Goal: Task Accomplishment & Management: Use online tool/utility

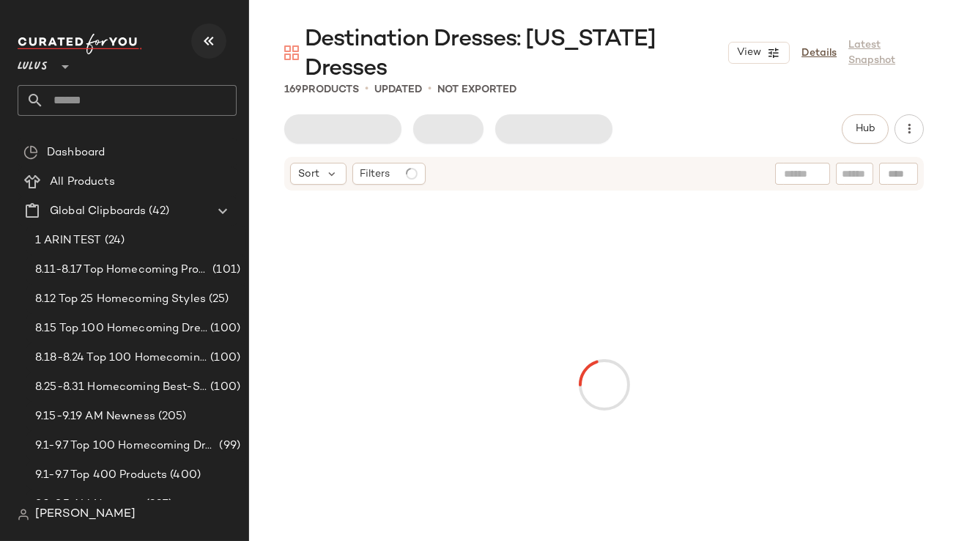
click at [210, 44] on icon "button" at bounding box center [209, 41] width 18 height 18
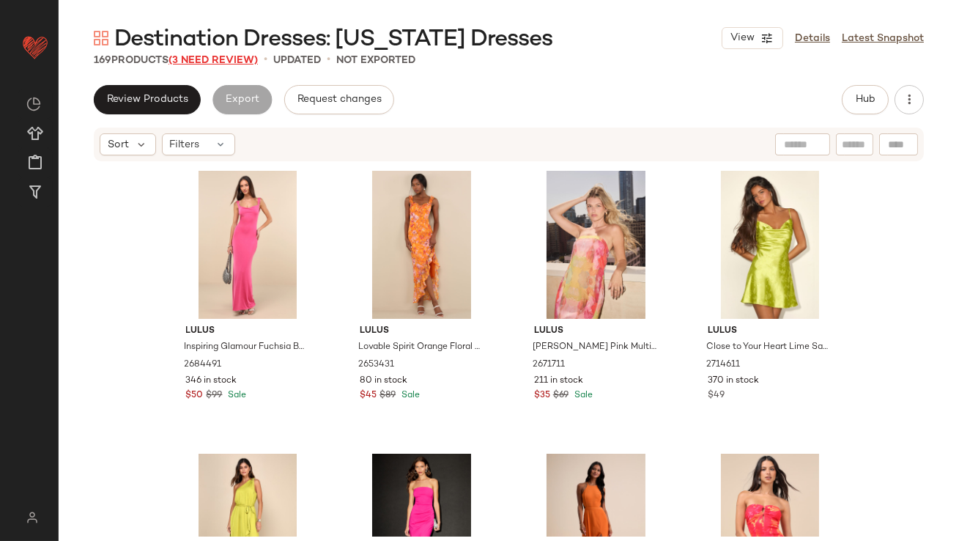
click at [213, 64] on span "(3 Need Review)" at bounding box center [212, 60] width 89 height 11
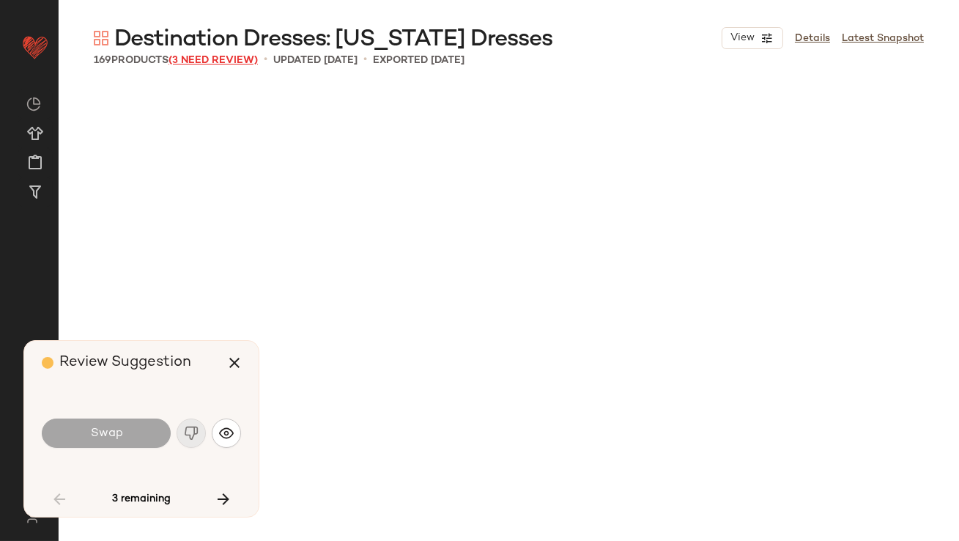
scroll to position [1979, 0]
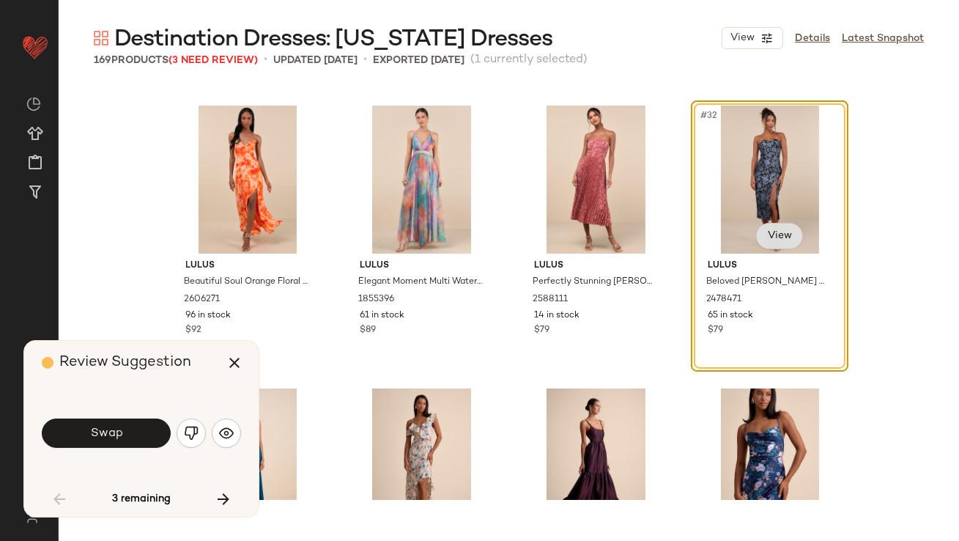
click at [769, 234] on body "Lulus ** Dashboard All Products Global Clipboards (42) Curations (812) Lillian …" at bounding box center [479, 270] width 959 height 541
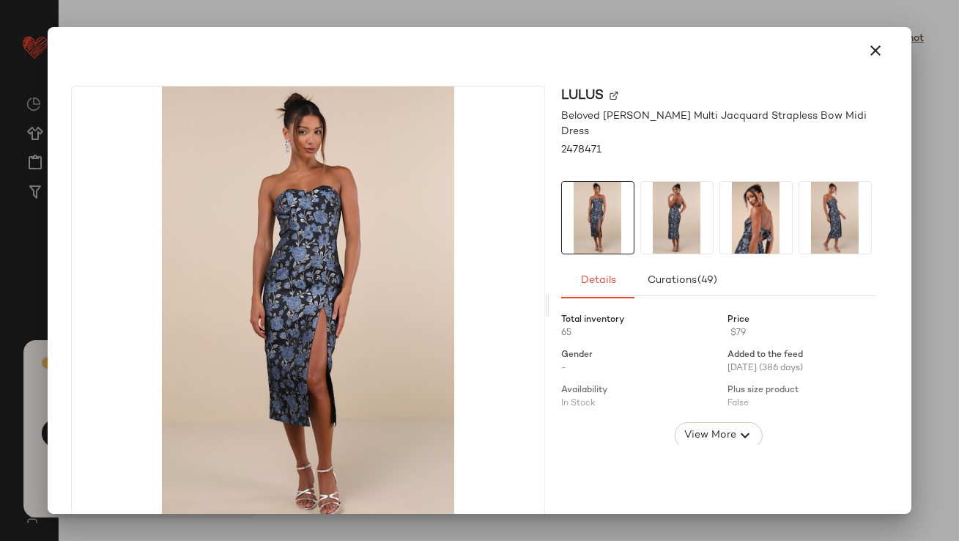
click at [688, 199] on img at bounding box center [677, 218] width 72 height 72
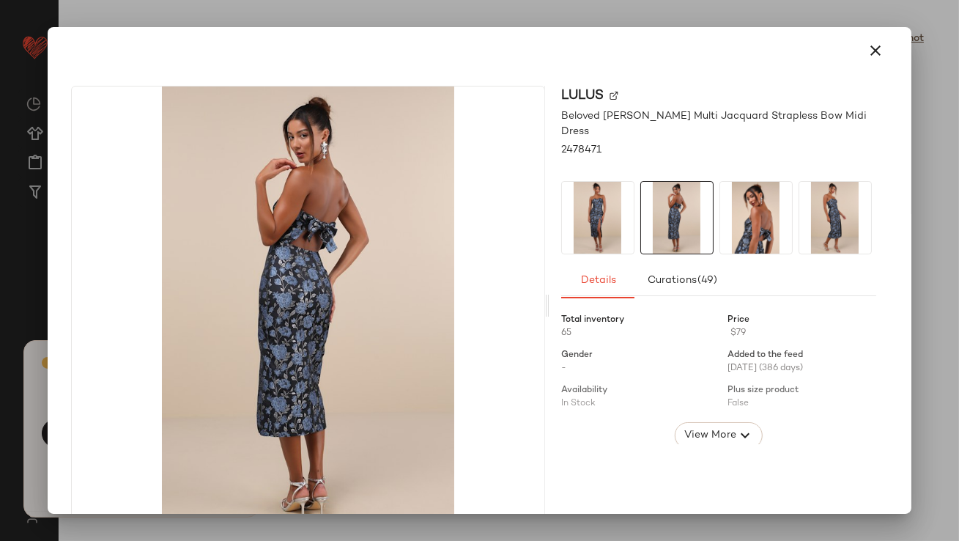
click at [765, 196] on img at bounding box center [756, 218] width 72 height 72
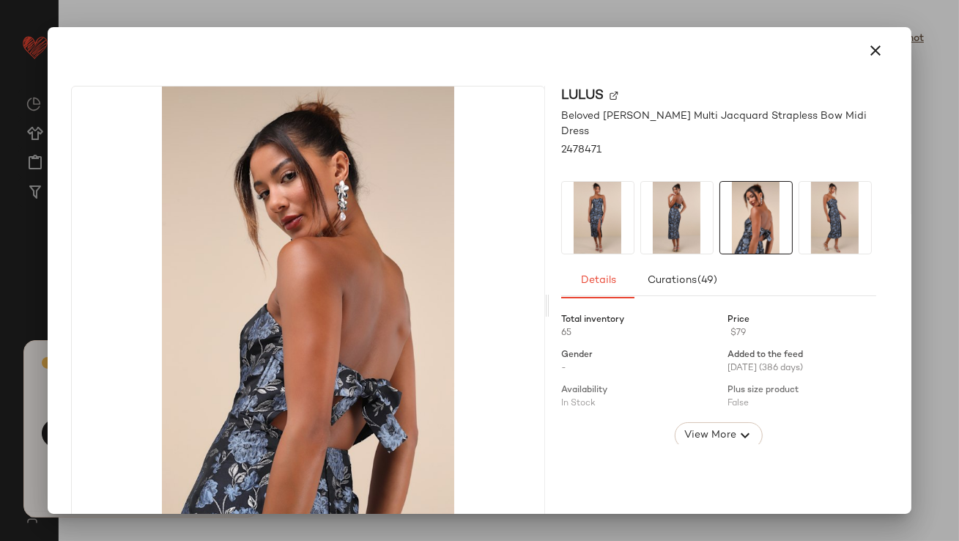
click at [878, 70] on div at bounding box center [478, 50] width 851 height 47
click at [871, 48] on icon "button" at bounding box center [876, 51] width 18 height 18
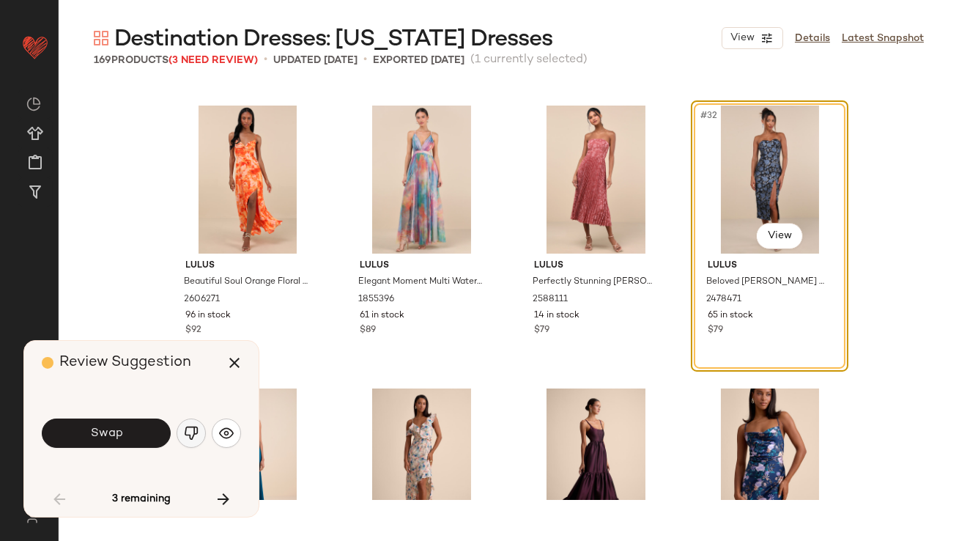
click at [196, 432] on img "button" at bounding box center [191, 433] width 15 height 15
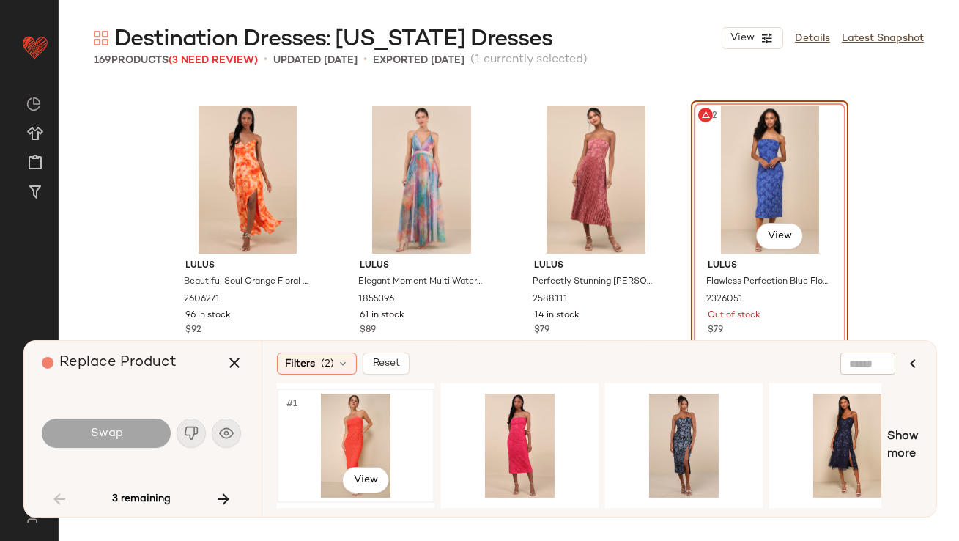
click at [339, 442] on div "#1 View" at bounding box center [355, 445] width 147 height 104
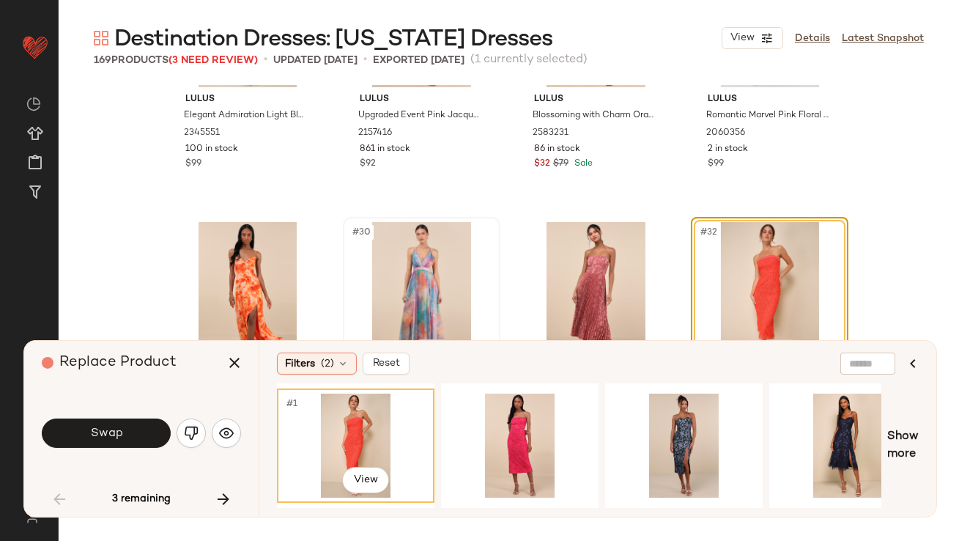
scroll to position [1868, 0]
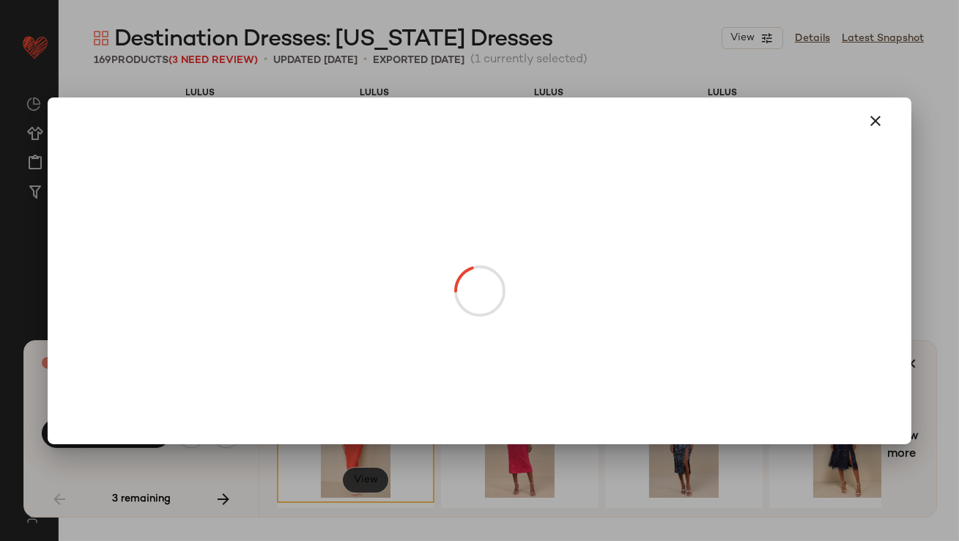
click at [369, 471] on body "Lulus ** Dashboard All Products Global Clipboards (42) Curations (812) Lillian …" at bounding box center [479, 270] width 959 height 541
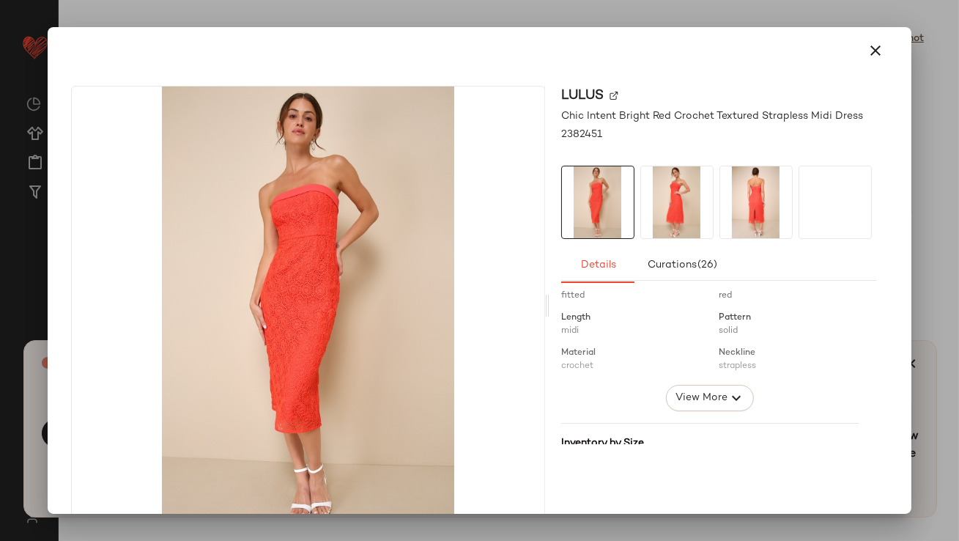
scroll to position [357, 0]
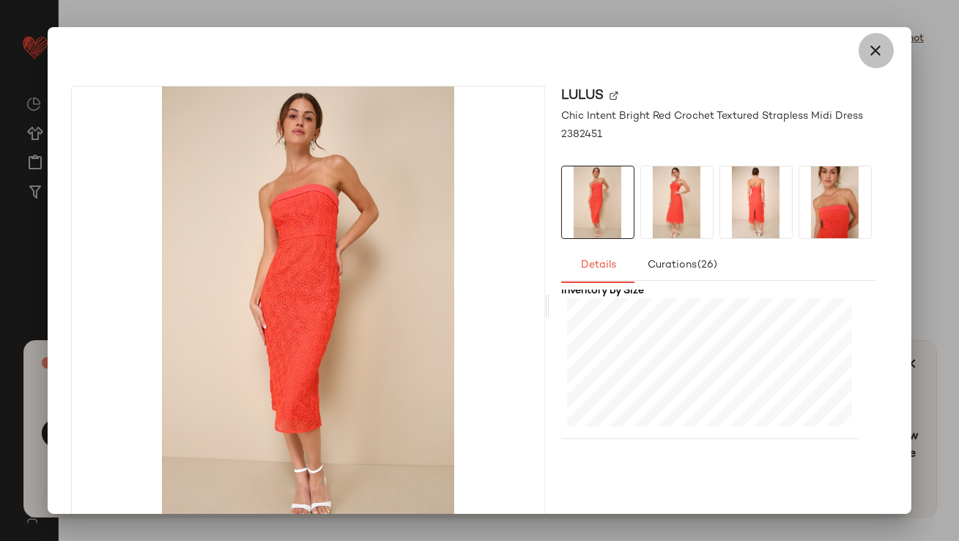
click at [869, 64] on button "button" at bounding box center [876, 50] width 35 height 35
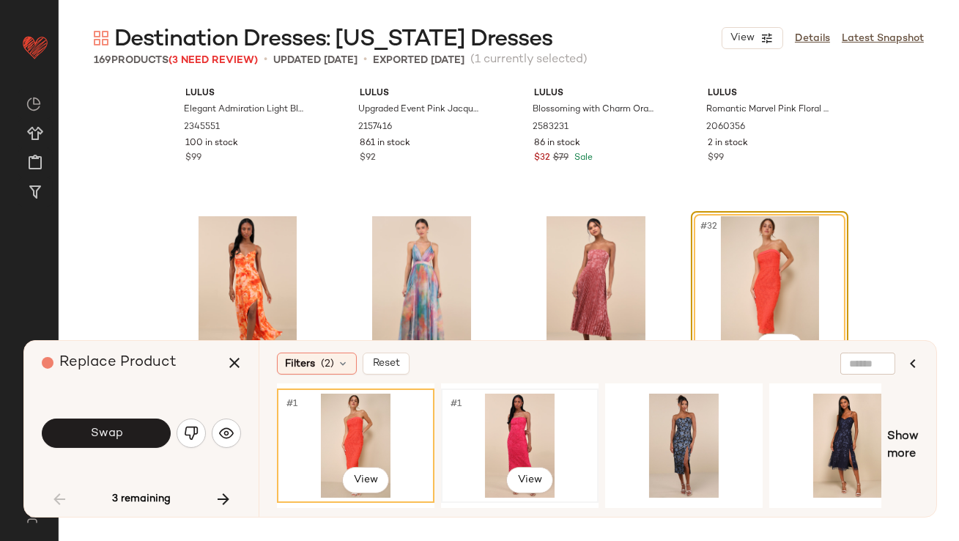
click at [483, 445] on div "#1 View" at bounding box center [519, 445] width 147 height 104
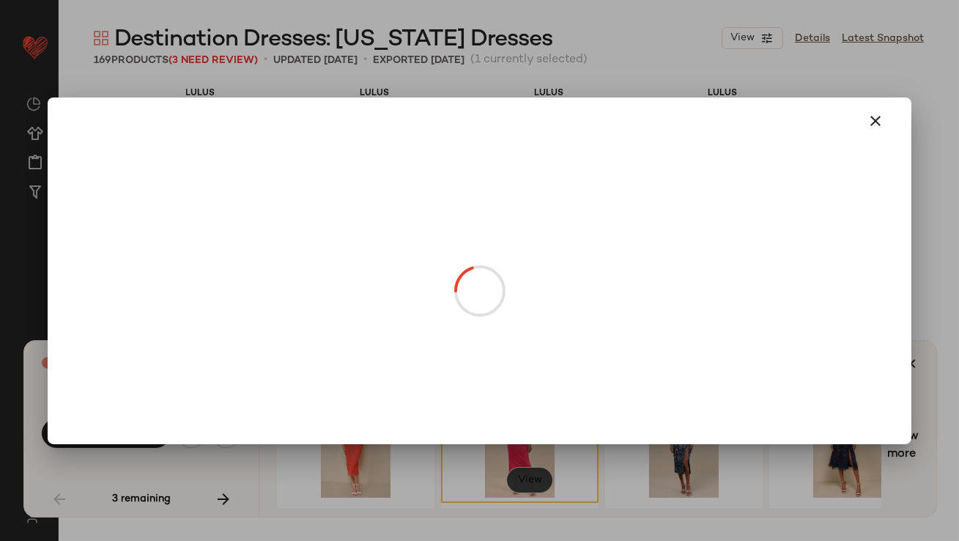
click at [529, 469] on body "Lulus ** Dashboard All Products Global Clipboards (42) Curations (812) Lillian …" at bounding box center [479, 270] width 959 height 541
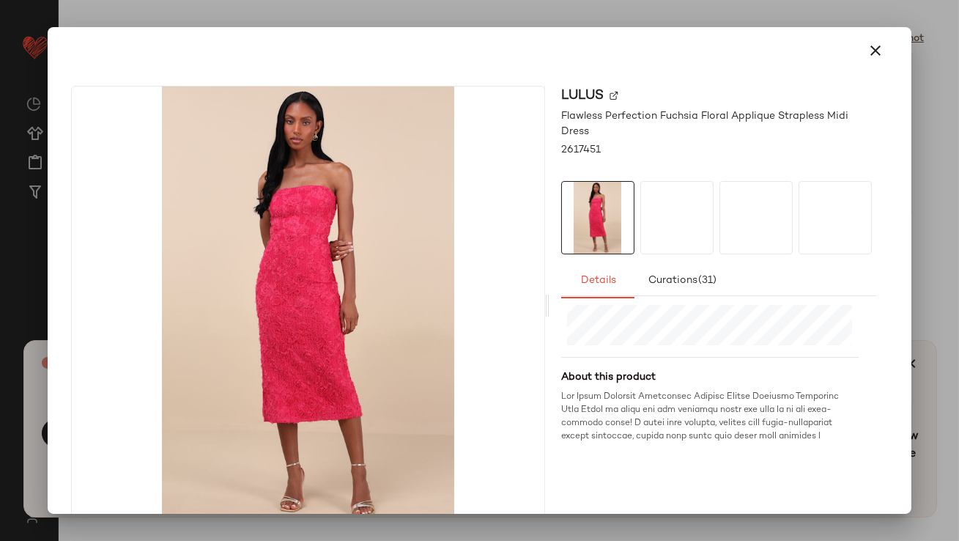
scroll to position [431, 0]
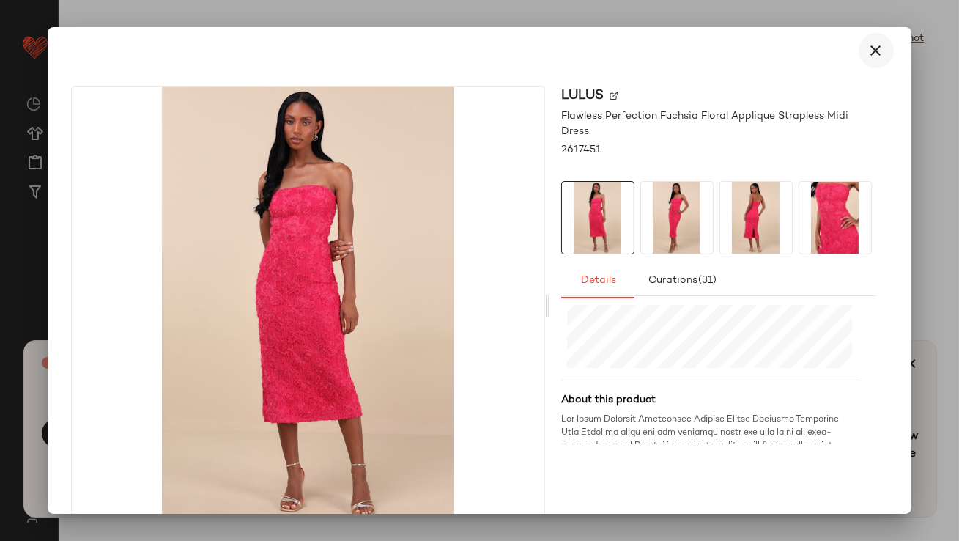
click at [868, 56] on icon "button" at bounding box center [876, 51] width 18 height 18
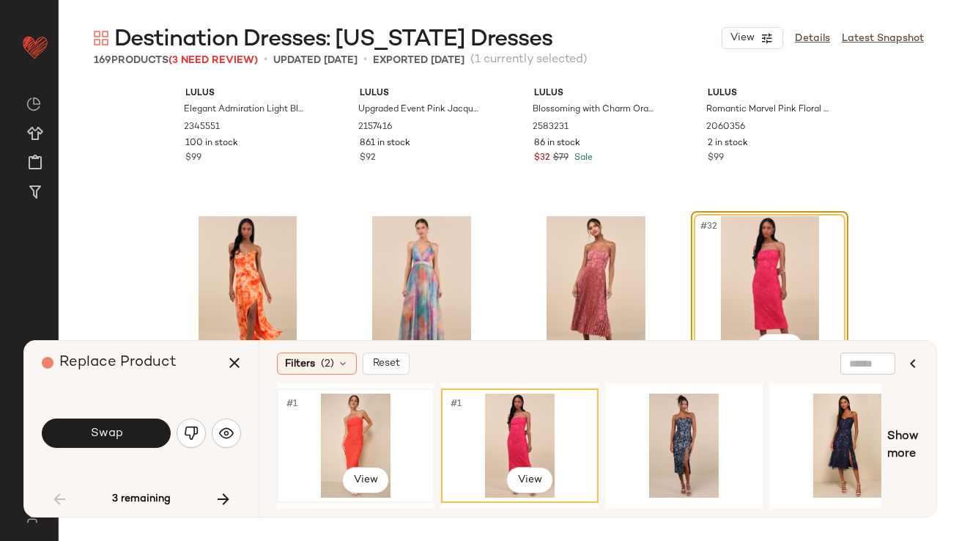
click at [330, 428] on div "#1 View" at bounding box center [355, 445] width 147 height 104
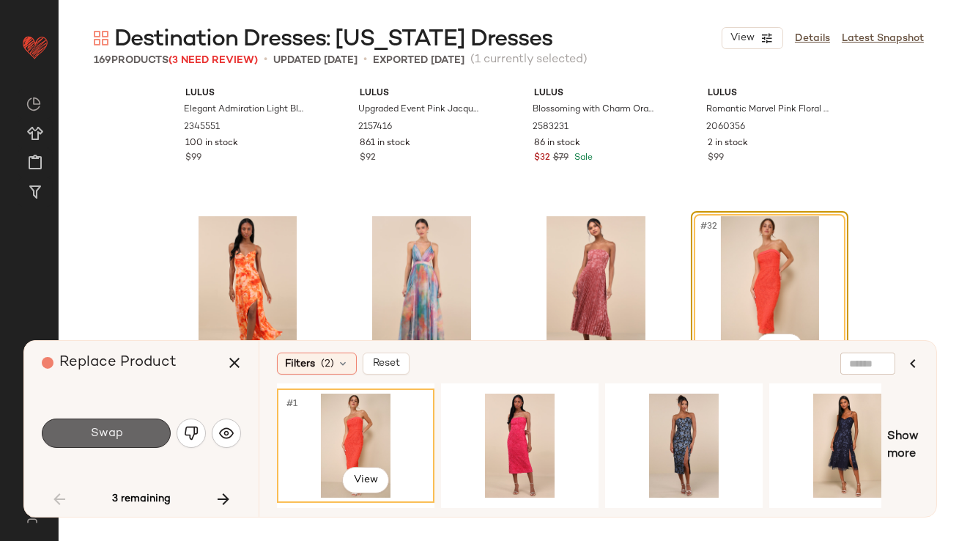
click at [143, 440] on button "Swap" at bounding box center [106, 432] width 129 height 29
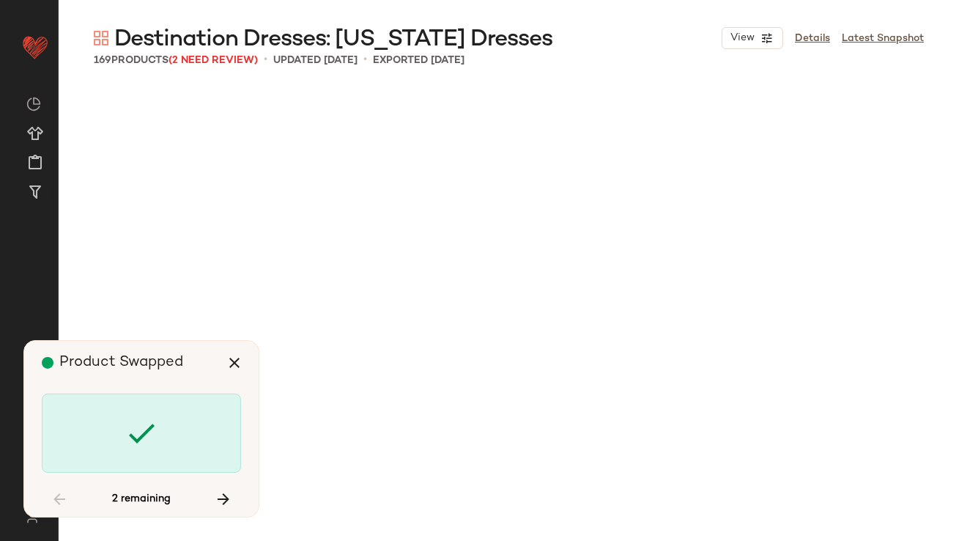
scroll to position [3959, 0]
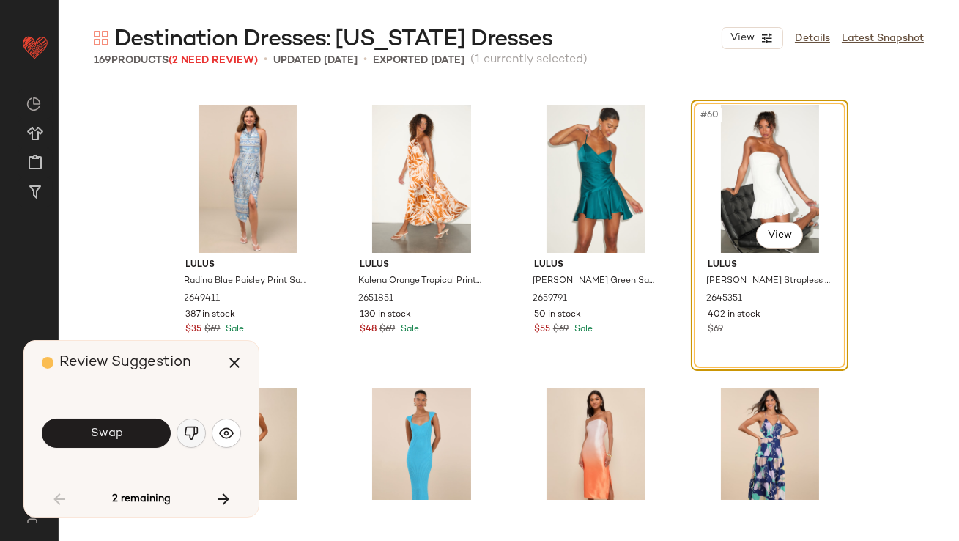
click at [194, 438] on img "button" at bounding box center [191, 433] width 15 height 15
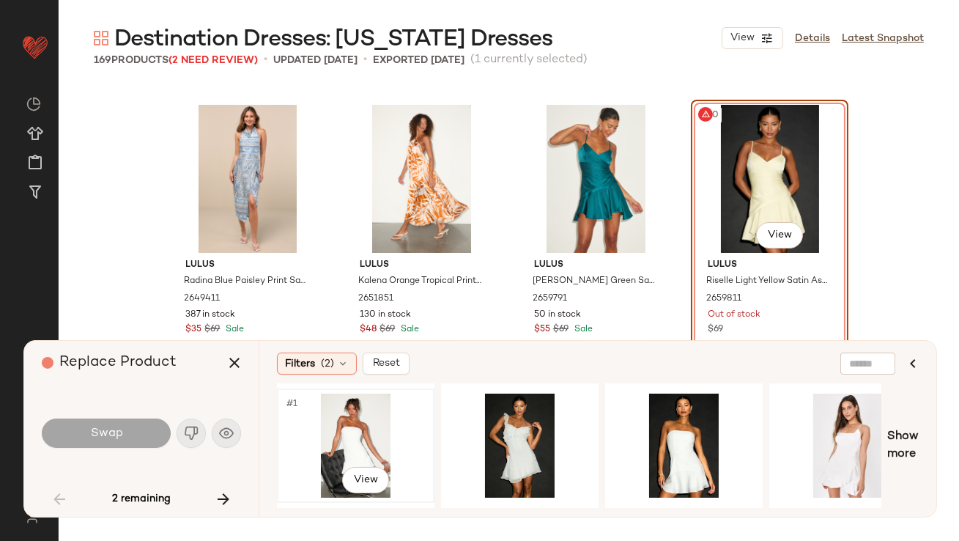
click at [378, 449] on div "#1 View" at bounding box center [355, 445] width 147 height 104
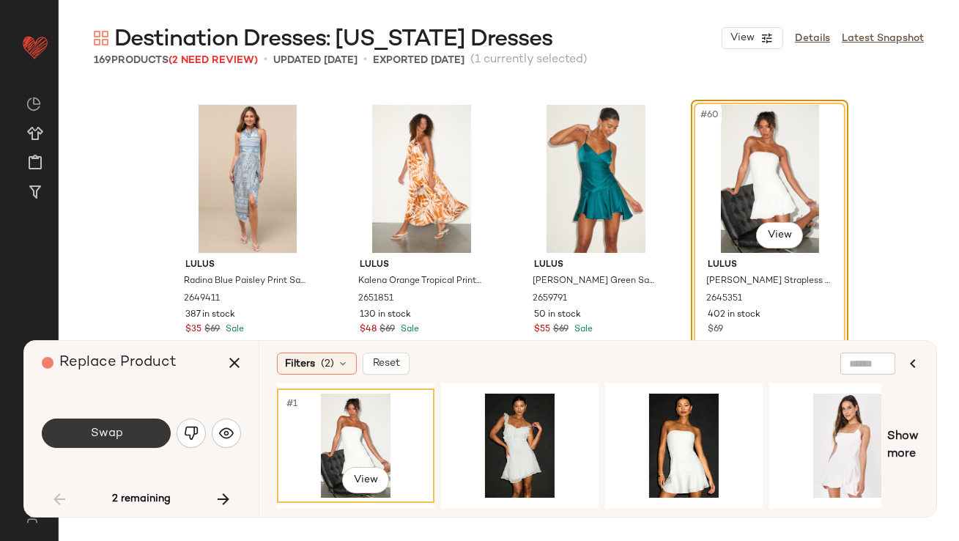
click at [122, 425] on button "Swap" at bounding box center [106, 432] width 129 height 29
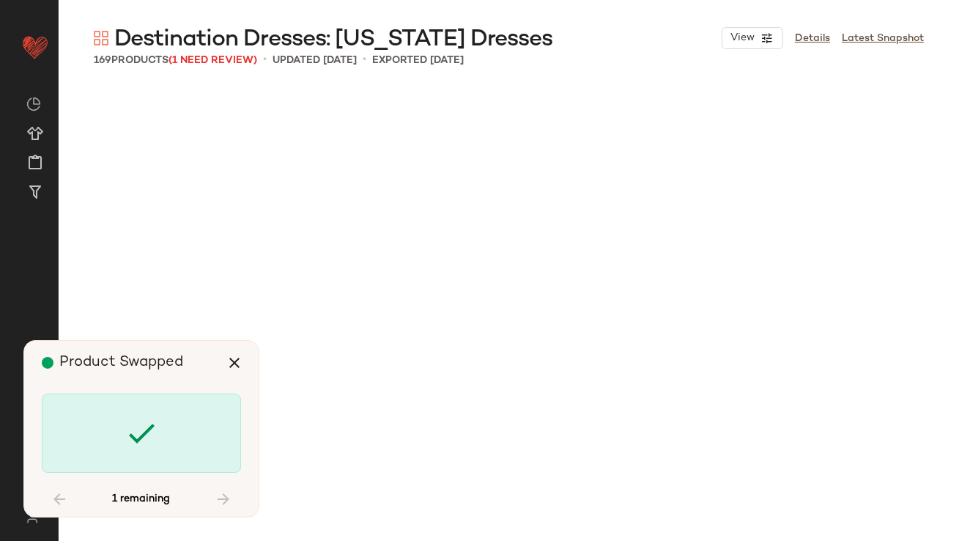
scroll to position [8765, 0]
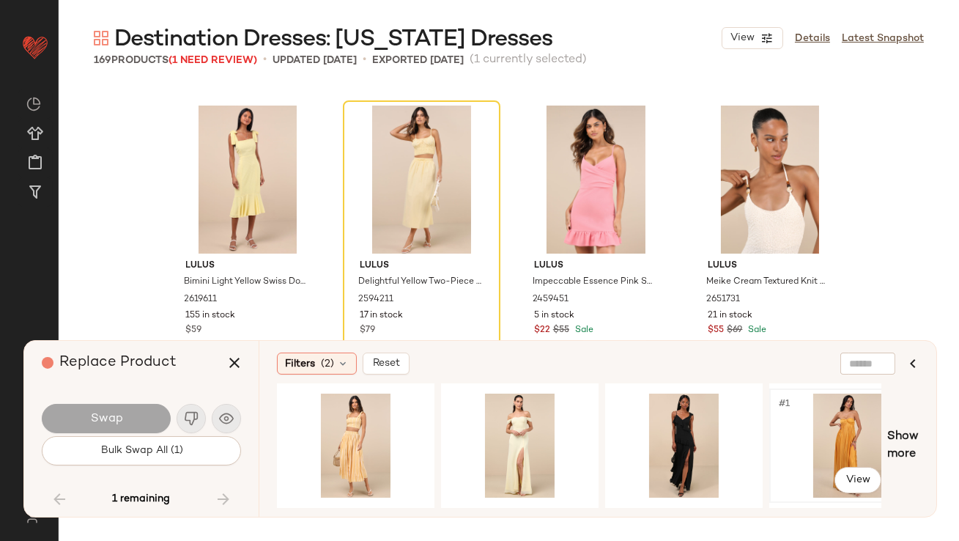
click at [848, 430] on div "#1 View" at bounding box center [847, 445] width 147 height 104
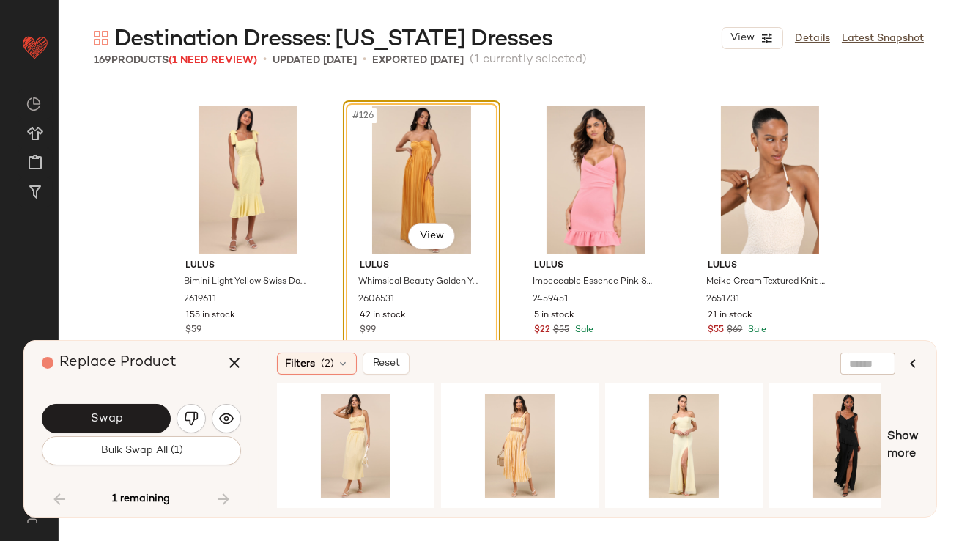
click at [159, 420] on button "Swap" at bounding box center [106, 418] width 129 height 29
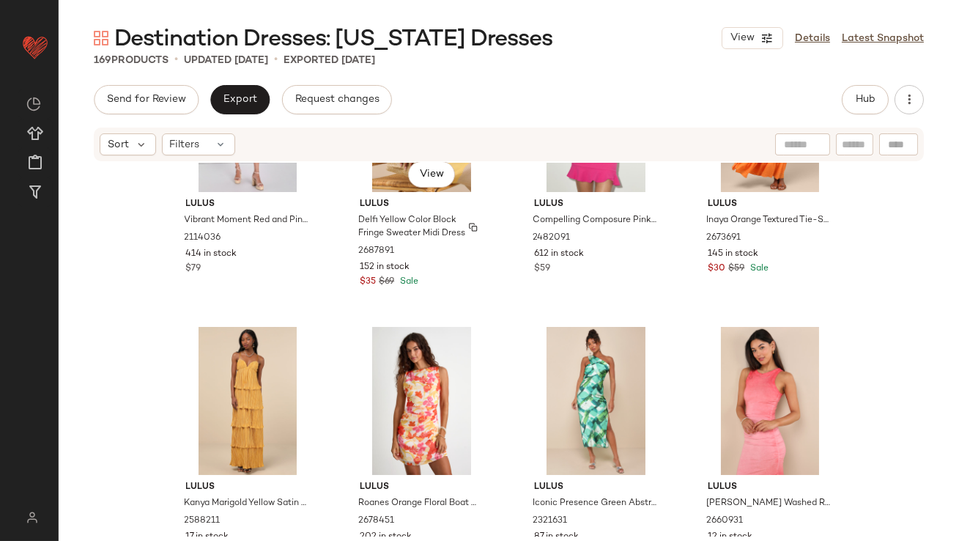
scroll to position [848, 0]
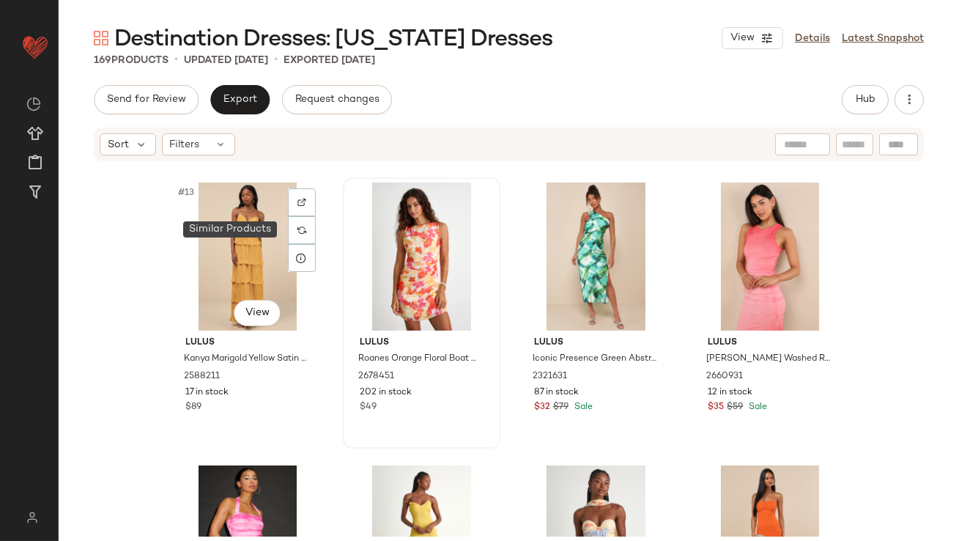
click at [297, 226] on img at bounding box center [301, 230] width 9 height 9
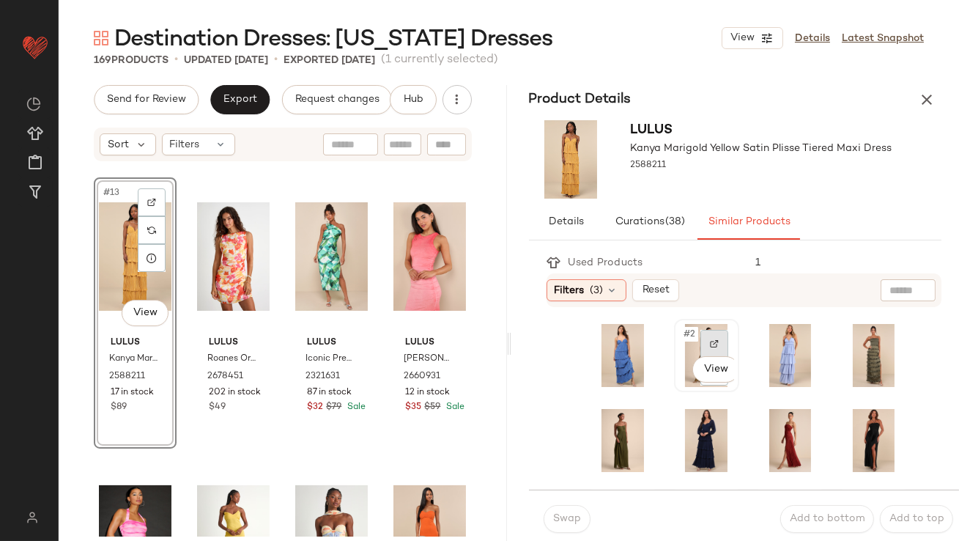
click at [700, 335] on div at bounding box center [714, 344] width 28 height 28
click at [931, 92] on icon "button" at bounding box center [927, 100] width 18 height 18
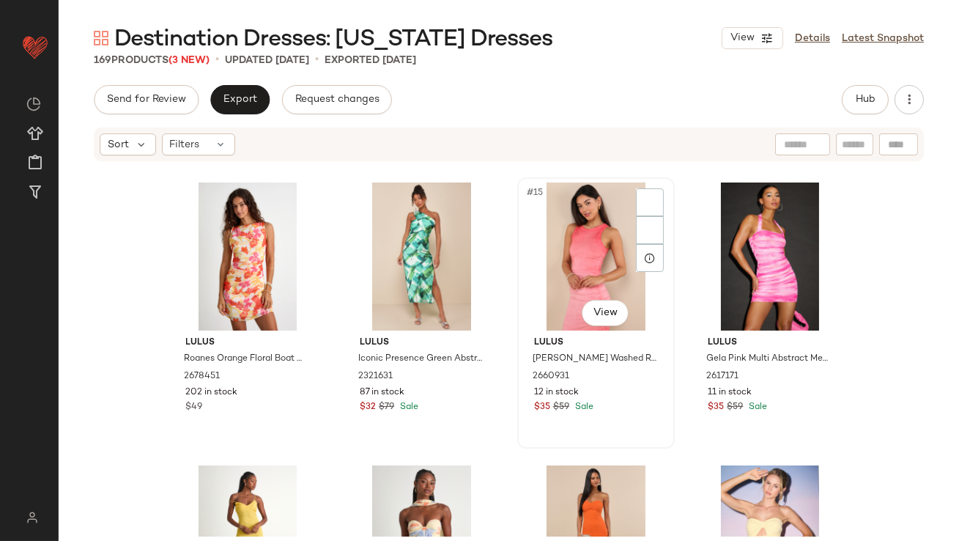
click at [533, 248] on div "#15 View" at bounding box center [595, 256] width 147 height 148
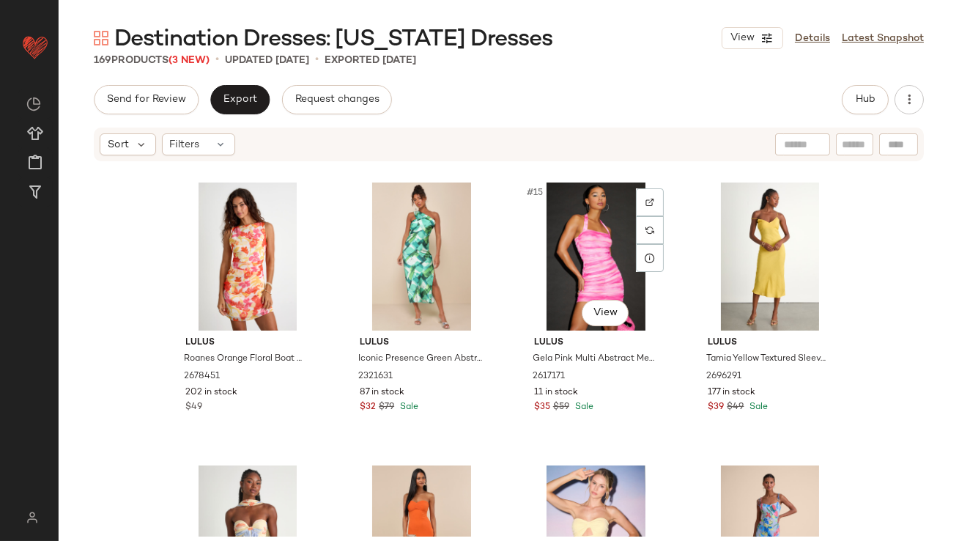
click at [531, 229] on div "#15 View" at bounding box center [595, 256] width 147 height 148
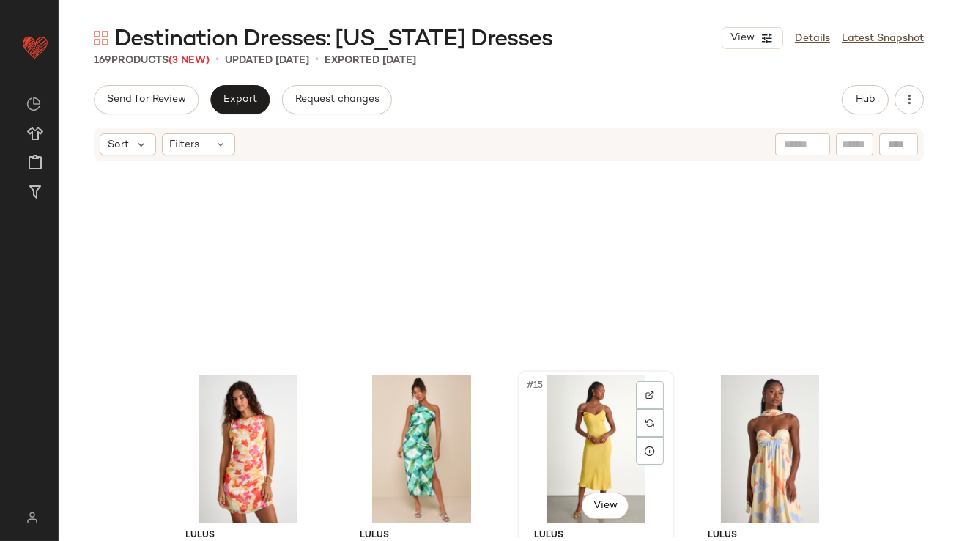
scroll to position [619, 0]
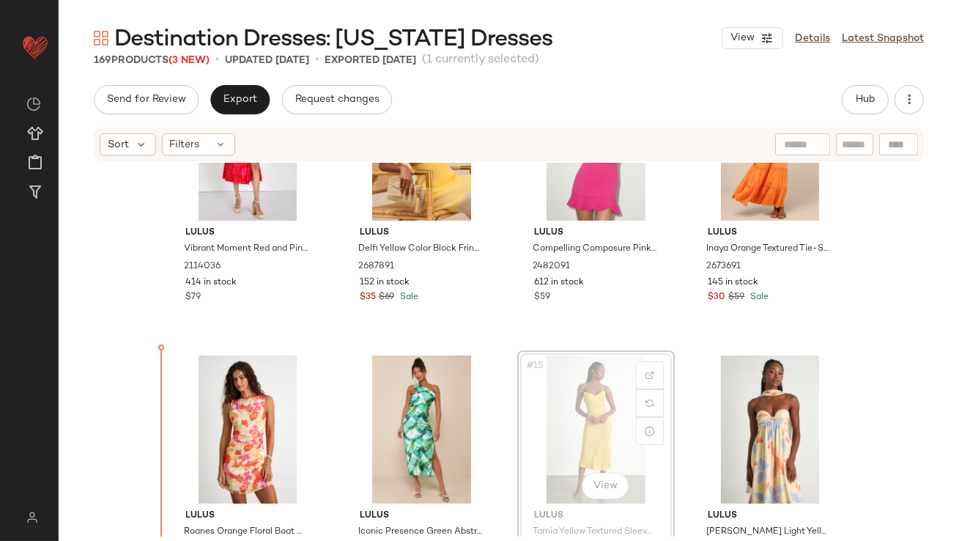
scroll to position [719, 0]
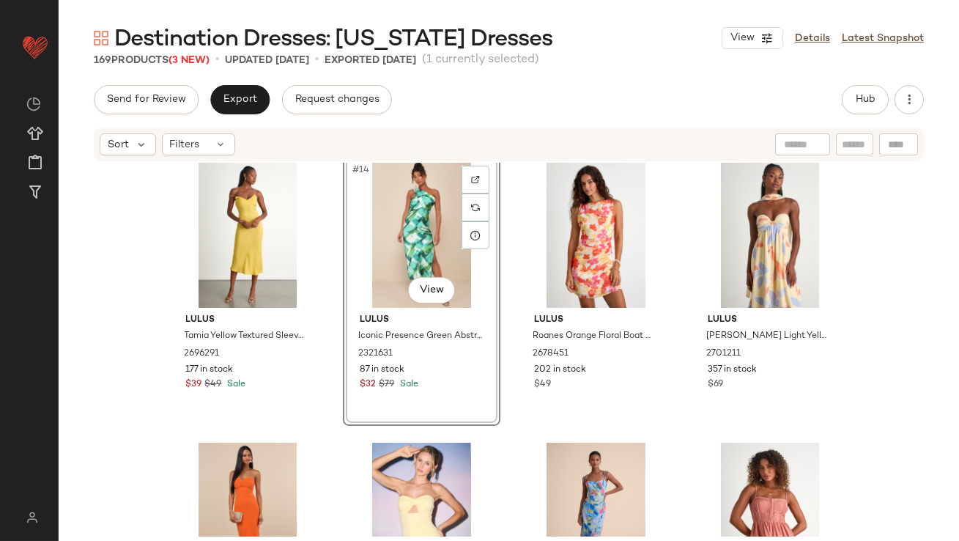
scroll to position [919, 0]
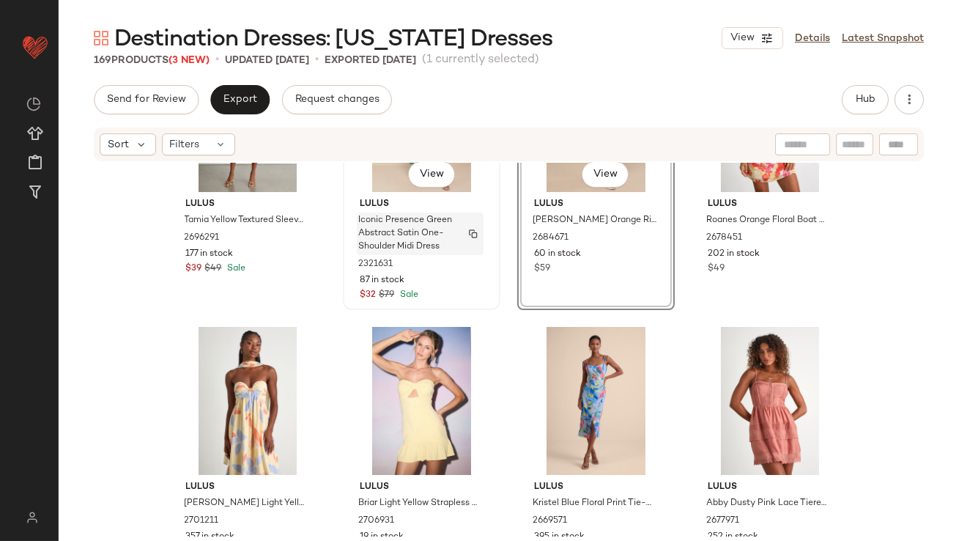
scroll to position [1108, 0]
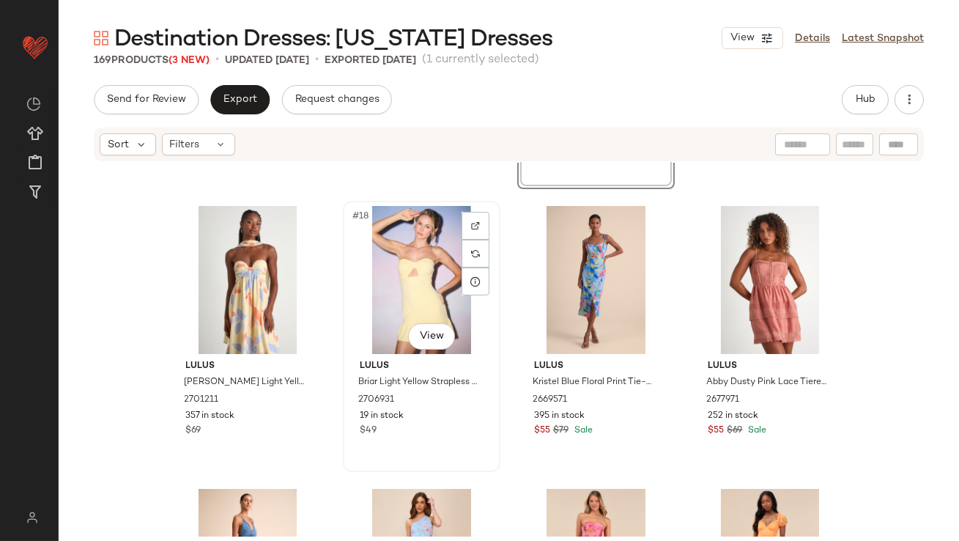
click at [413, 280] on div "#18 View" at bounding box center [421, 280] width 147 height 148
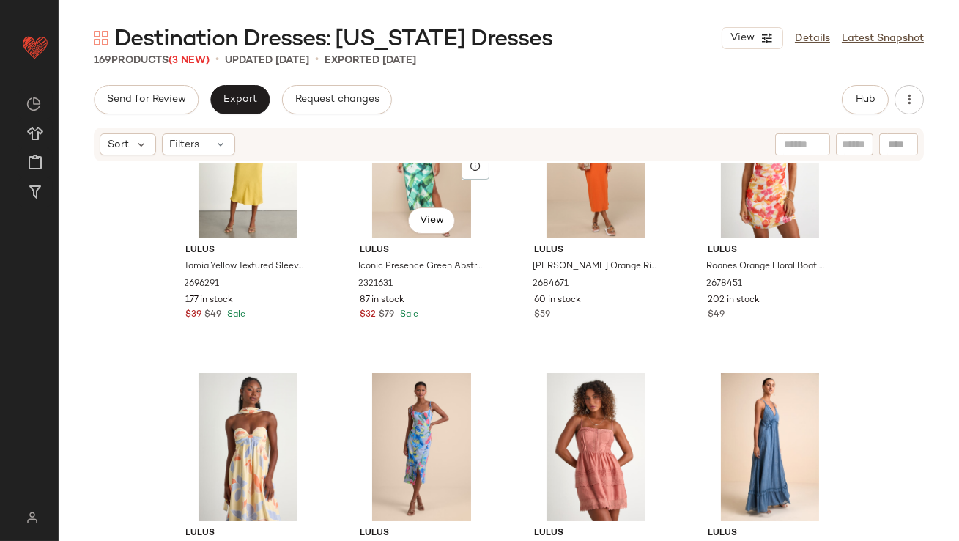
scroll to position [935, 0]
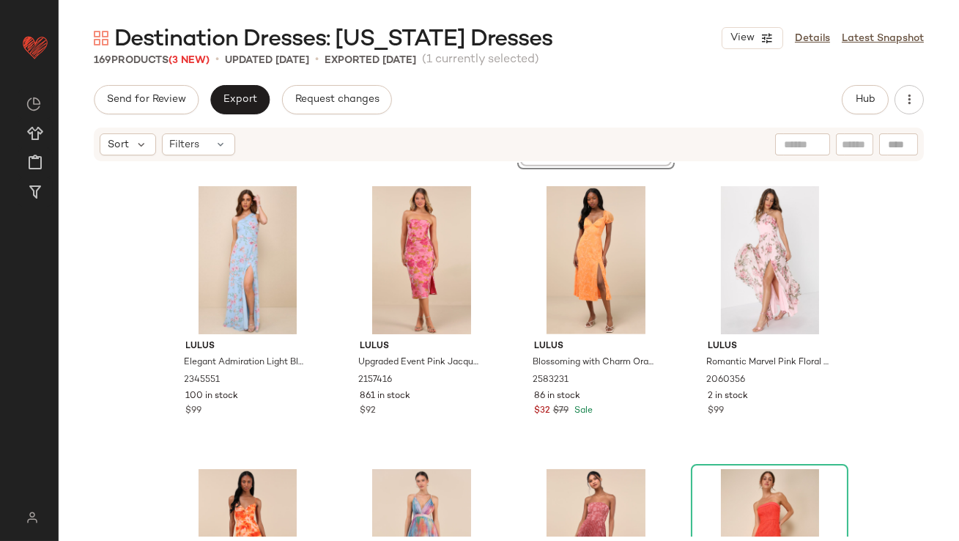
scroll to position [1413, 0]
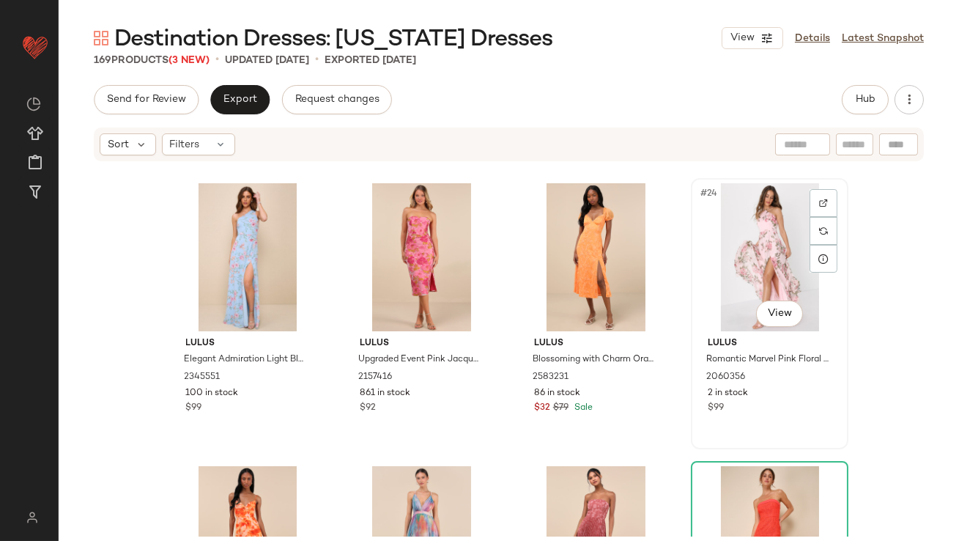
click at [728, 268] on div "#24 View" at bounding box center [769, 257] width 147 height 148
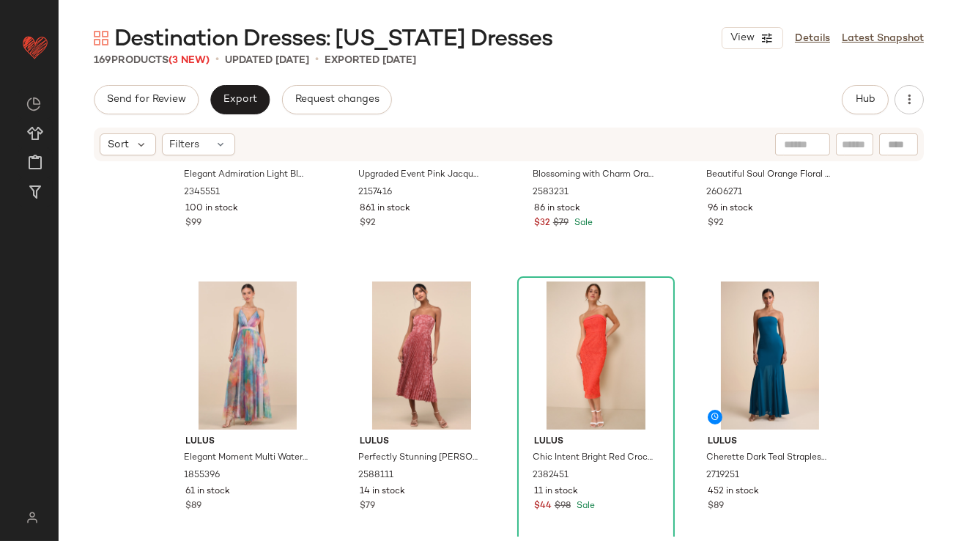
scroll to position [1604, 0]
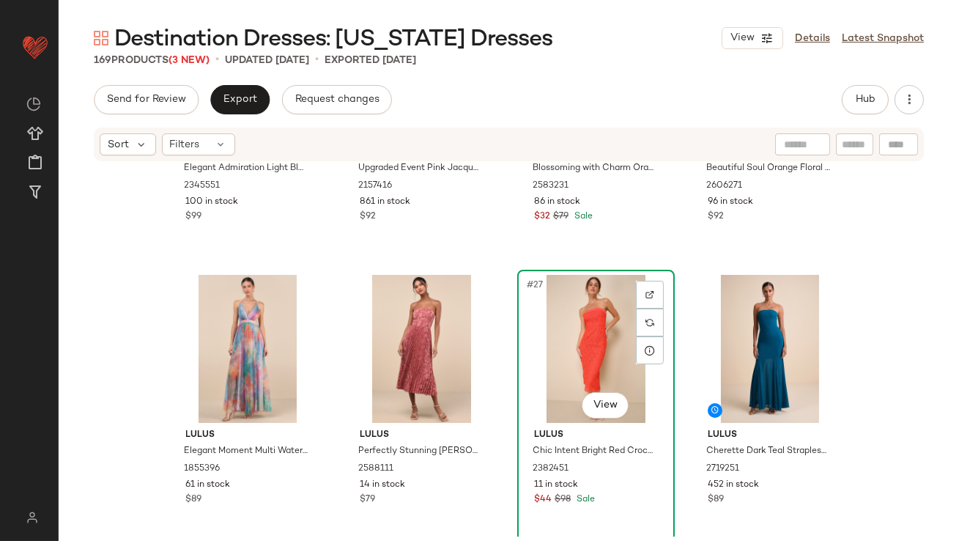
click at [594, 326] on div "#27 View" at bounding box center [595, 349] width 147 height 148
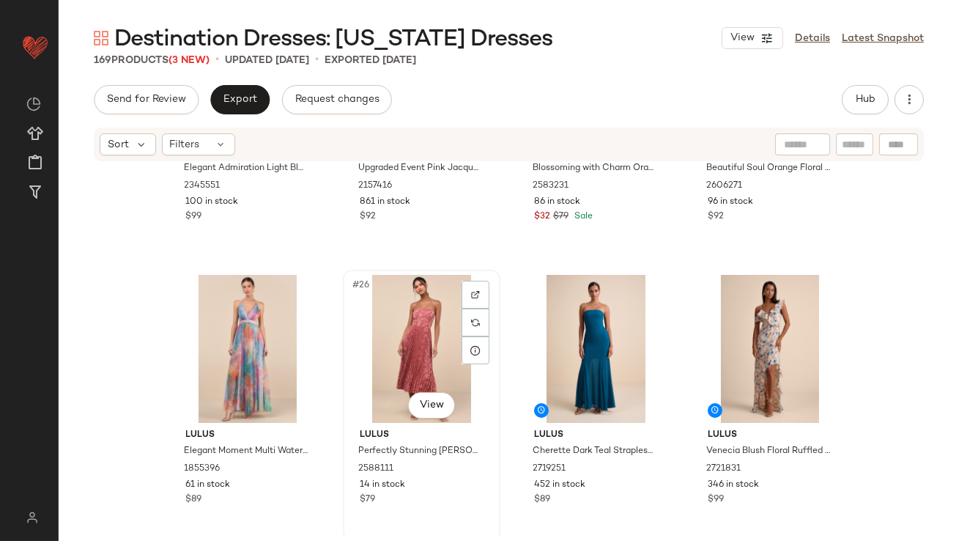
click at [387, 337] on div "#26 View" at bounding box center [421, 349] width 147 height 148
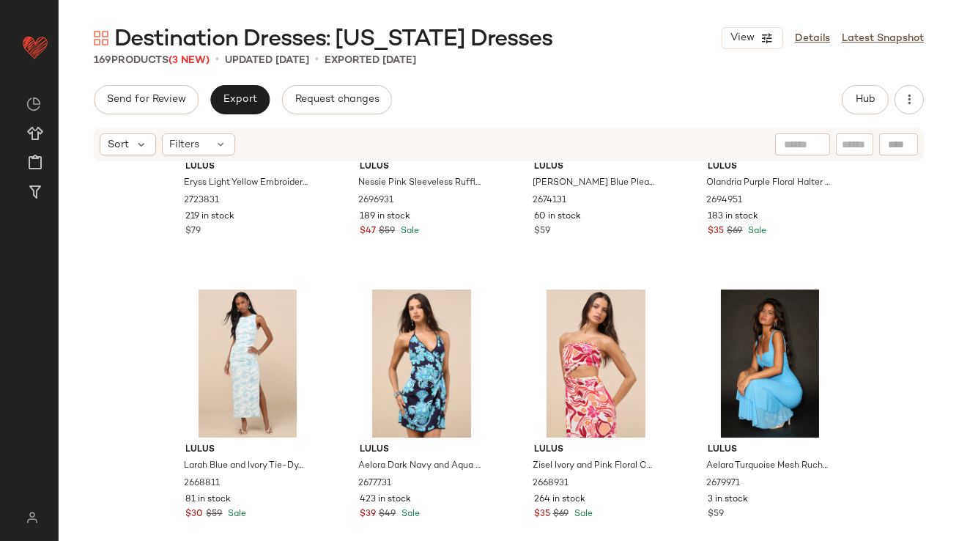
scroll to position [2447, 0]
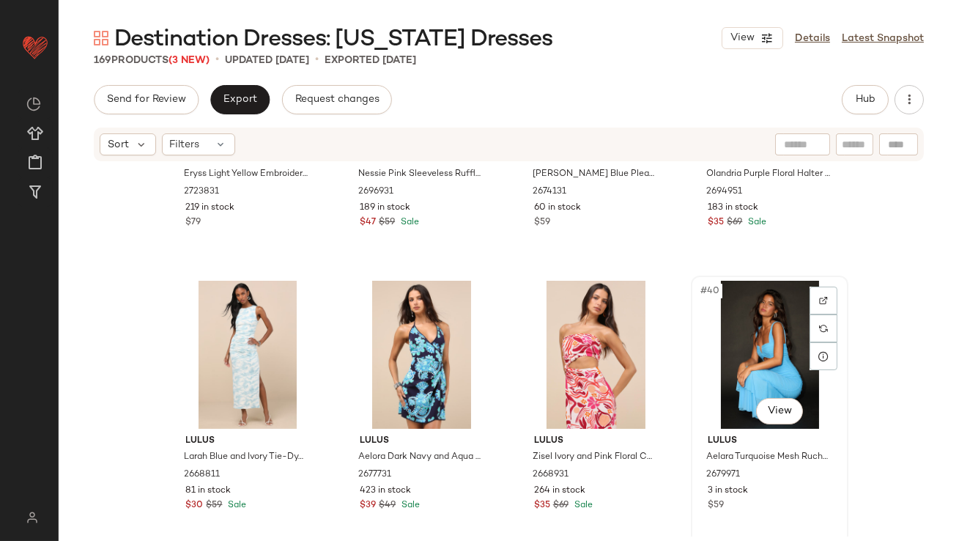
click at [717, 333] on div "#40 View" at bounding box center [769, 355] width 147 height 148
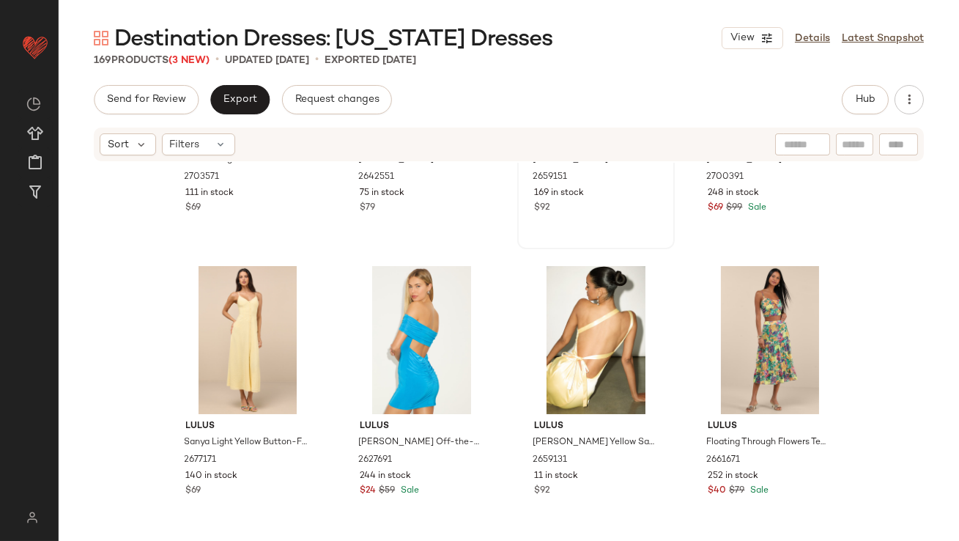
scroll to position [3105, 0]
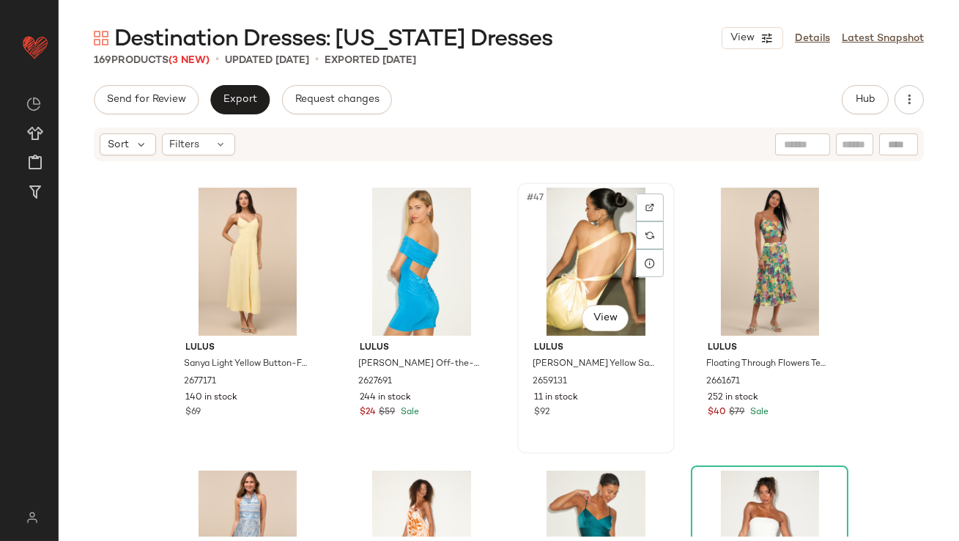
click at [551, 295] on div "#47 View" at bounding box center [595, 262] width 147 height 148
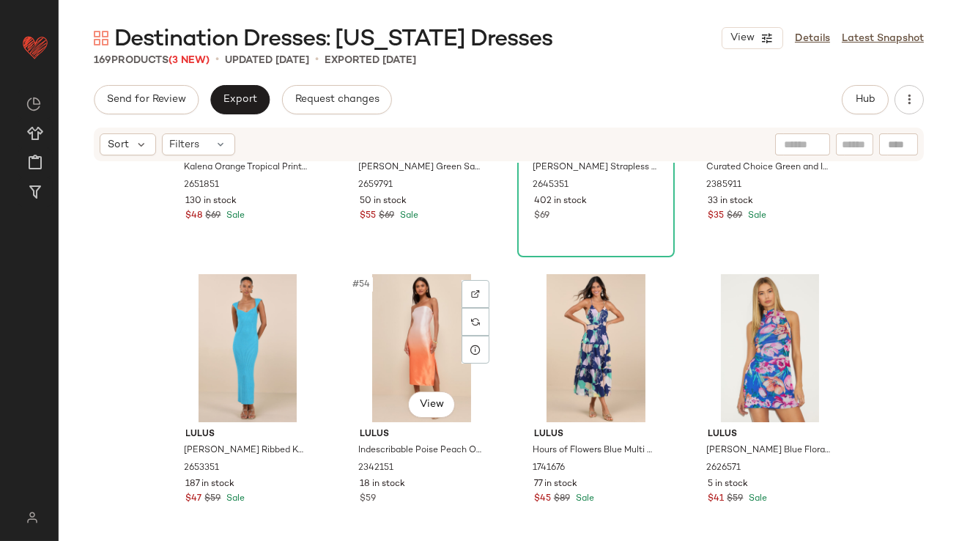
scroll to position [3652, 0]
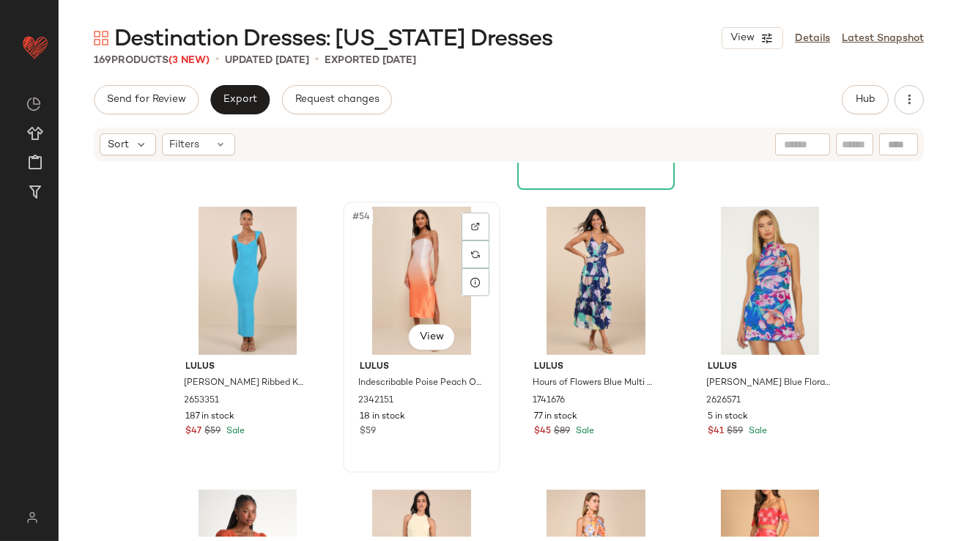
click at [390, 326] on div "#54 View" at bounding box center [421, 281] width 147 height 148
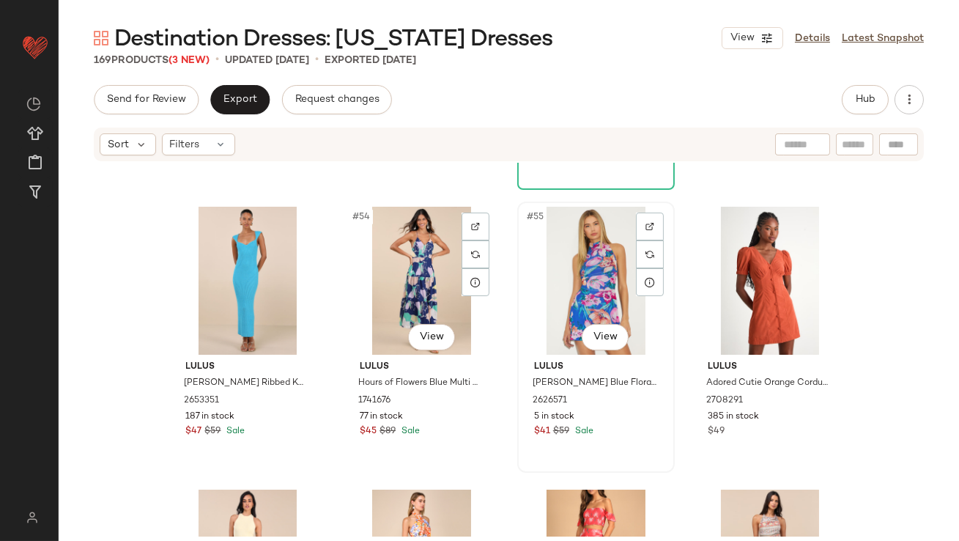
click at [559, 281] on div "#55 View" at bounding box center [595, 281] width 147 height 148
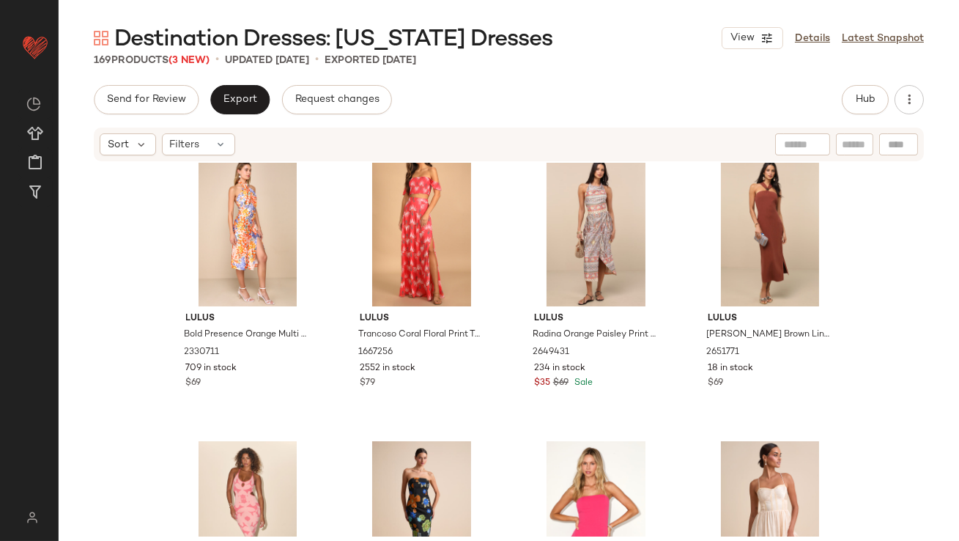
scroll to position [4006, 0]
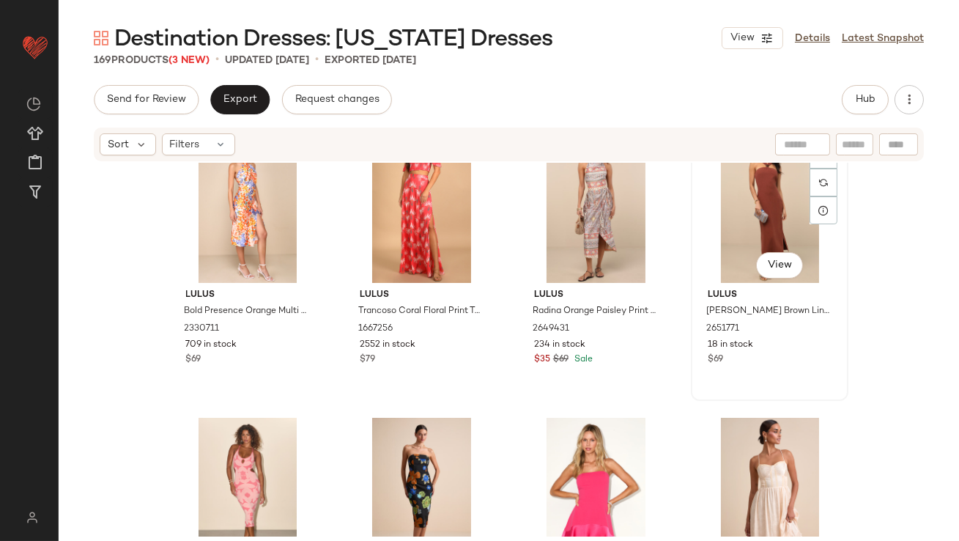
click at [737, 225] on div "#60 View" at bounding box center [769, 209] width 147 height 148
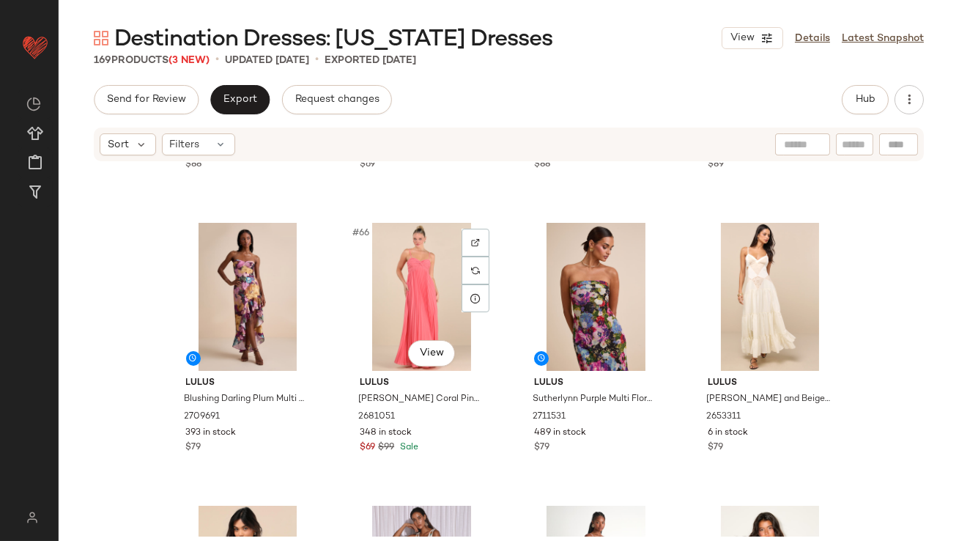
scroll to position [4487, 0]
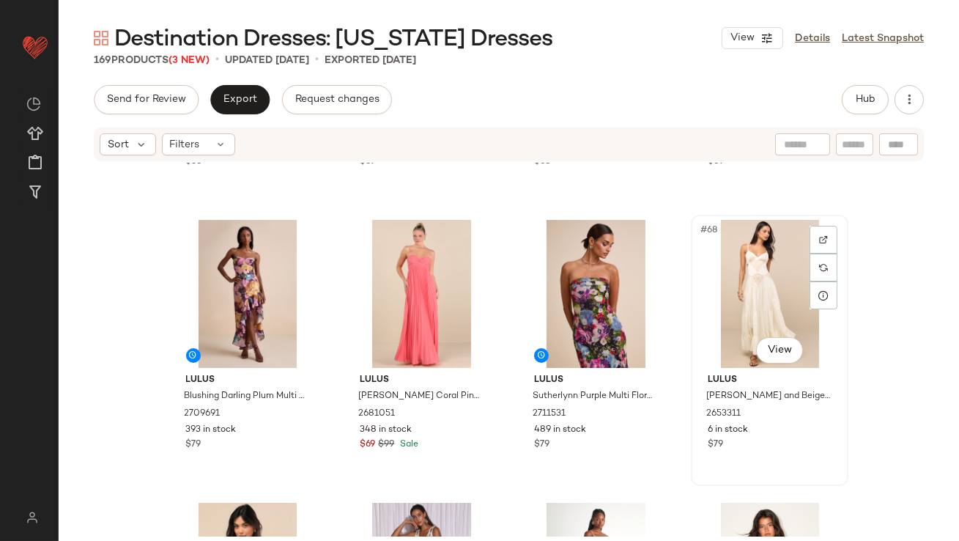
click at [713, 278] on div "#68 View" at bounding box center [769, 294] width 147 height 148
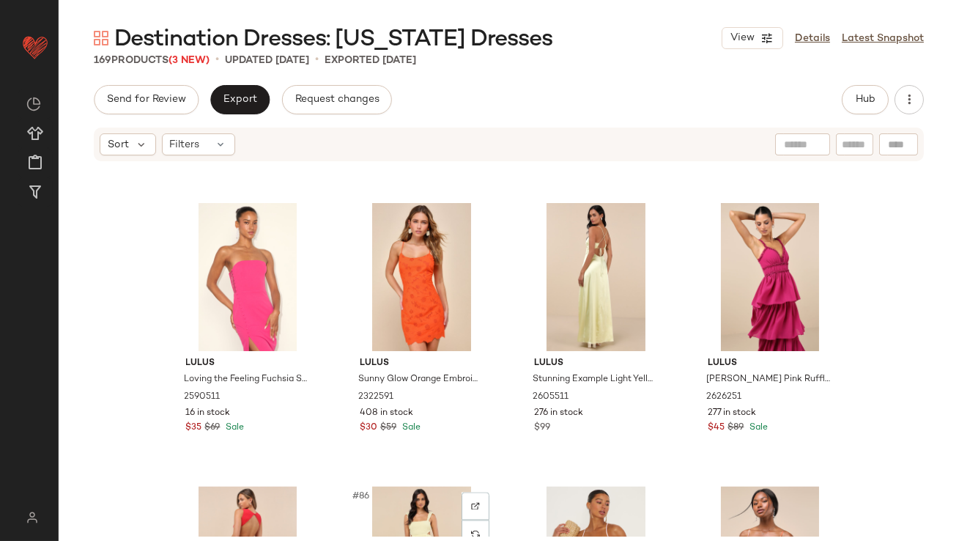
scroll to position [5613, 0]
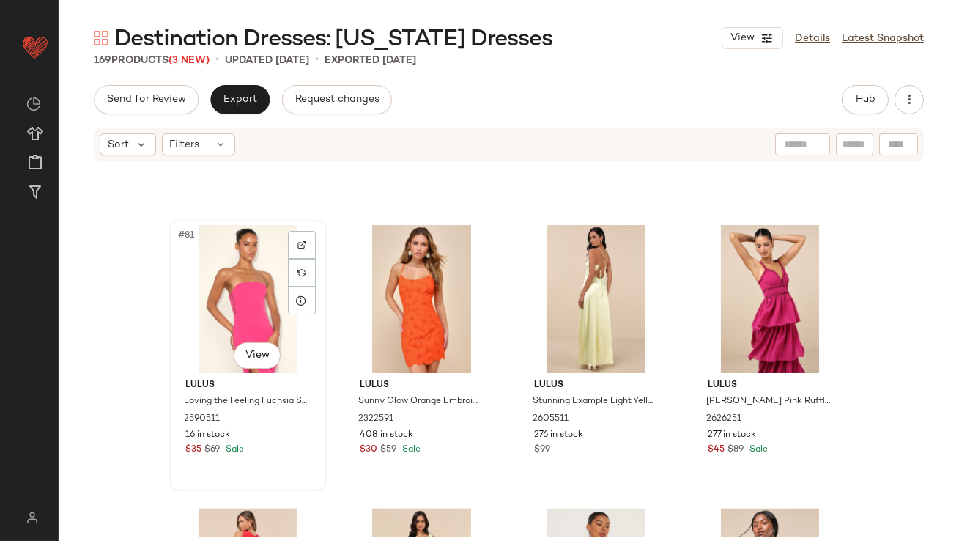
click at [226, 320] on div "#81 View" at bounding box center [247, 299] width 147 height 148
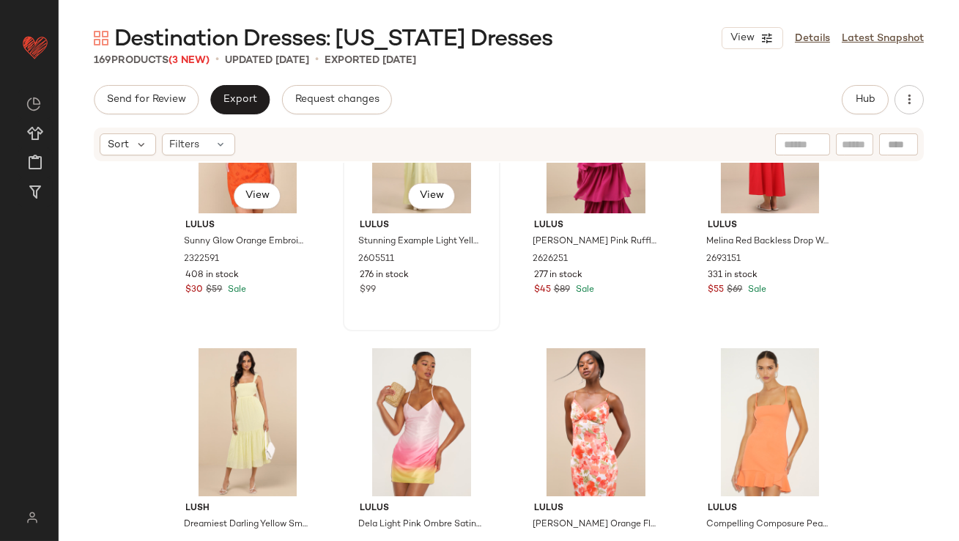
scroll to position [5944, 0]
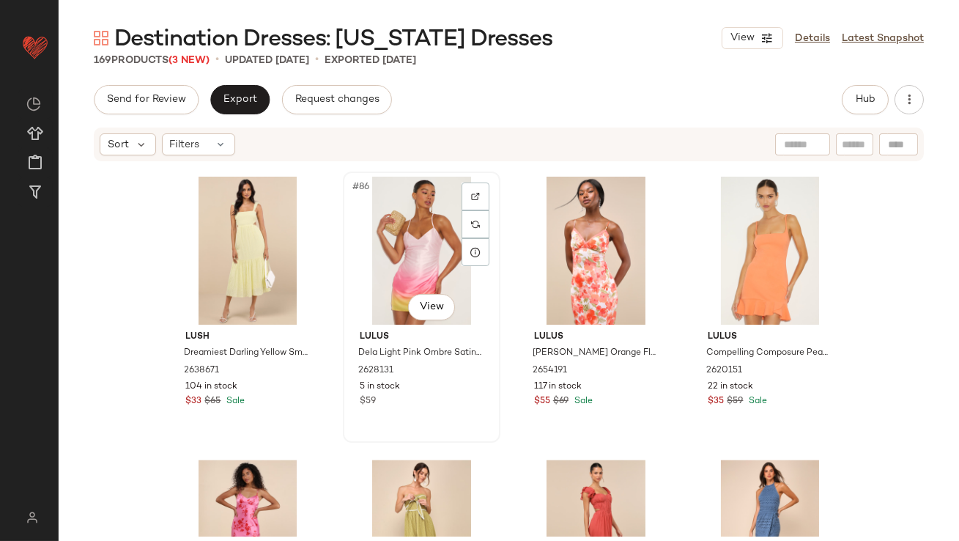
click at [389, 248] on div "#86 View" at bounding box center [421, 251] width 147 height 148
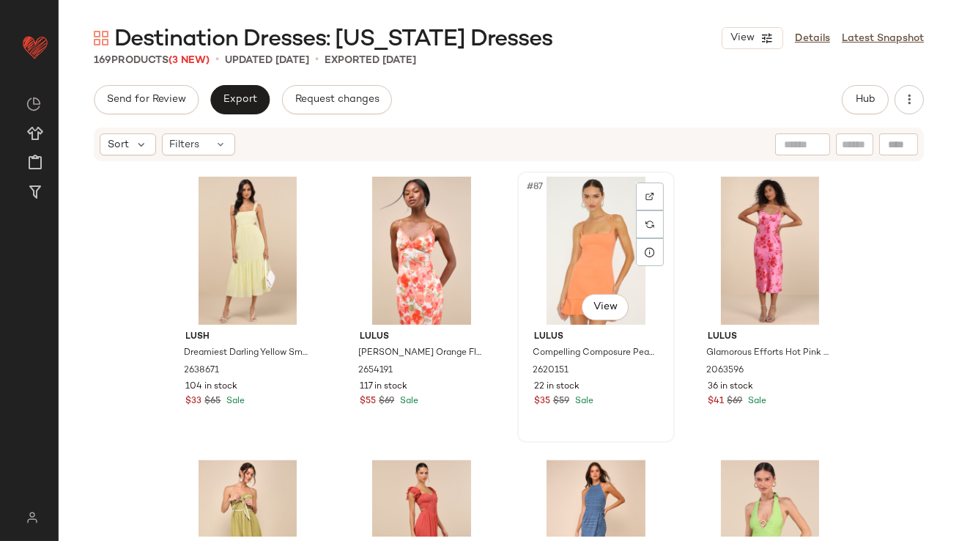
click at [545, 286] on div "#87 View" at bounding box center [595, 251] width 147 height 148
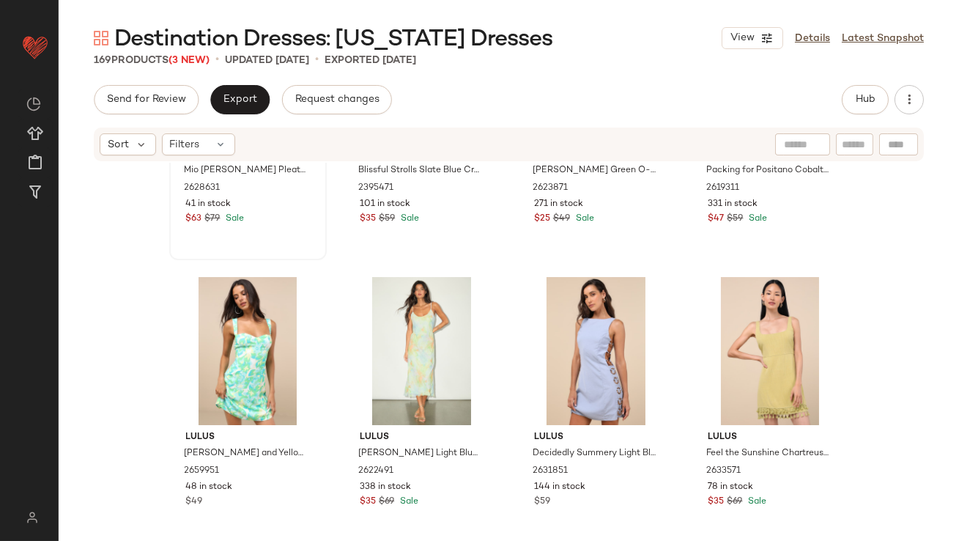
scroll to position [6465, 0]
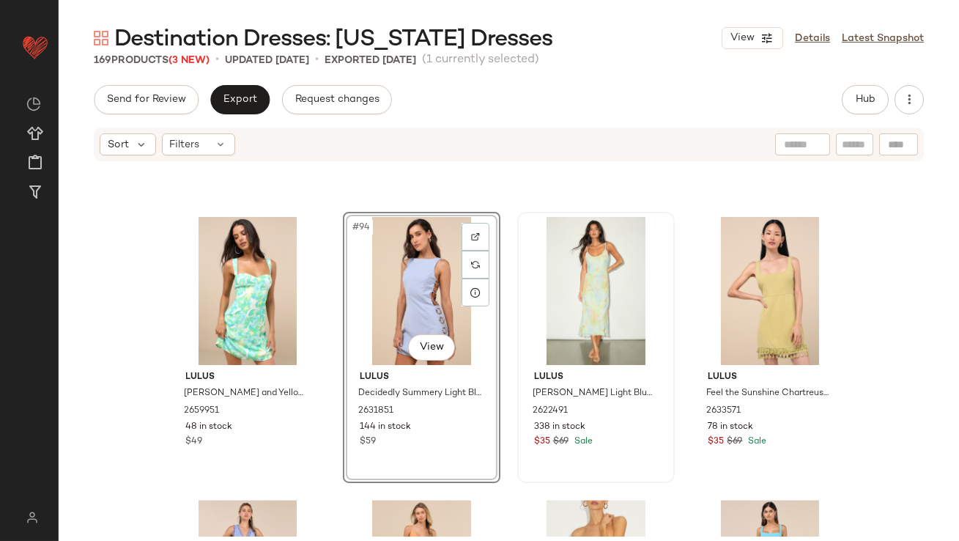
scroll to position [6574, 0]
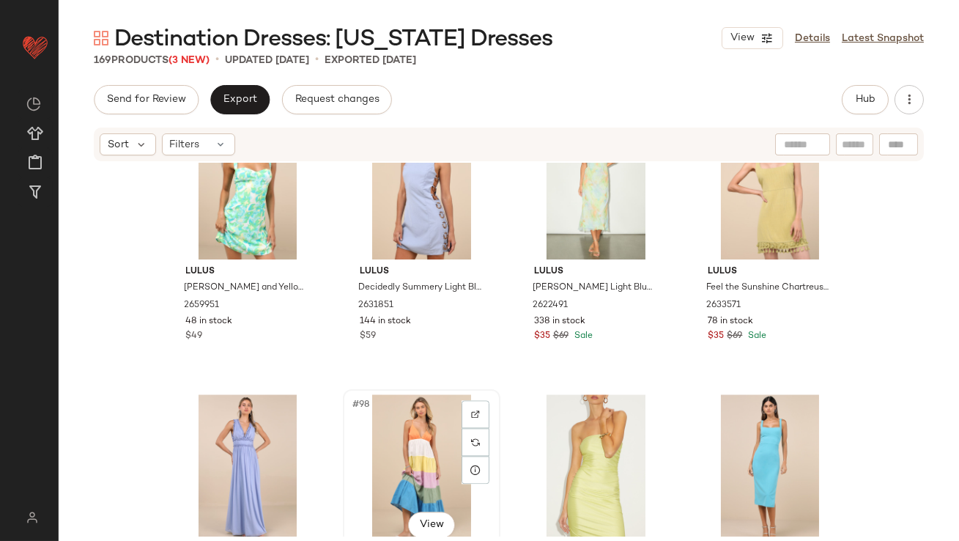
scroll to position [6577, 0]
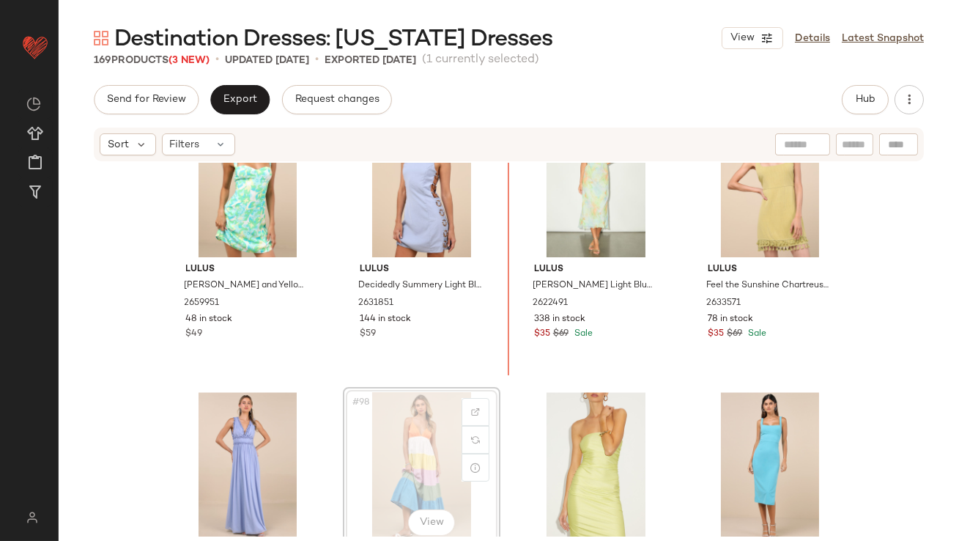
drag, startPoint x: 395, startPoint y: 459, endPoint x: 396, endPoint y: 451, distance: 8.9
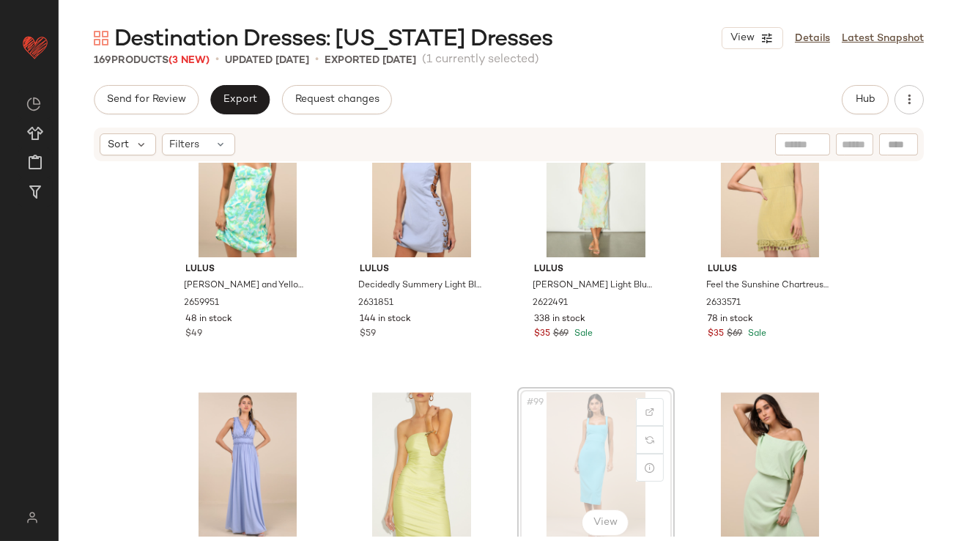
scroll to position [6578, 0]
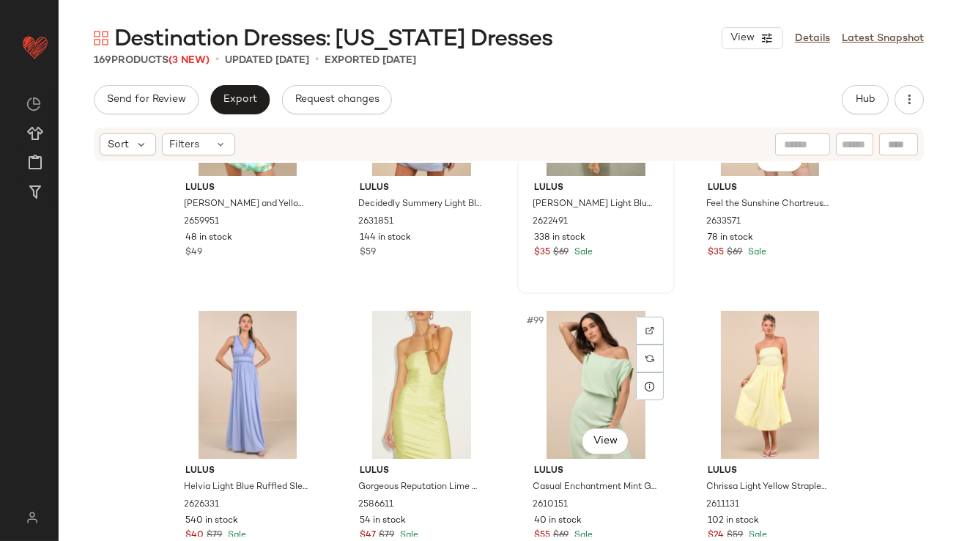
scroll to position [6662, 0]
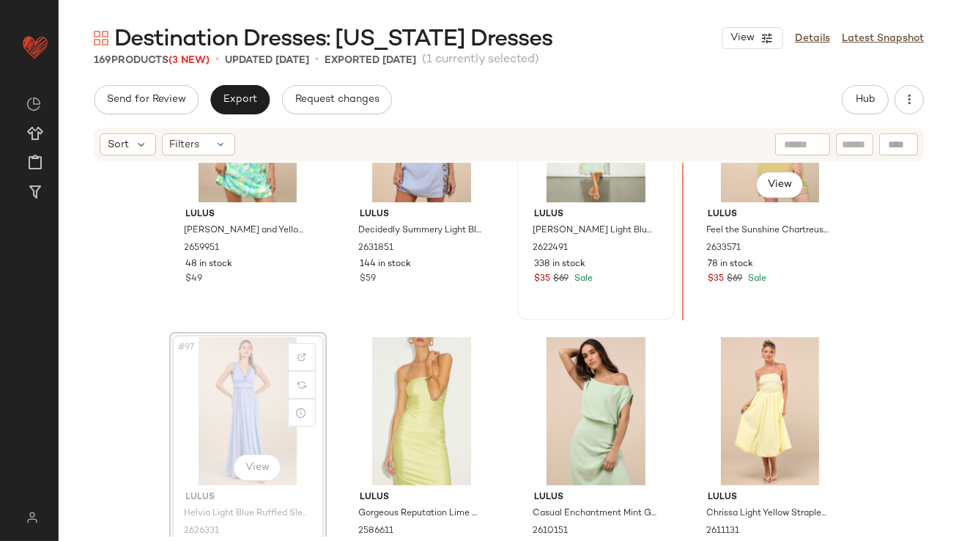
scroll to position [6593, 0]
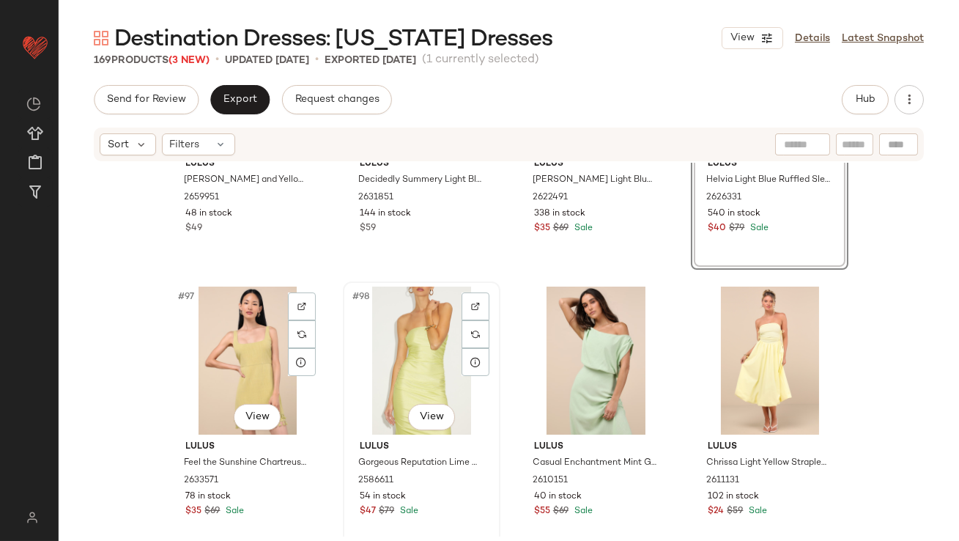
scroll to position [6854, 0]
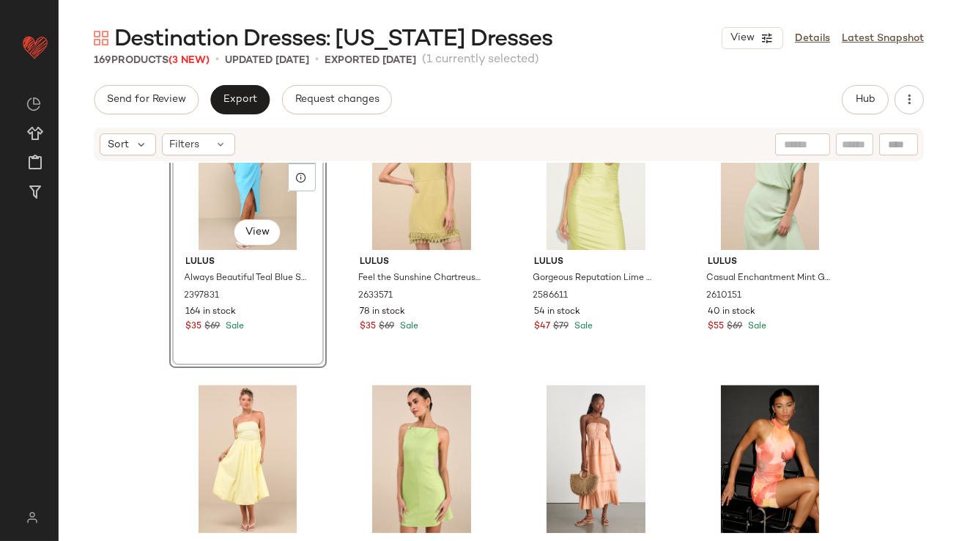
scroll to position [6914, 0]
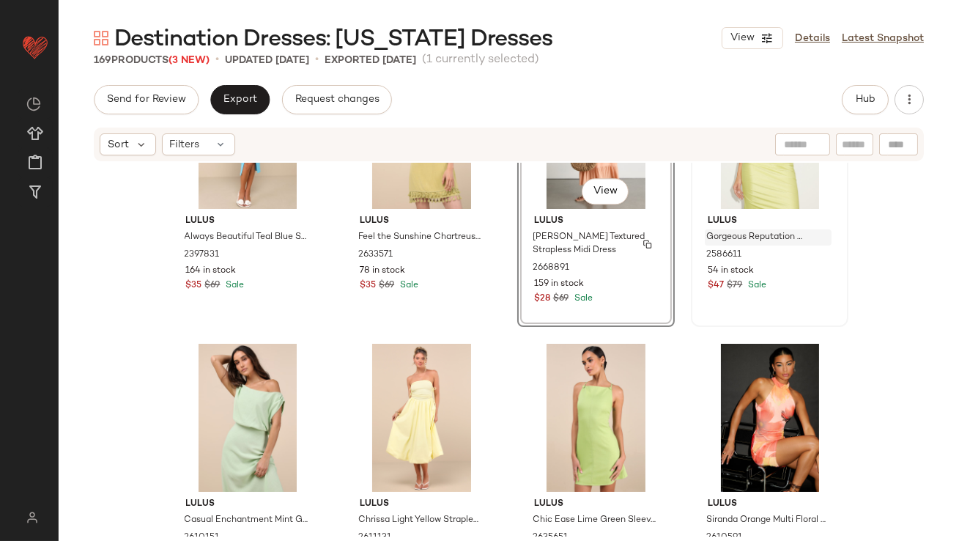
scroll to position [7018, 0]
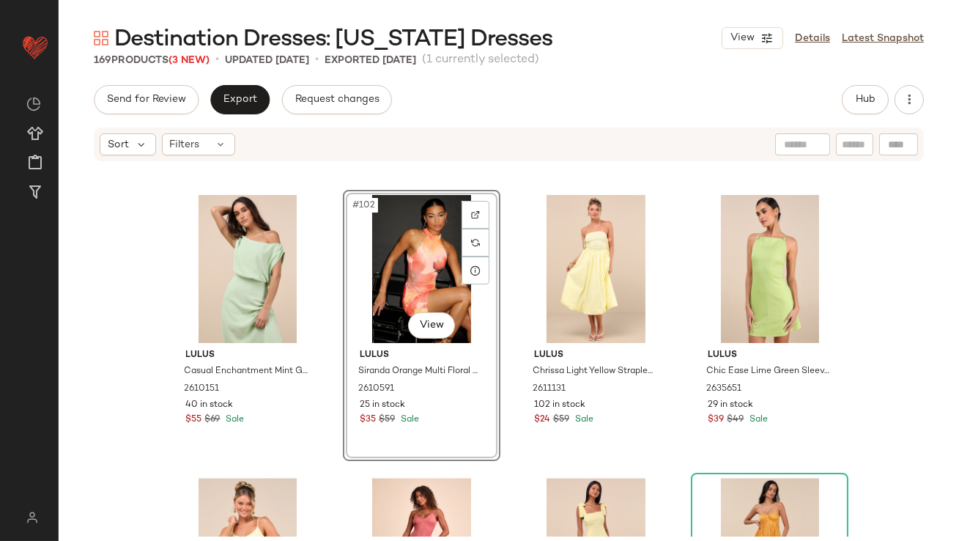
scroll to position [7201, 0]
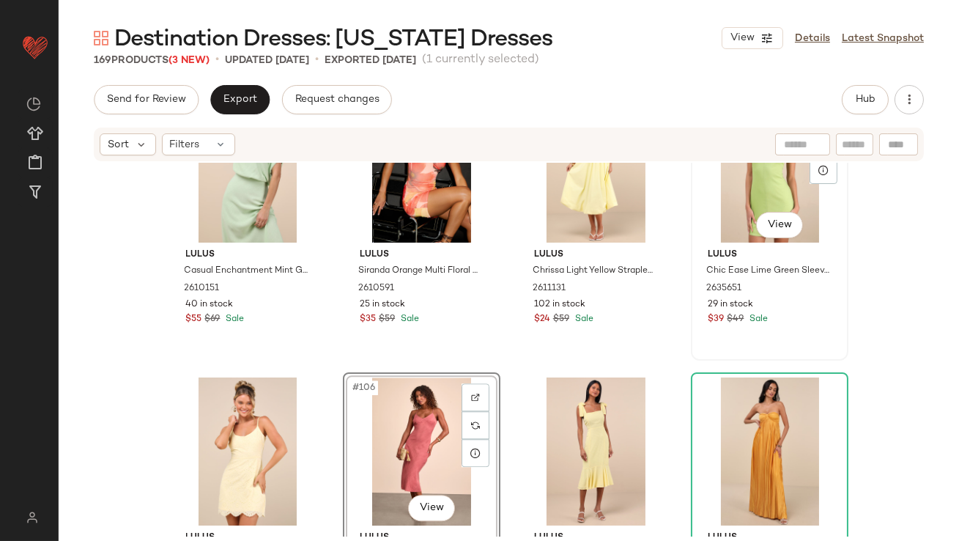
scroll to position [7157, 0]
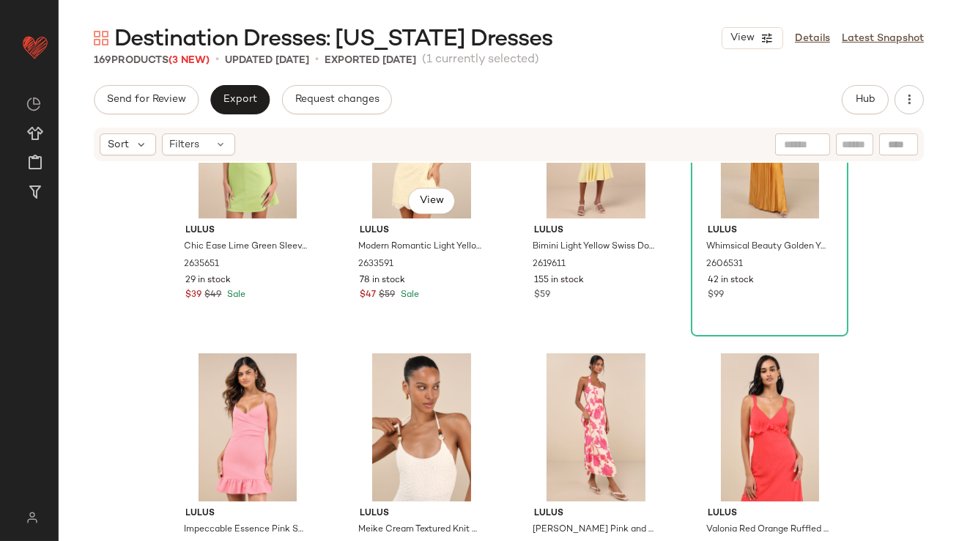
scroll to position [7473, 0]
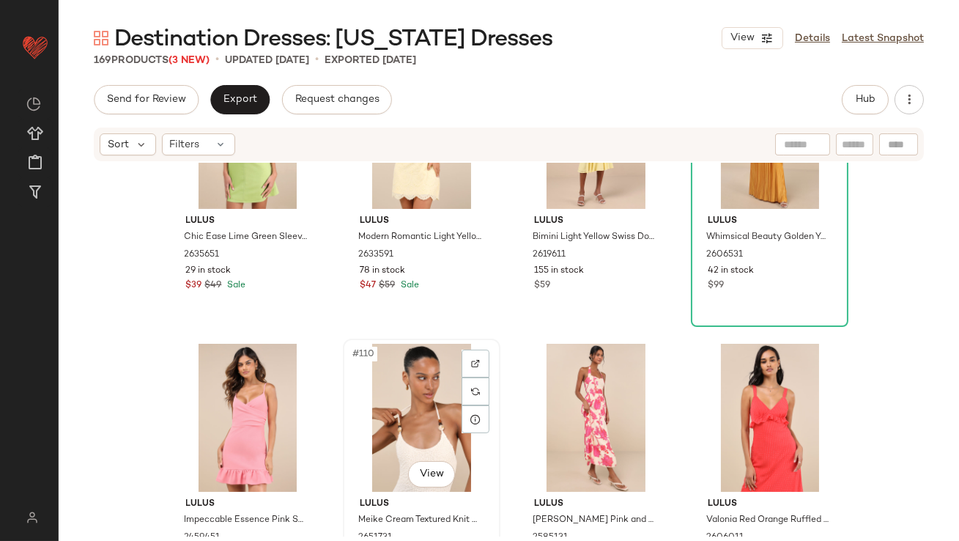
click at [386, 406] on div "#110 View" at bounding box center [421, 418] width 147 height 148
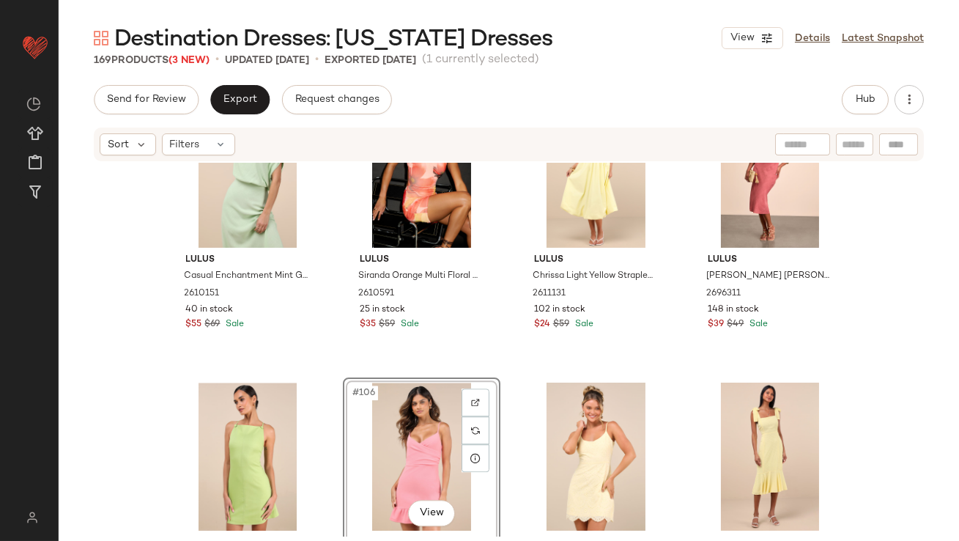
scroll to position [7210, 0]
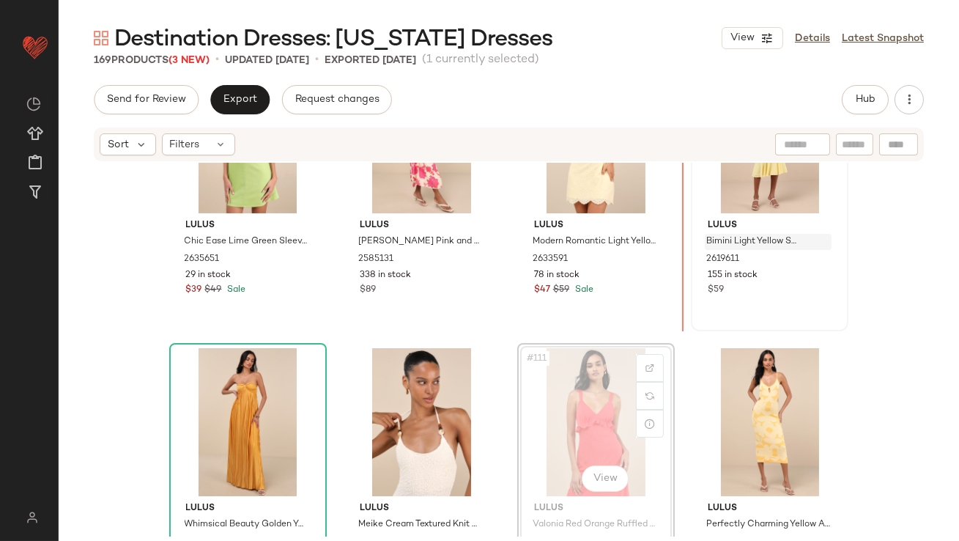
scroll to position [7467, 0]
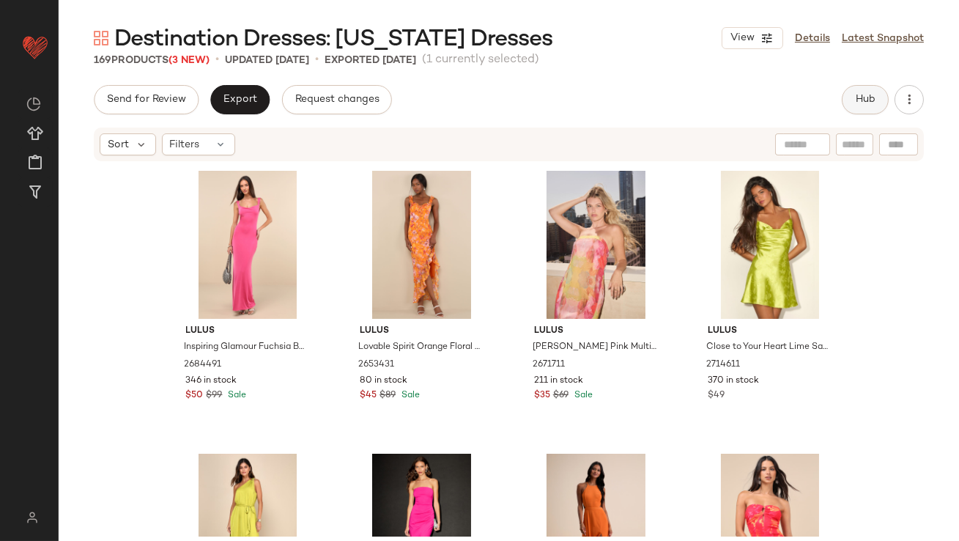
click at [865, 104] on span "Hub" at bounding box center [865, 100] width 21 height 12
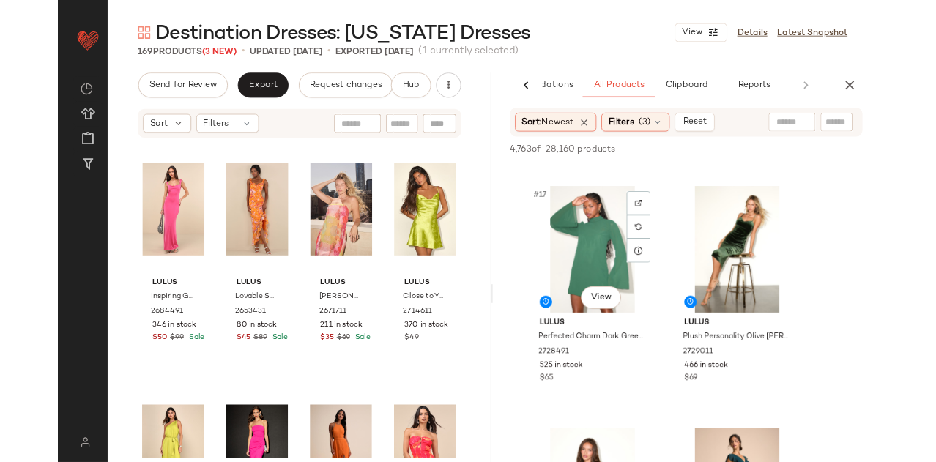
scroll to position [2122, 0]
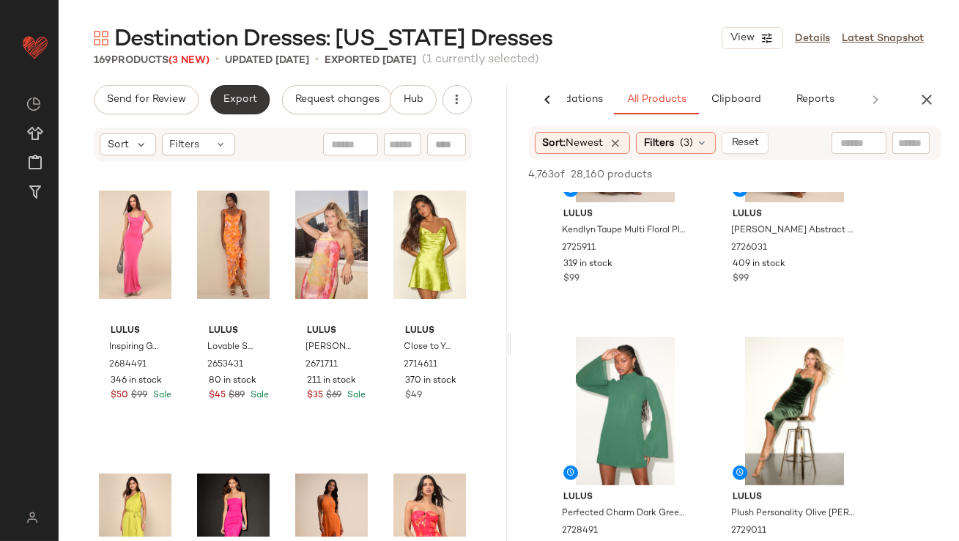
click at [218, 100] on button "Export" at bounding box center [239, 99] width 59 height 29
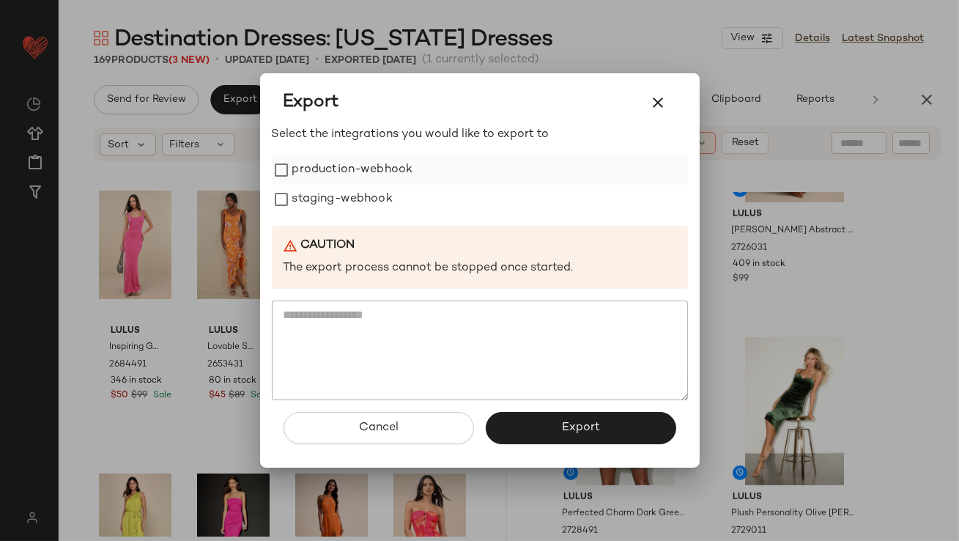
click at [311, 168] on label "production-webhook" at bounding box center [352, 169] width 121 height 29
click at [311, 193] on label "staging-webhook" at bounding box center [342, 199] width 100 height 29
click at [556, 436] on button "Export" at bounding box center [581, 428] width 190 height 32
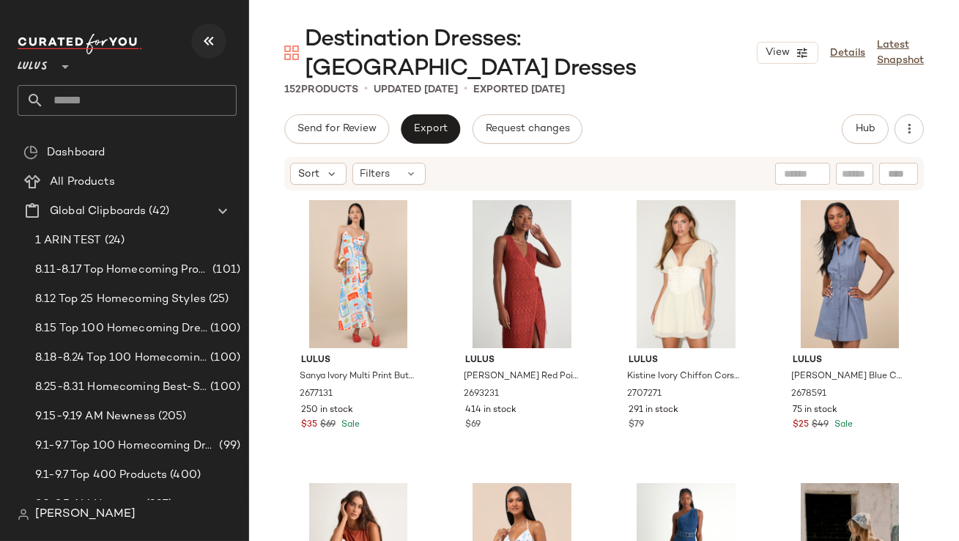
click at [204, 40] on icon "button" at bounding box center [209, 41] width 18 height 18
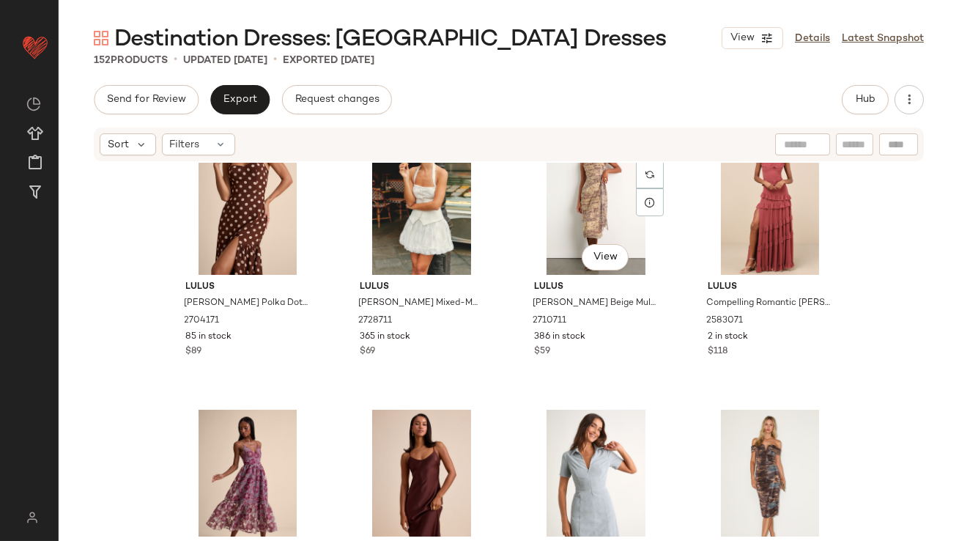
scroll to position [1154, 0]
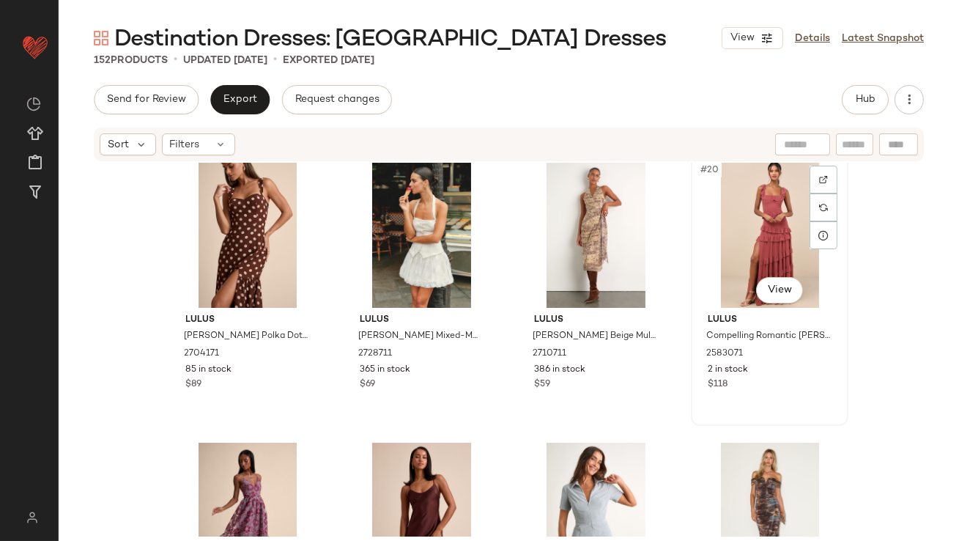
click at [746, 225] on div "#20 View" at bounding box center [769, 234] width 147 height 148
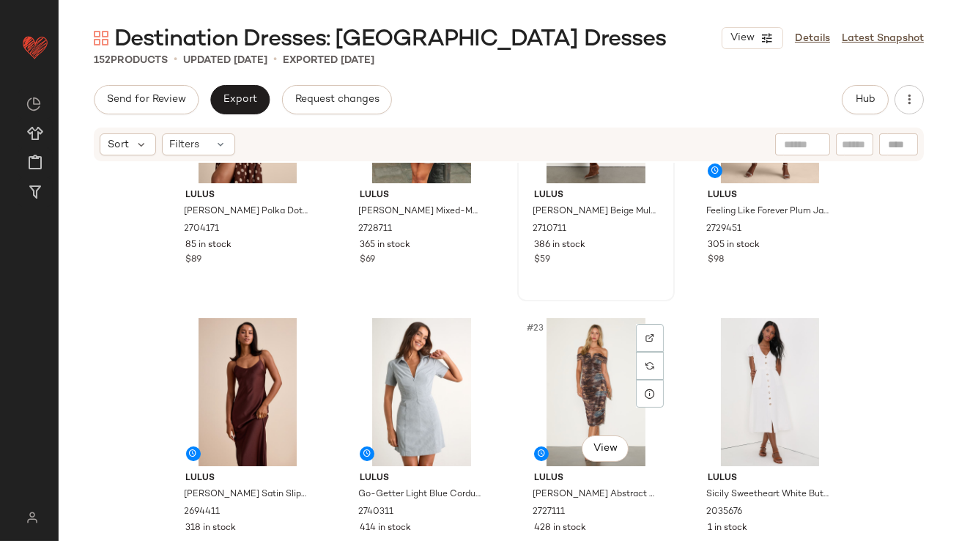
scroll to position [1280, 0]
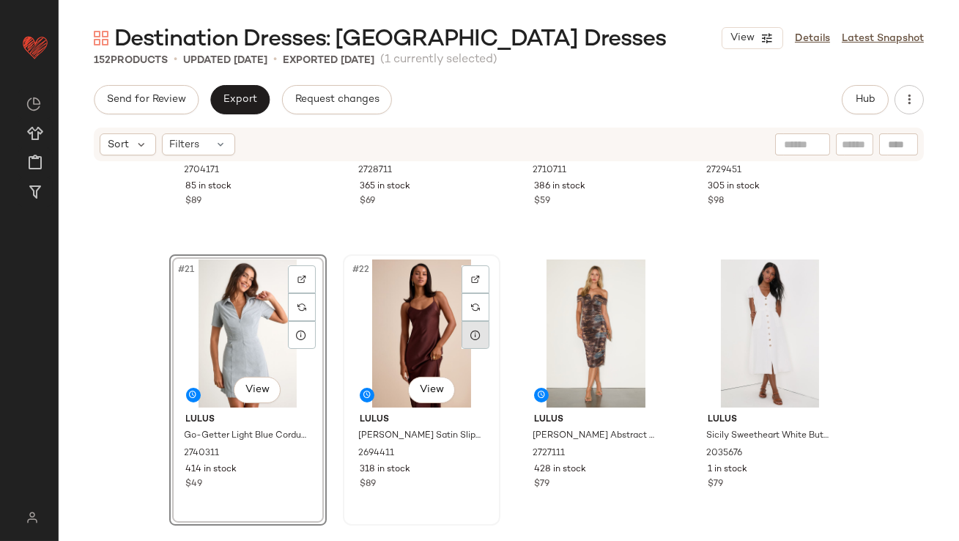
scroll to position [1371, 0]
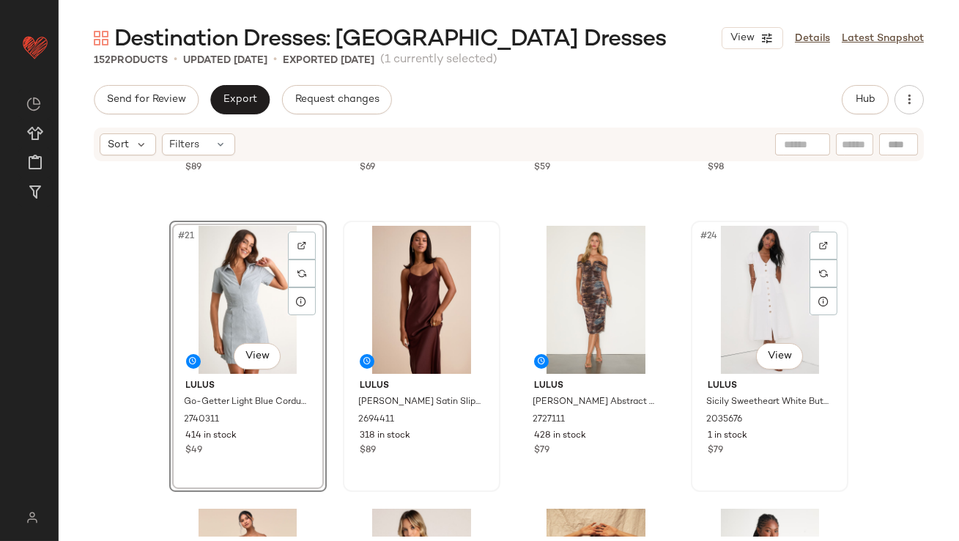
click at [755, 283] on div "#24 View" at bounding box center [769, 300] width 147 height 148
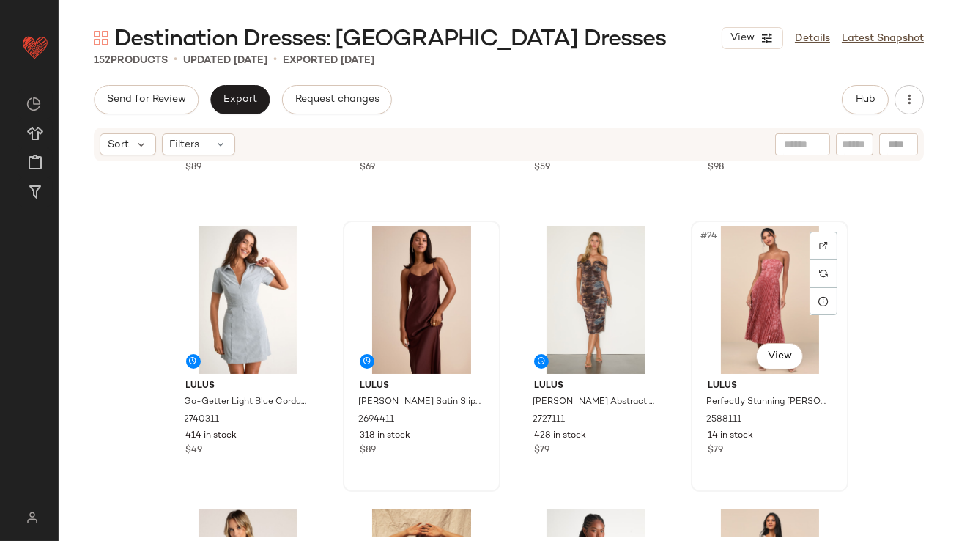
click at [749, 284] on div "#24 View" at bounding box center [769, 300] width 147 height 148
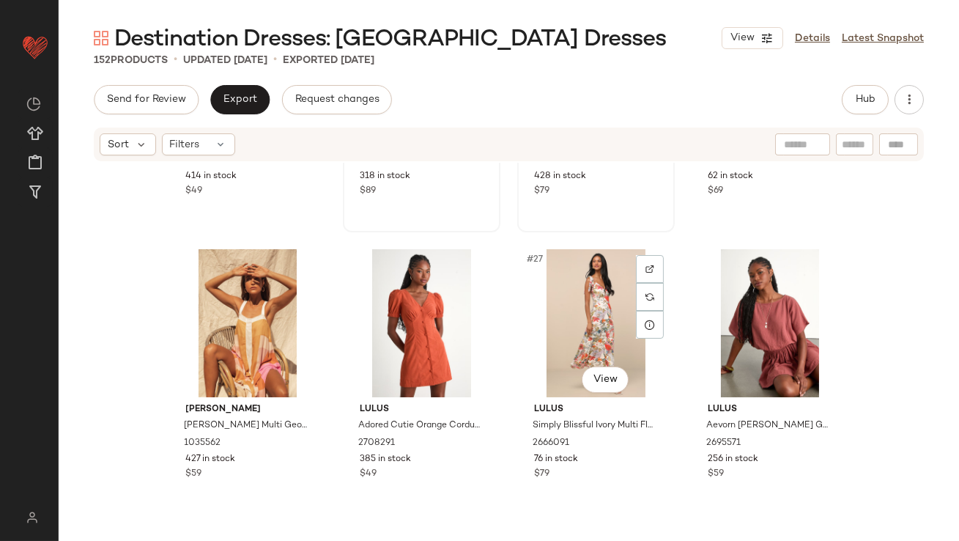
scroll to position [1645, 0]
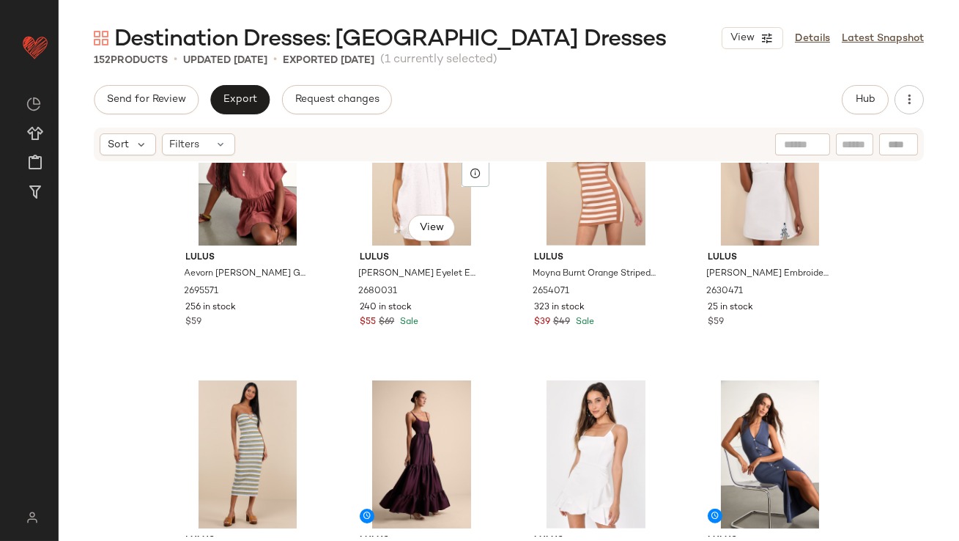
scroll to position [2230, 0]
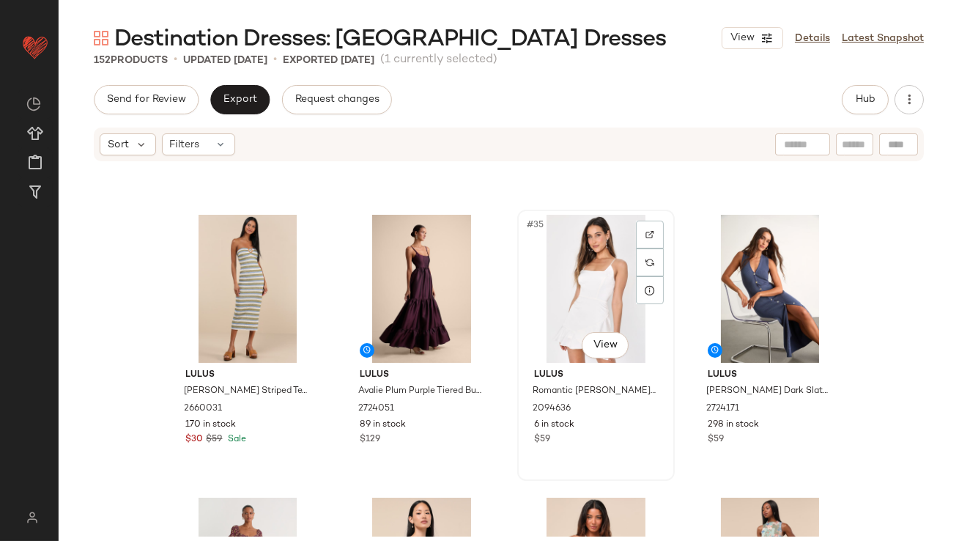
click at [576, 274] on div "#35 View" at bounding box center [595, 289] width 147 height 148
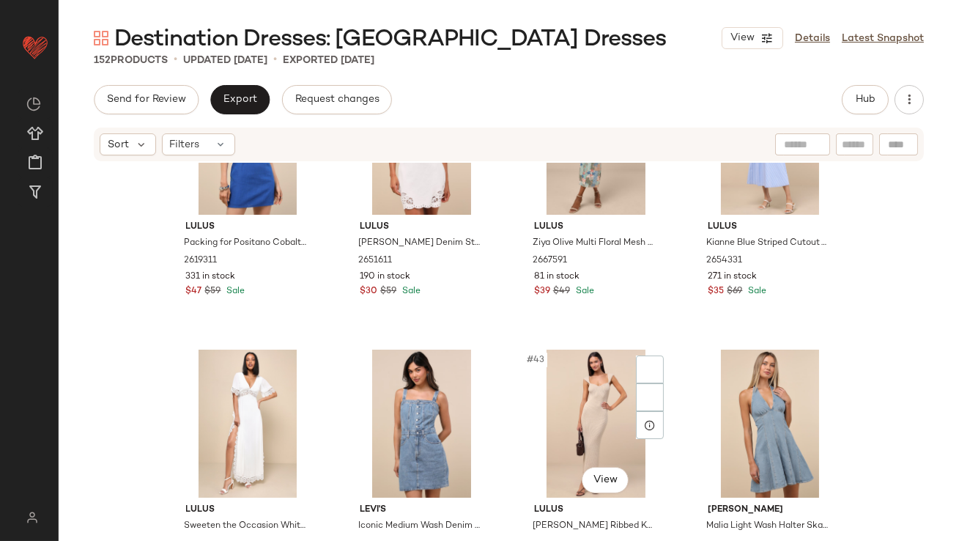
scroll to position [2781, 0]
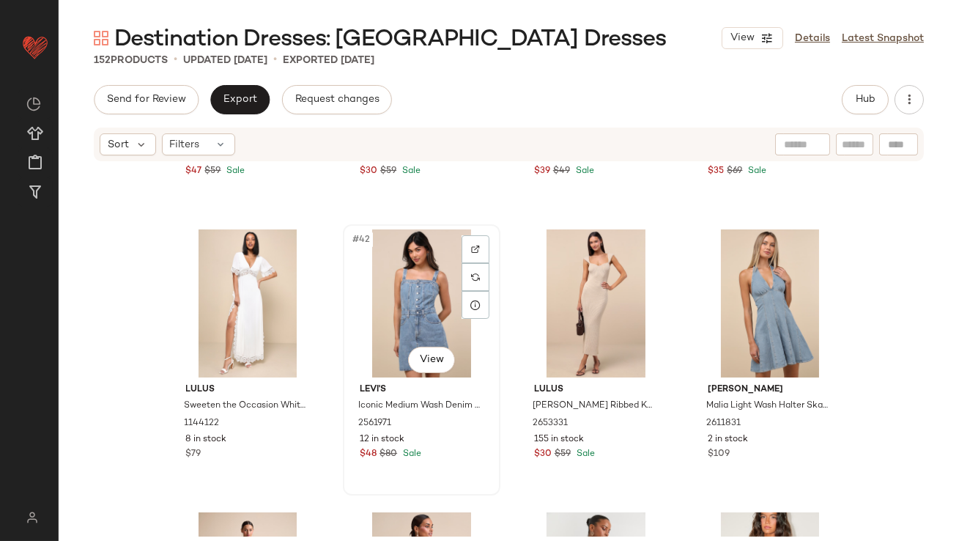
click at [407, 327] on div "#42 View" at bounding box center [421, 303] width 147 height 148
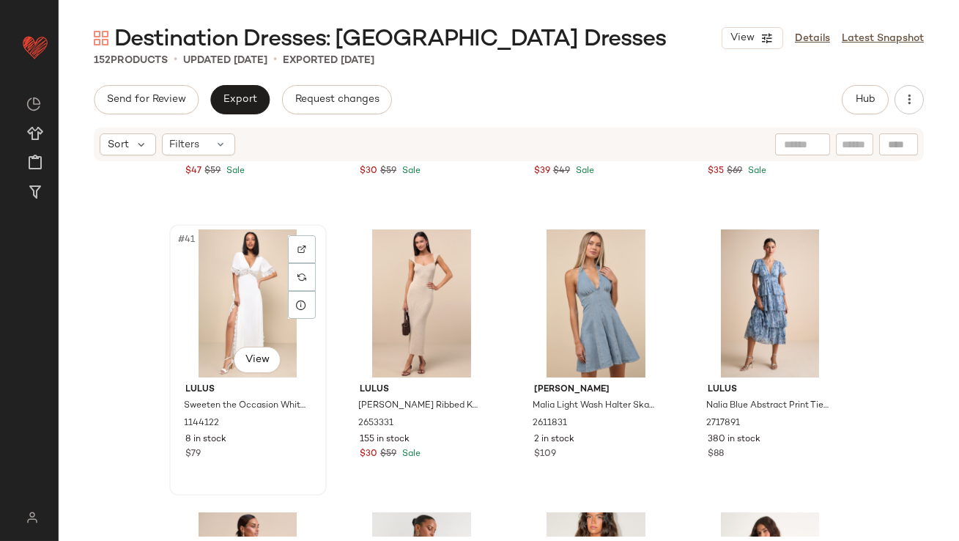
click at [231, 306] on div "#41 View" at bounding box center [247, 303] width 147 height 148
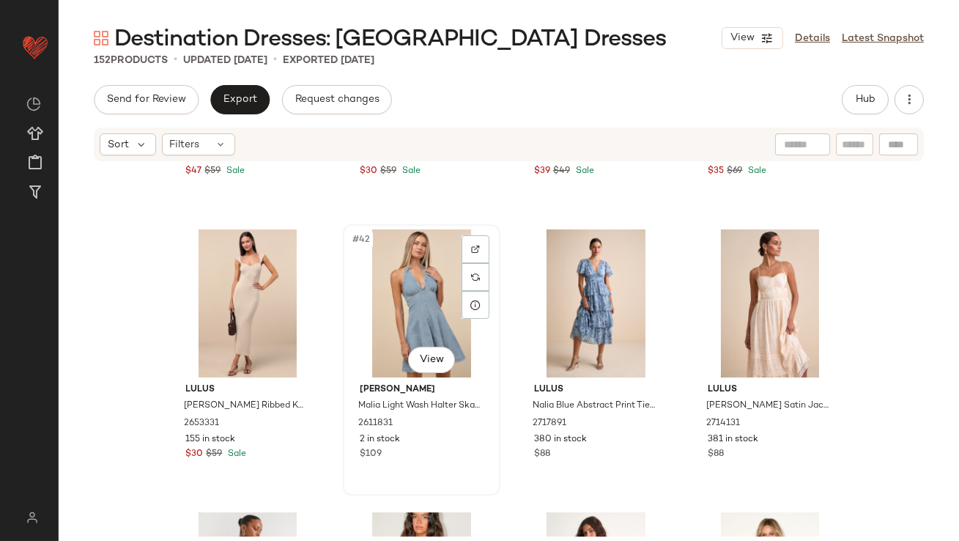
click at [430, 279] on div "#42 View" at bounding box center [421, 303] width 147 height 148
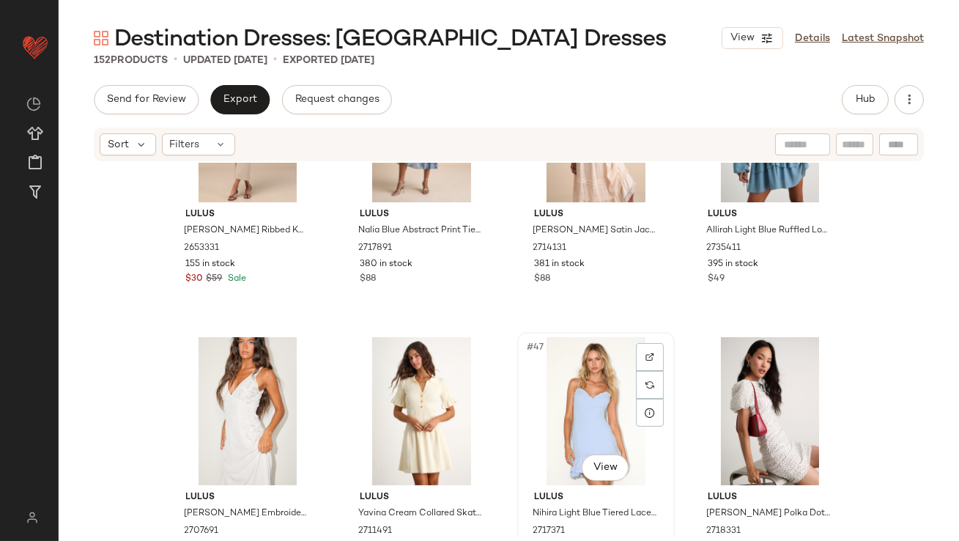
scroll to position [2955, 0]
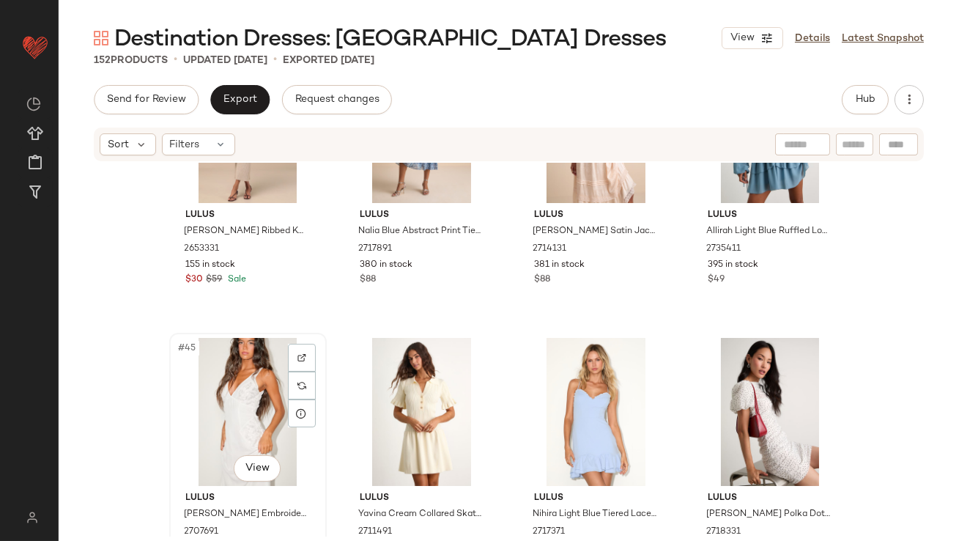
click at [203, 390] on div "#45 View" at bounding box center [247, 412] width 147 height 148
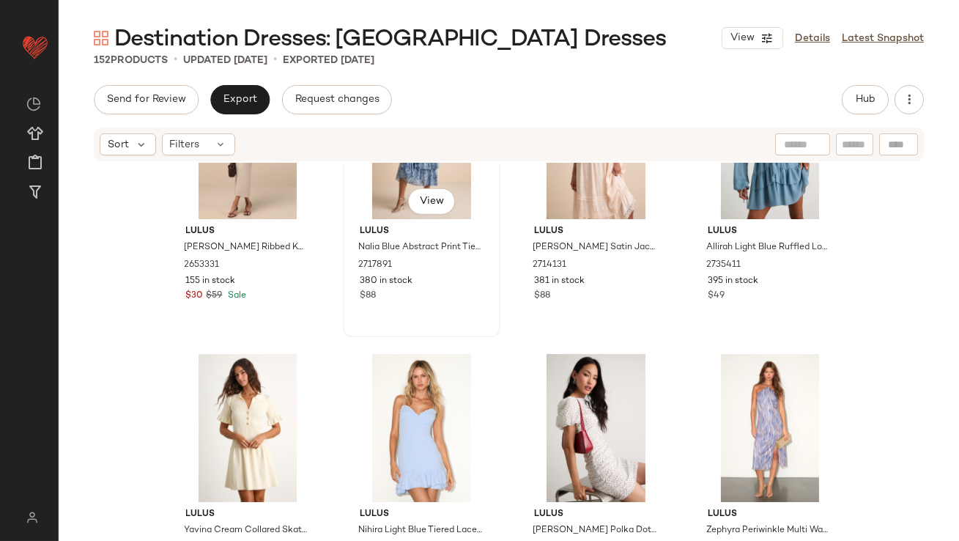
scroll to position [2941, 0]
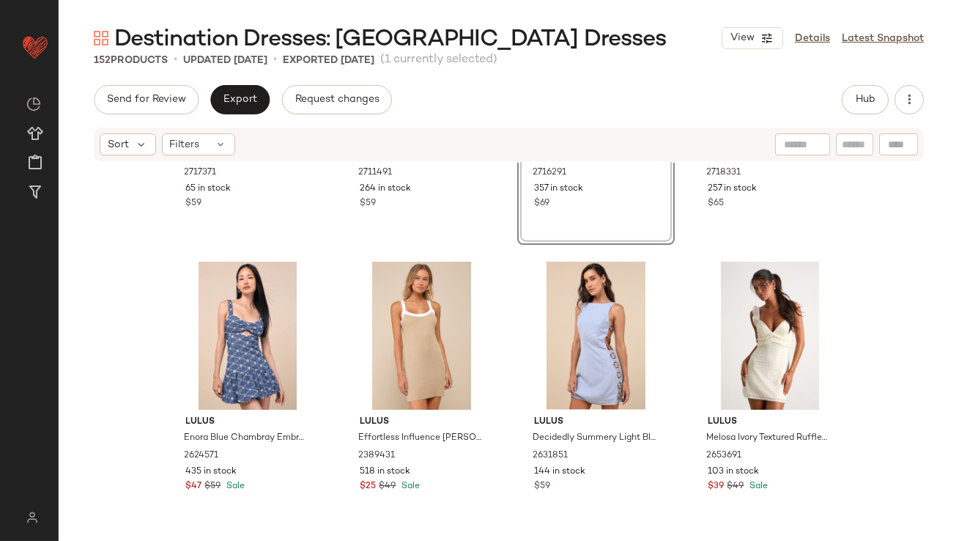
scroll to position [3315, 0]
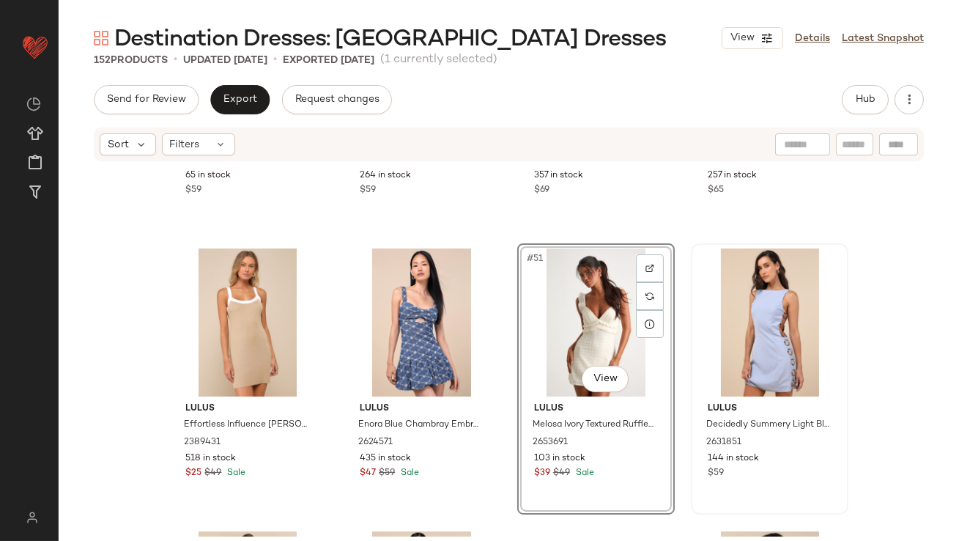
scroll to position [3521, 0]
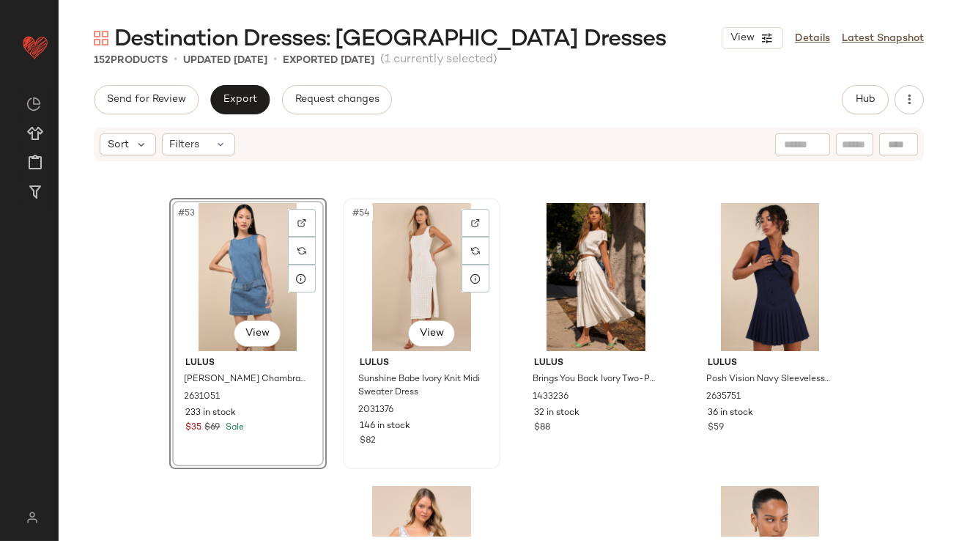
scroll to position [3658, 0]
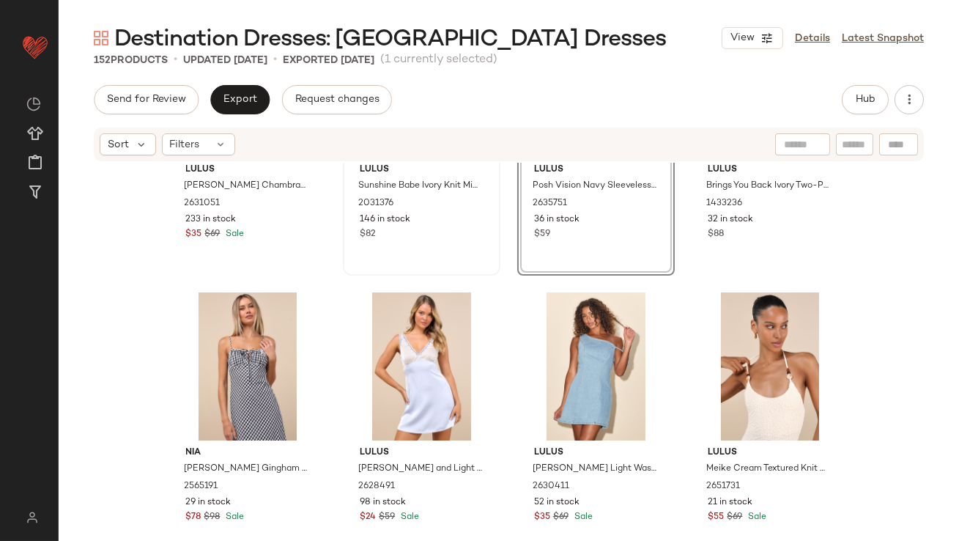
scroll to position [3885, 0]
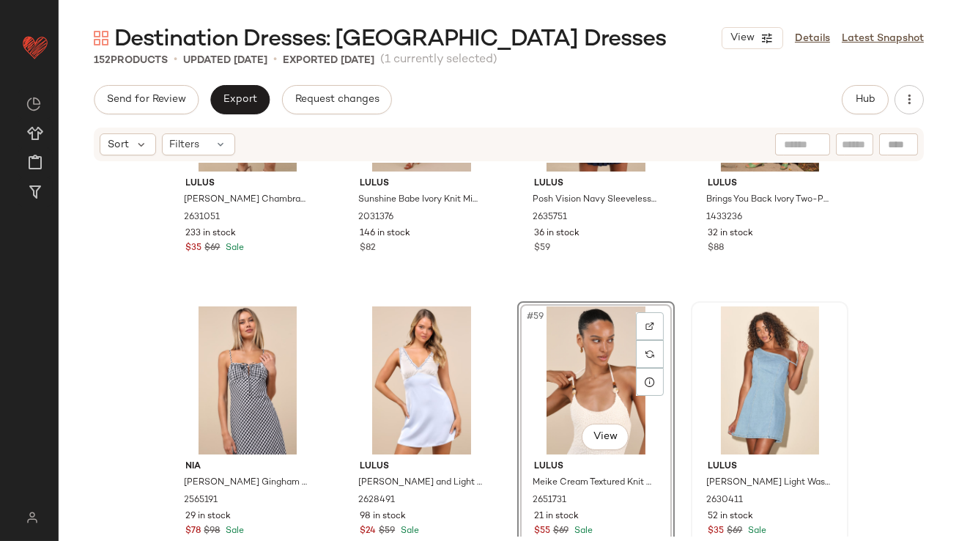
scroll to position [3836, 0]
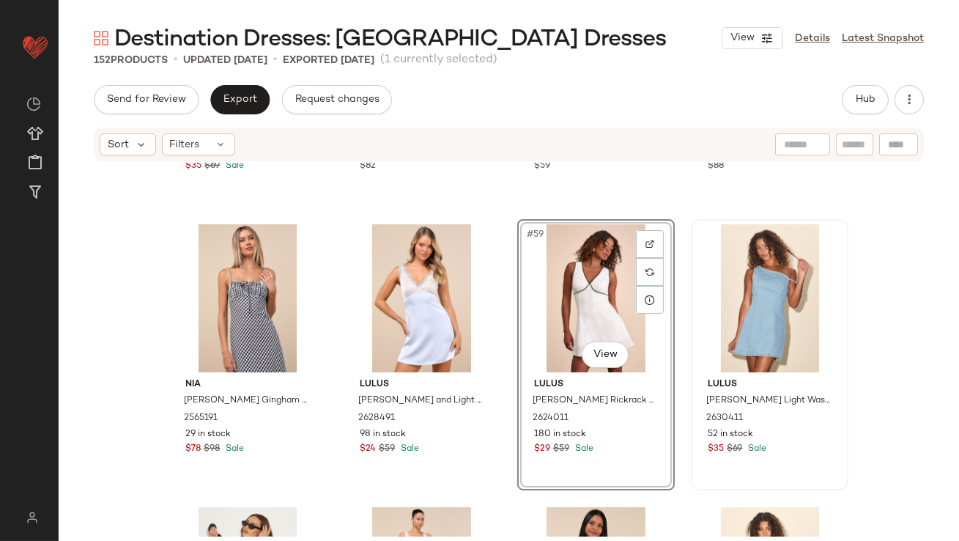
scroll to position [3767, 0]
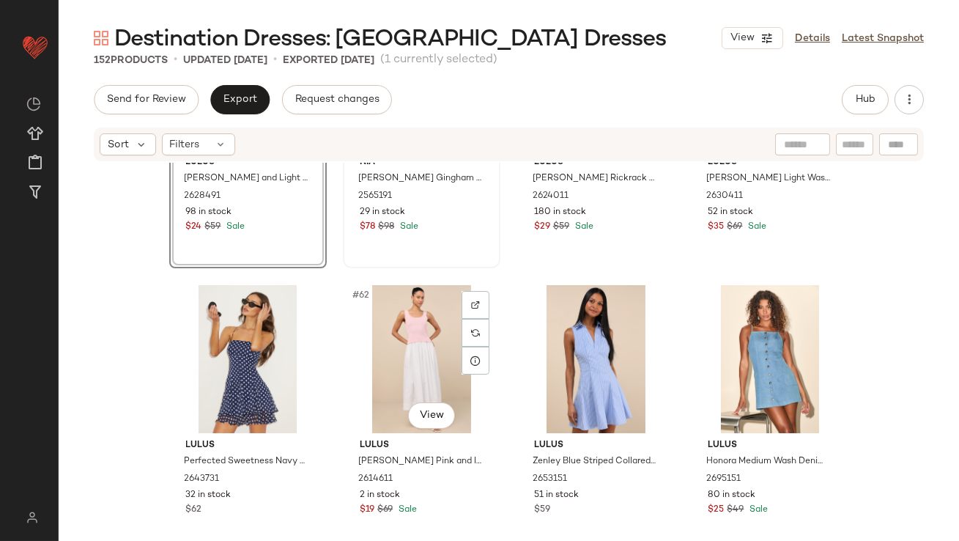
scroll to position [4202, 0]
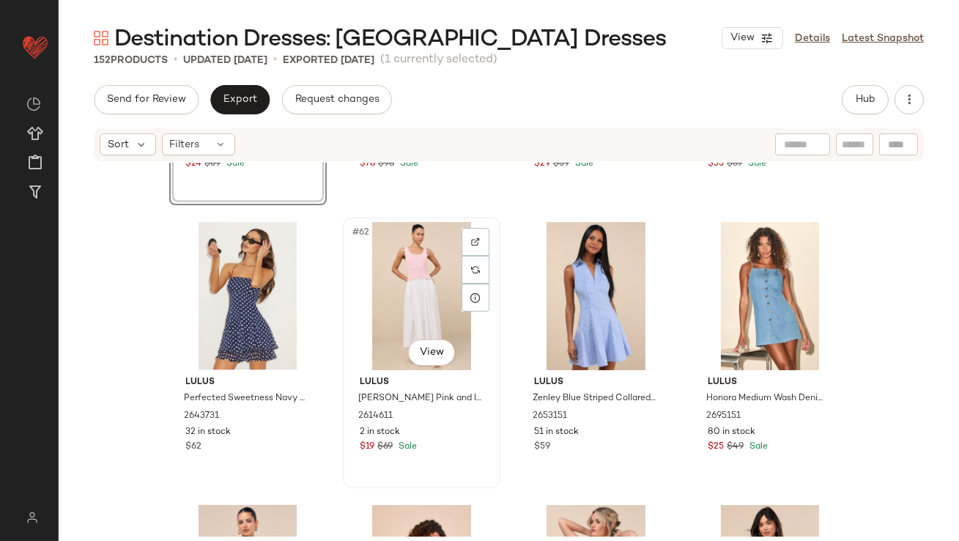
click at [396, 294] on div "#62 View" at bounding box center [421, 296] width 147 height 148
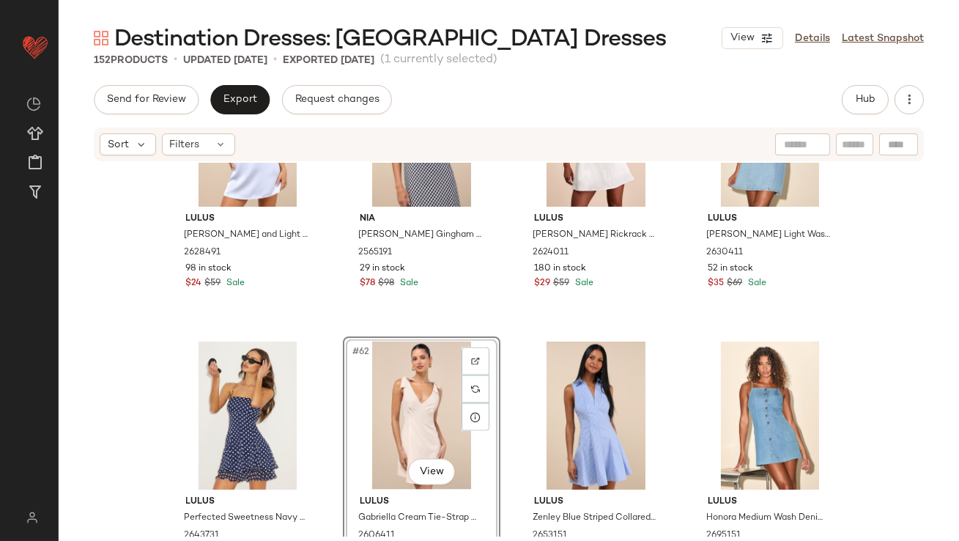
scroll to position [4438, 0]
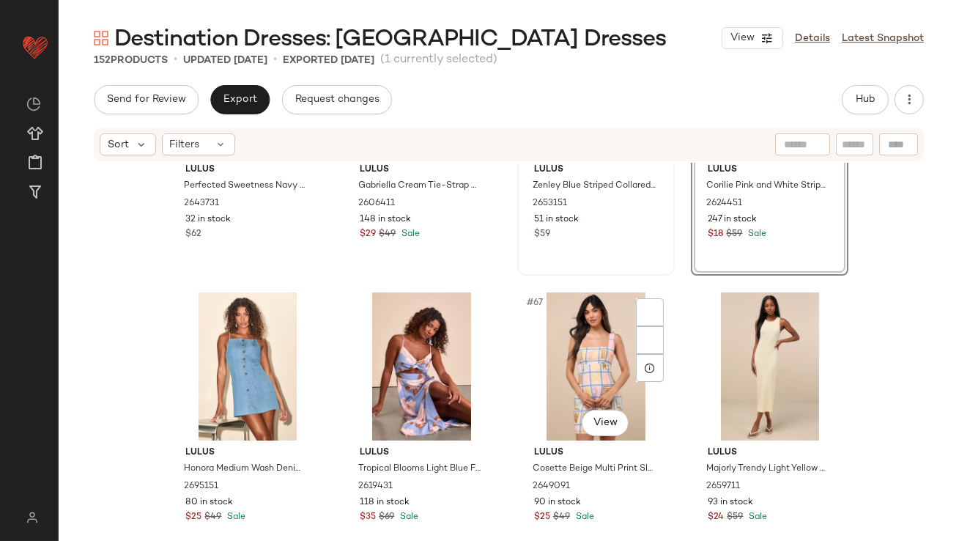
scroll to position [4468, 0]
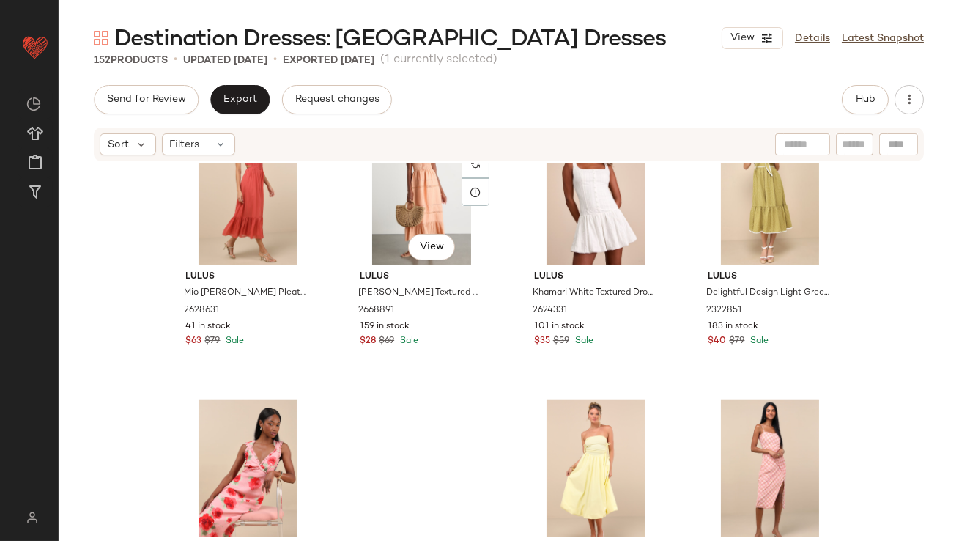
scroll to position [5313, 0]
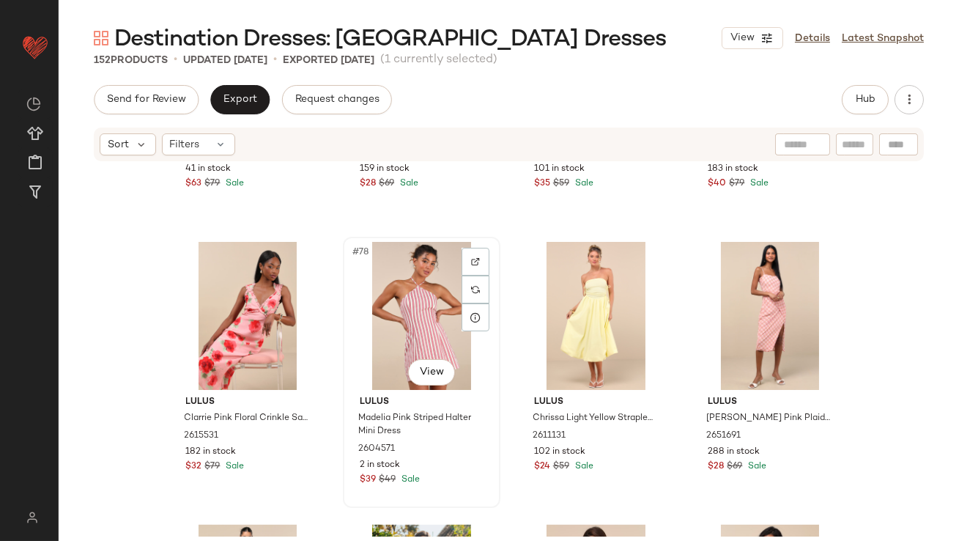
click at [396, 335] on div "#78 View" at bounding box center [421, 316] width 147 height 148
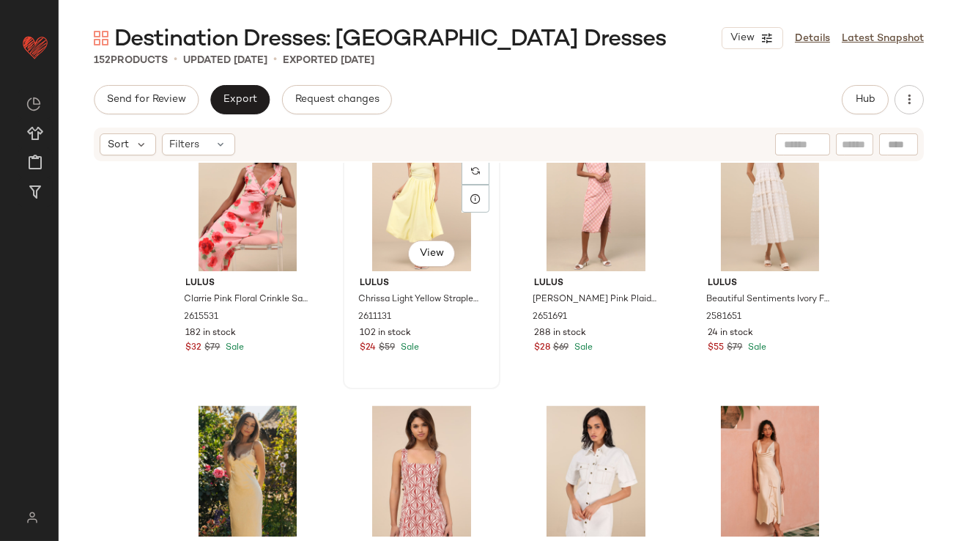
scroll to position [5436, 0]
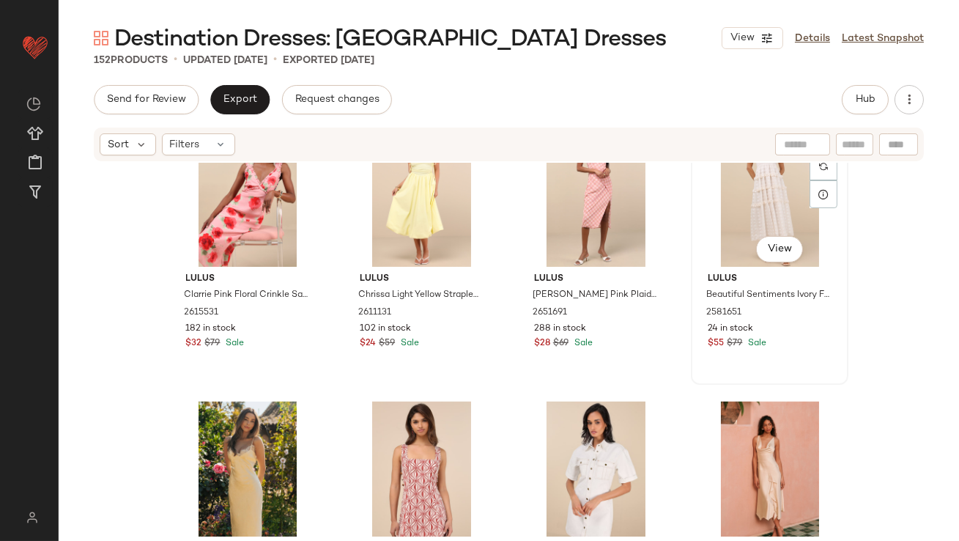
click at [747, 190] on div "#80 View" at bounding box center [769, 193] width 147 height 148
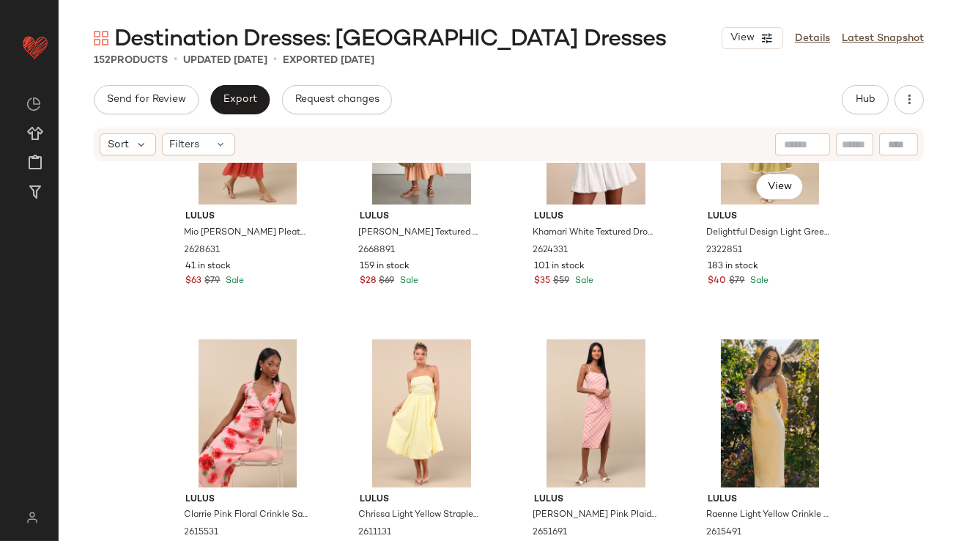
scroll to position [5482, 0]
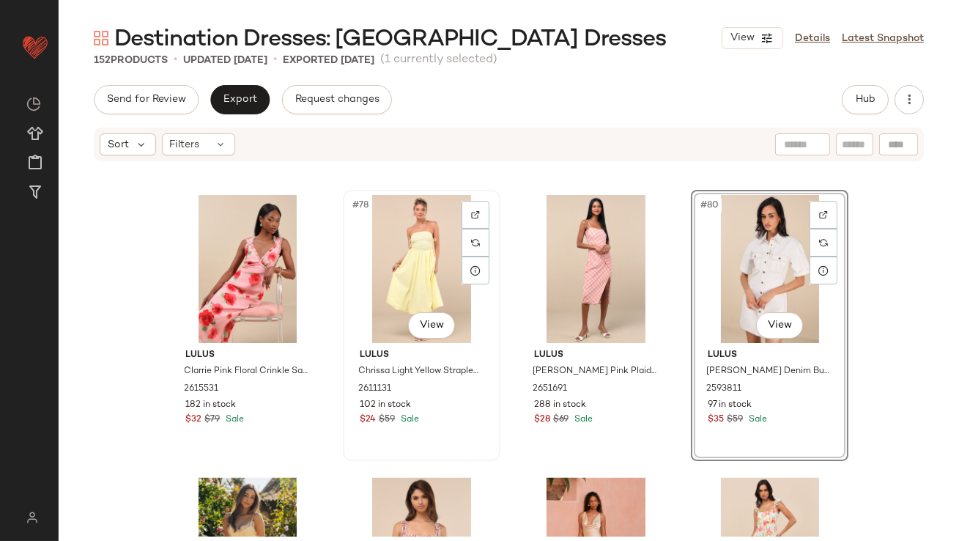
scroll to position [5580, 0]
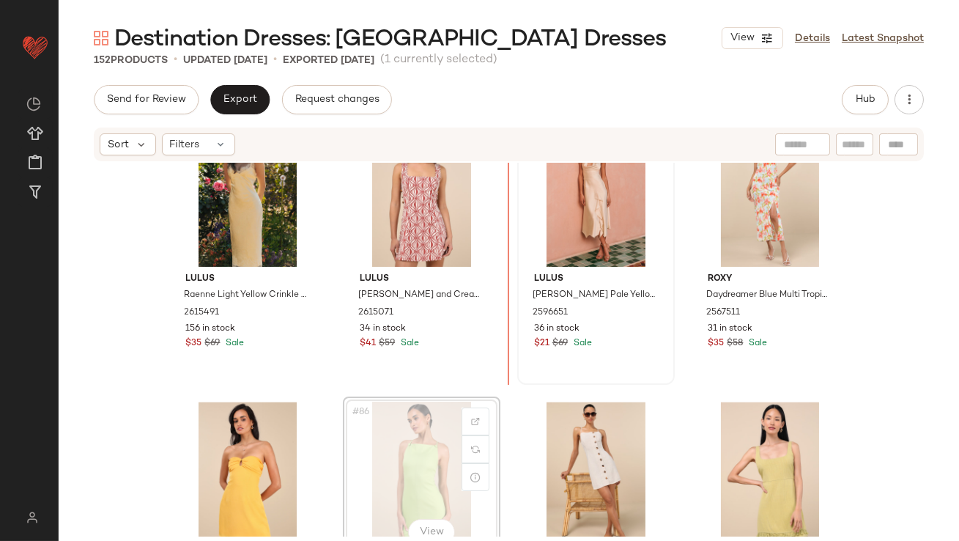
scroll to position [5706, 0]
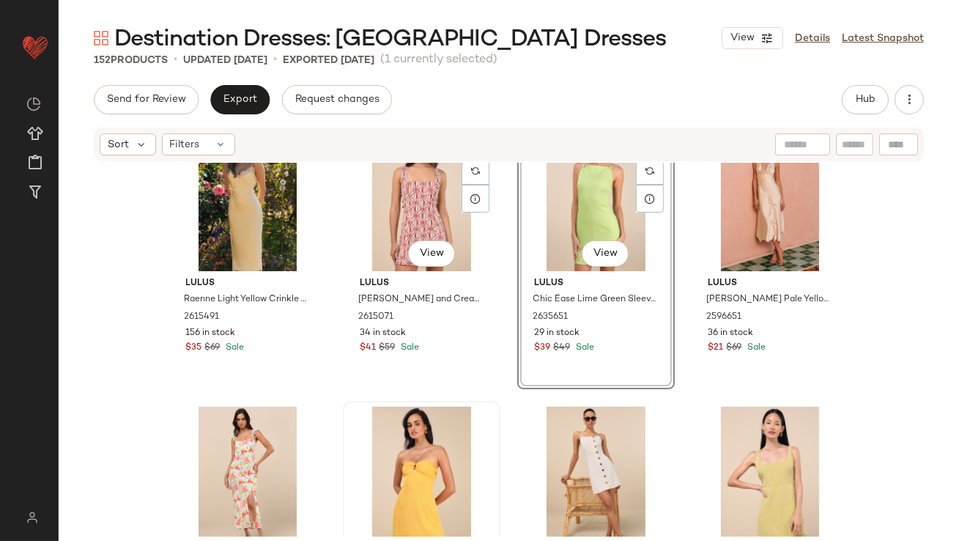
scroll to position [5738, 0]
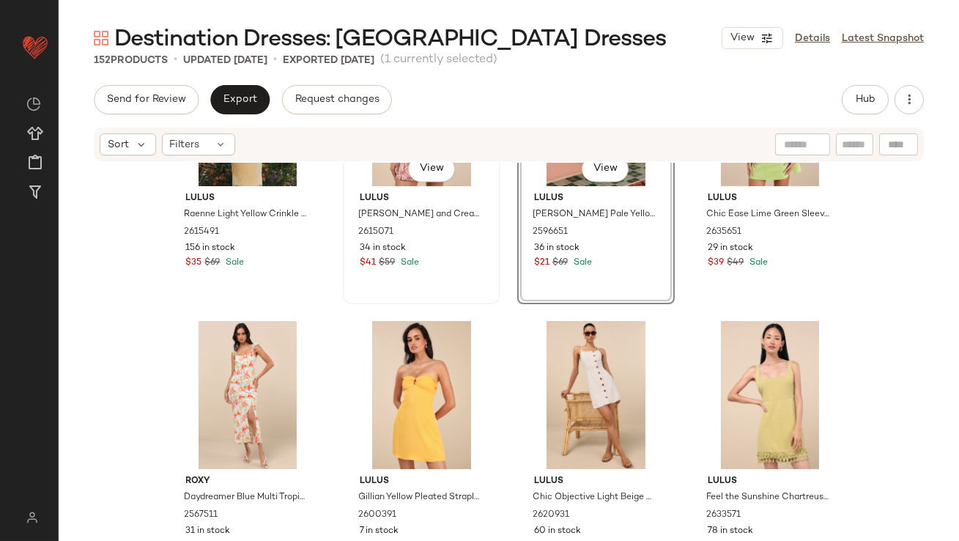
scroll to position [5864, 0]
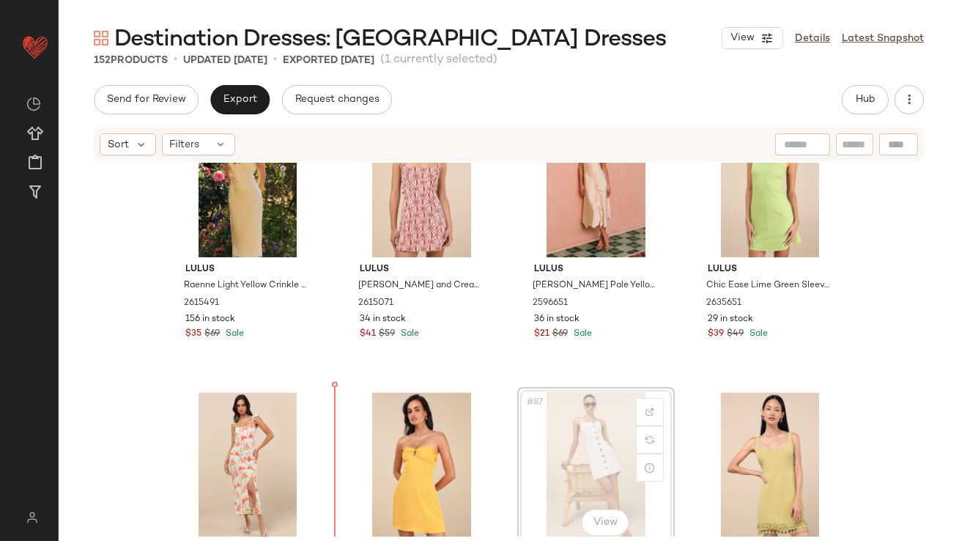
scroll to position [5739, 0]
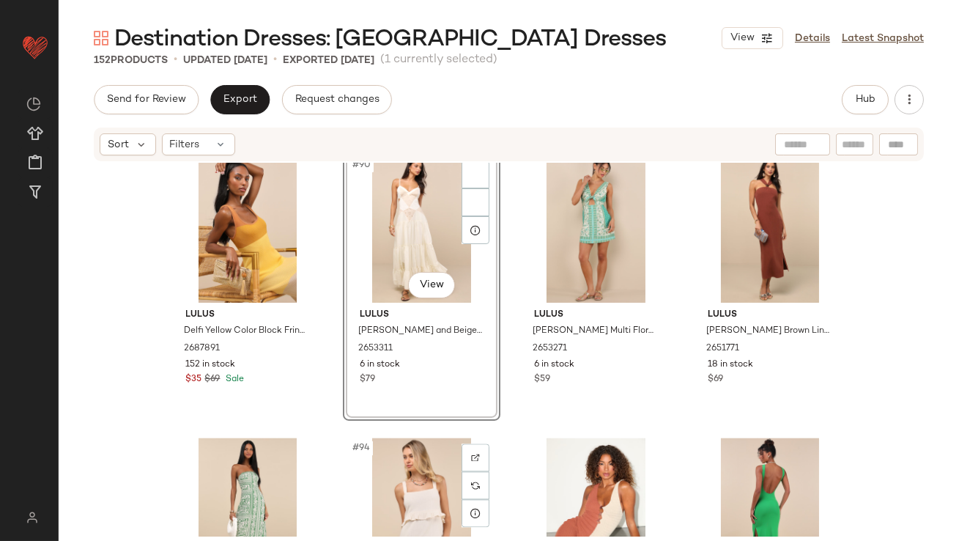
scroll to position [6181, 0]
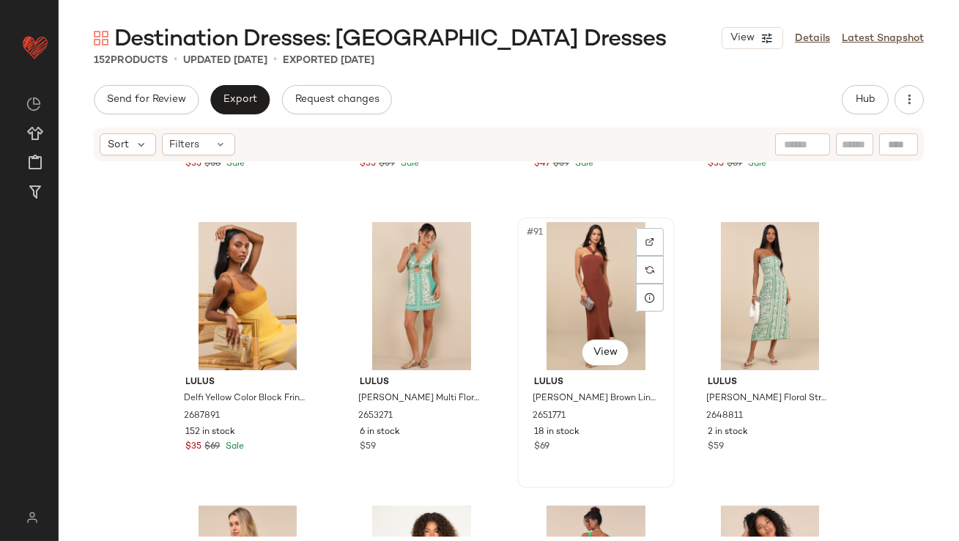
click at [544, 312] on div "#91 View" at bounding box center [595, 296] width 147 height 148
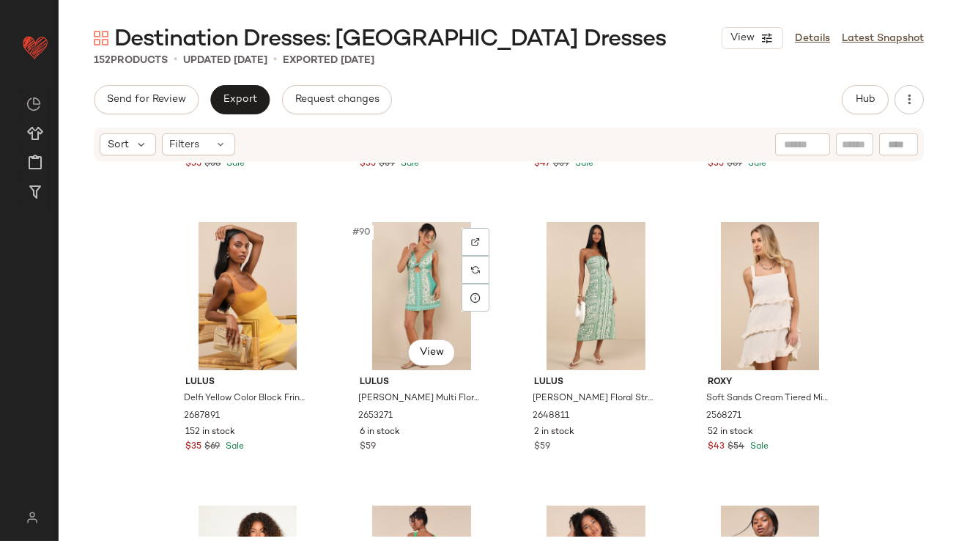
click at [420, 293] on div "#90 View" at bounding box center [421, 296] width 147 height 148
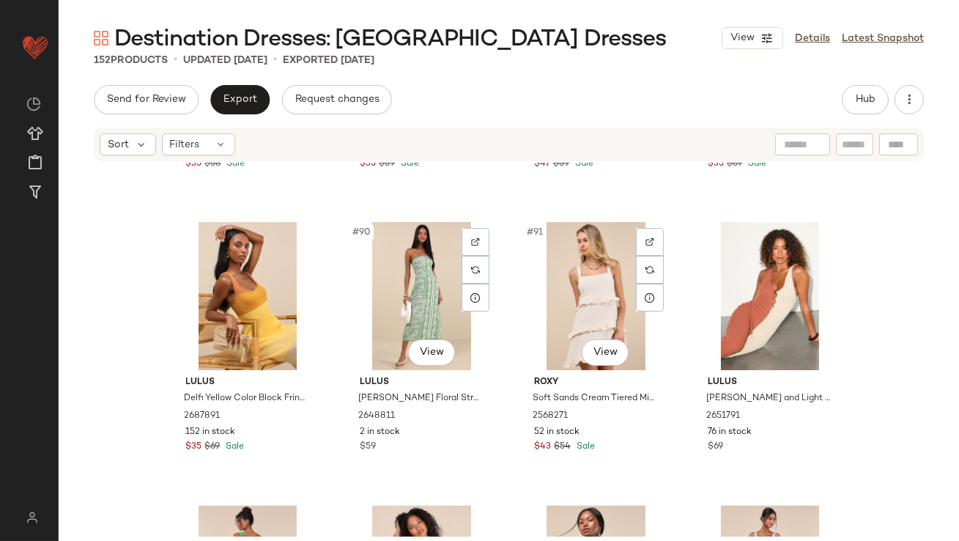
click at [430, 296] on div "#90 View" at bounding box center [421, 296] width 147 height 148
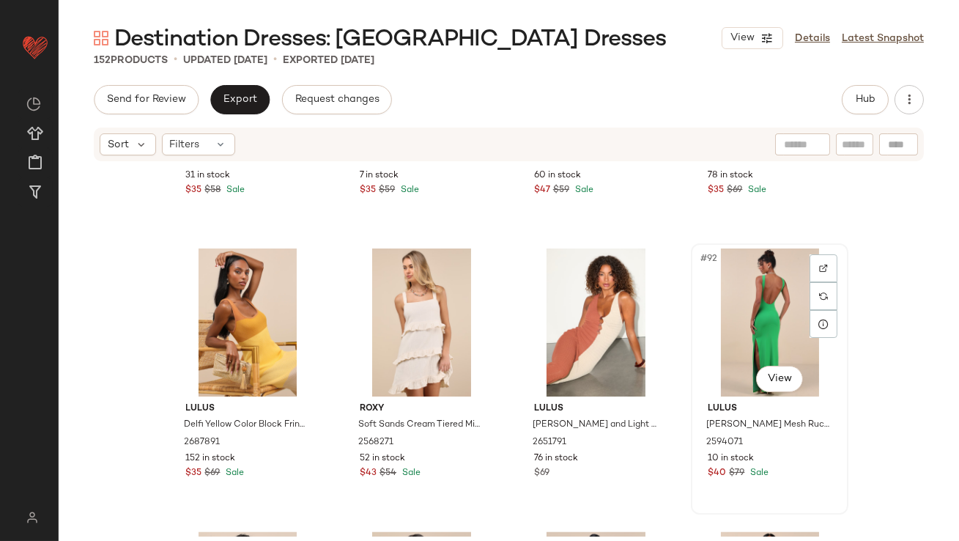
click at [743, 249] on div "#92 View" at bounding box center [769, 322] width 147 height 148
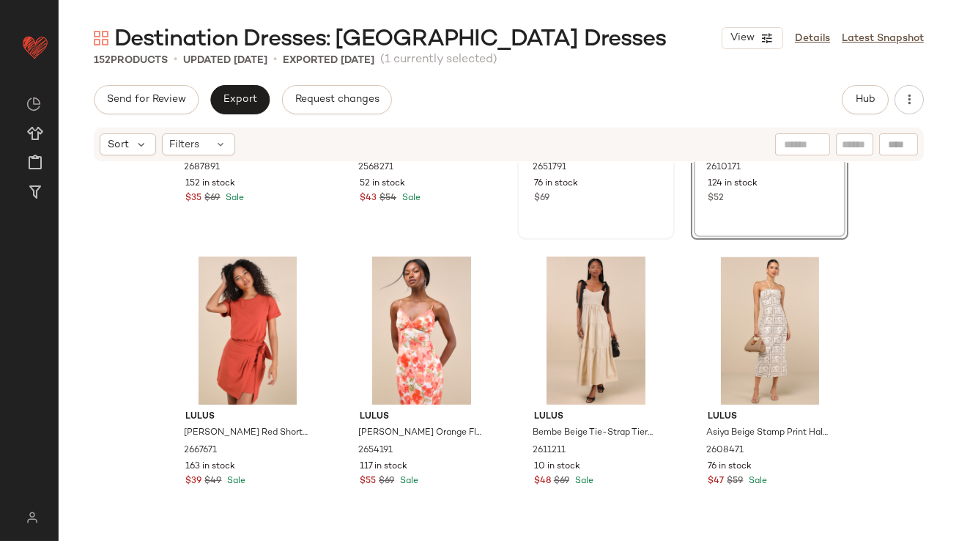
scroll to position [6447, 0]
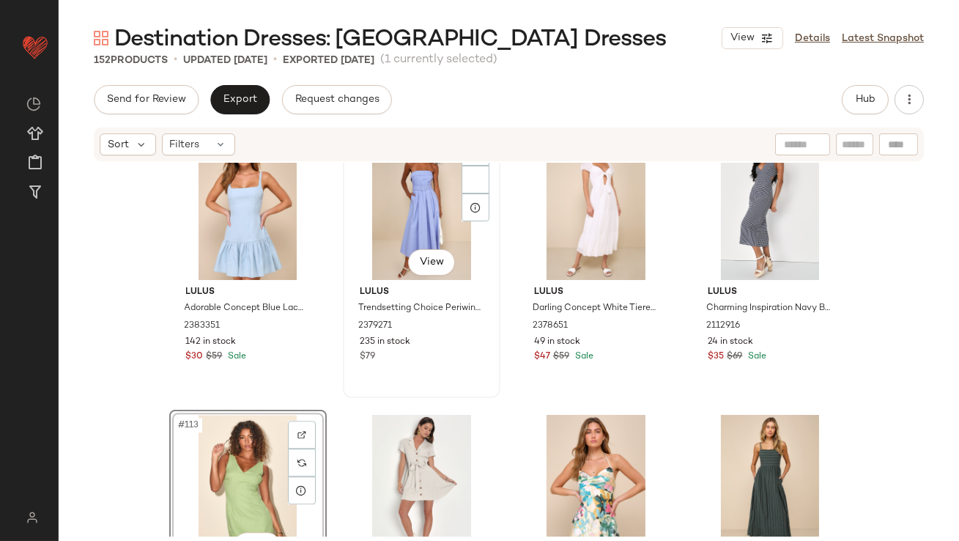
scroll to position [7684, 0]
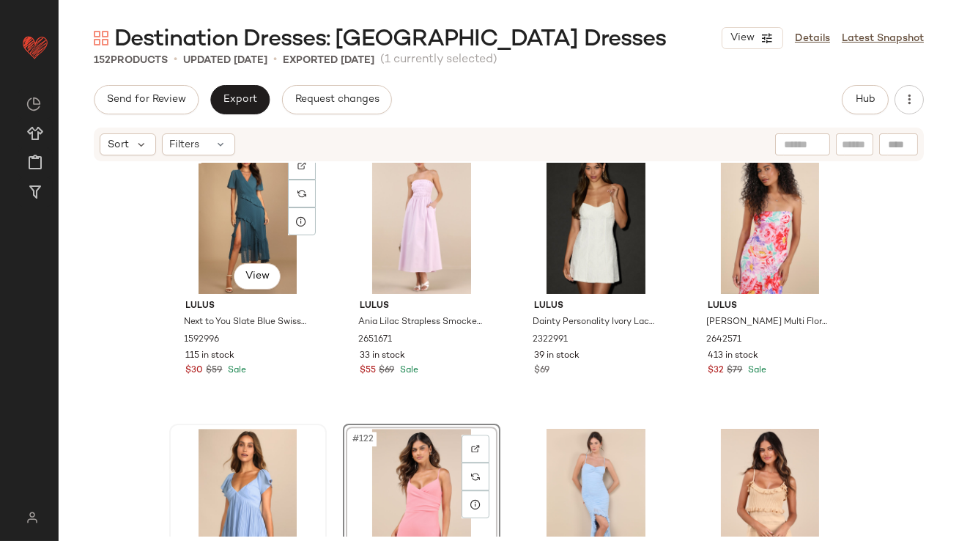
scroll to position [8329, 0]
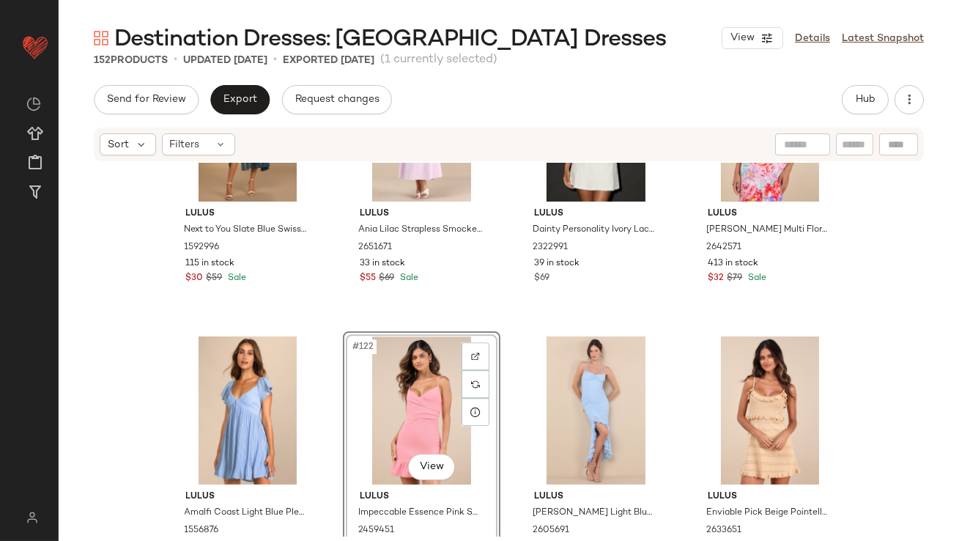
click at [403, 383] on div "#122 View" at bounding box center [421, 410] width 147 height 148
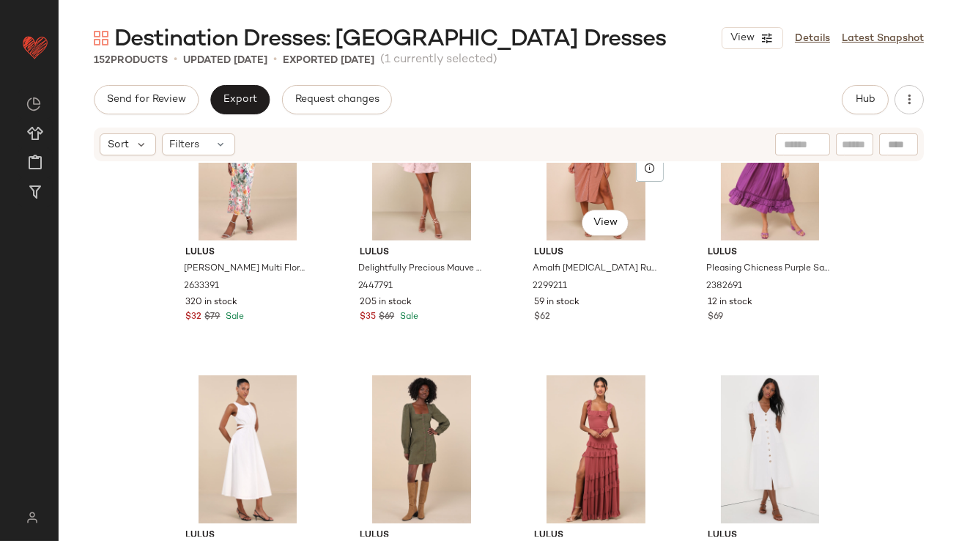
scroll to position [9193, 0]
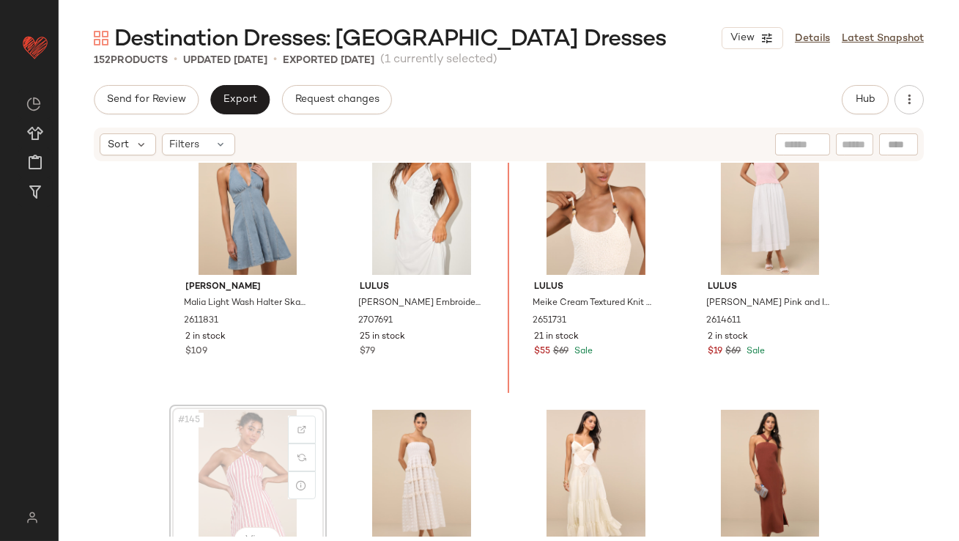
scroll to position [9953, 0]
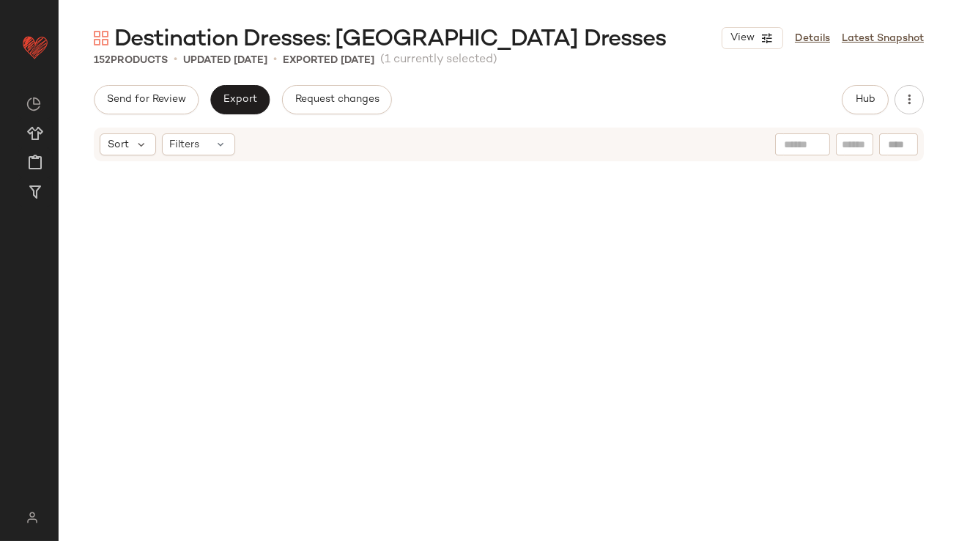
scroll to position [3199, 0]
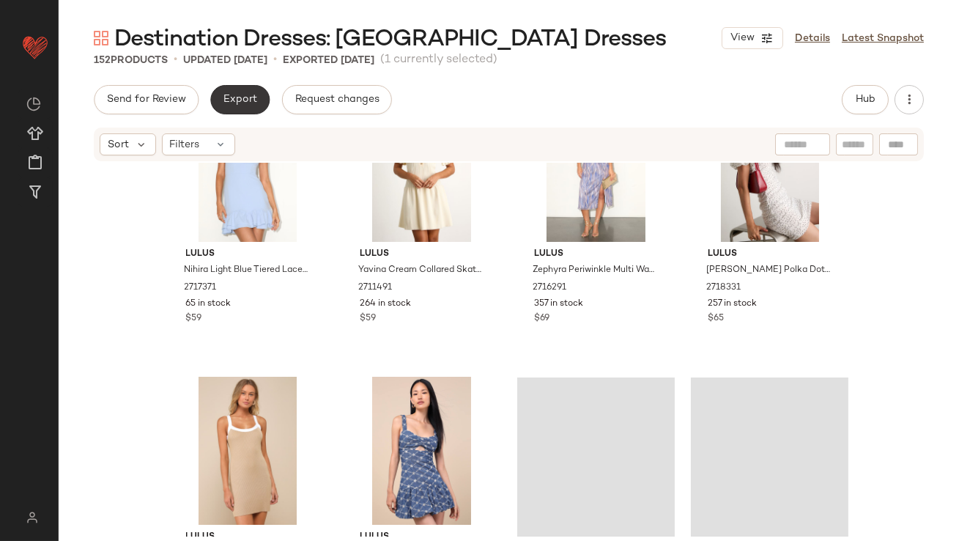
click at [245, 104] on span "Export" at bounding box center [240, 100] width 34 height 12
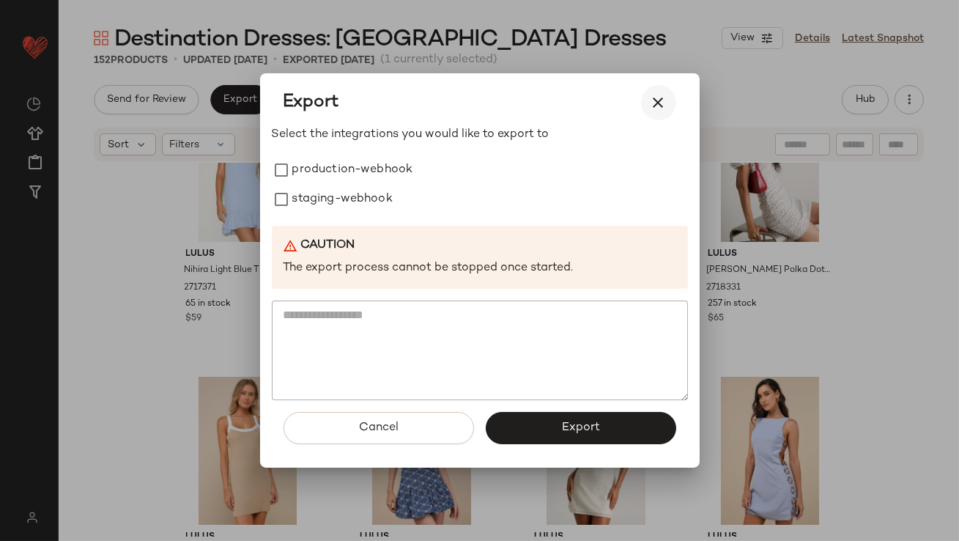
click at [654, 97] on icon "button" at bounding box center [659, 103] width 18 height 18
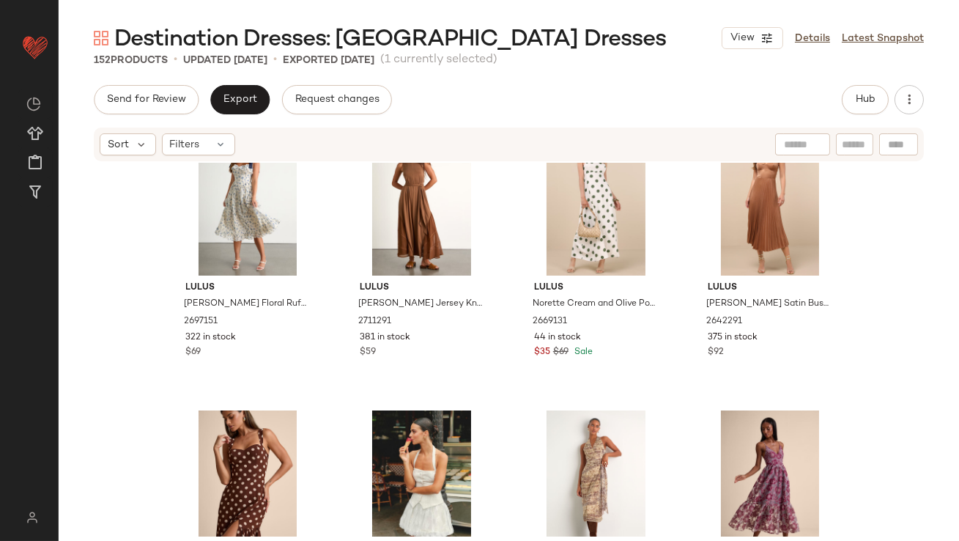
scroll to position [581, 0]
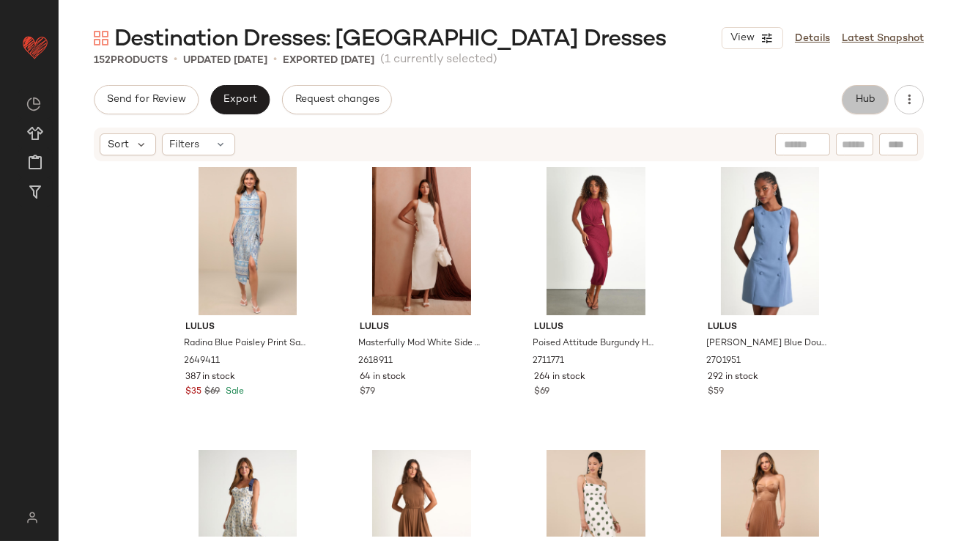
click at [863, 109] on button "Hub" at bounding box center [865, 99] width 47 height 29
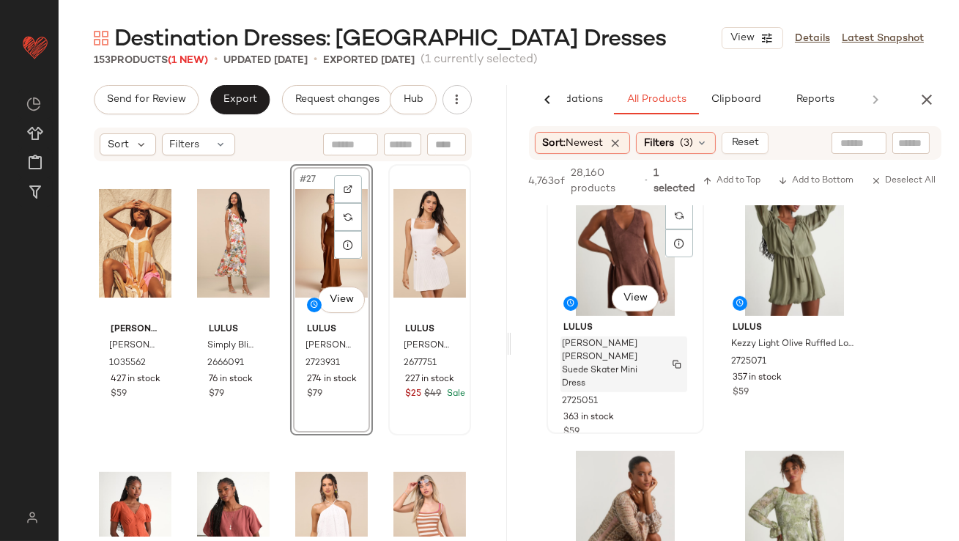
scroll to position [1584, 0]
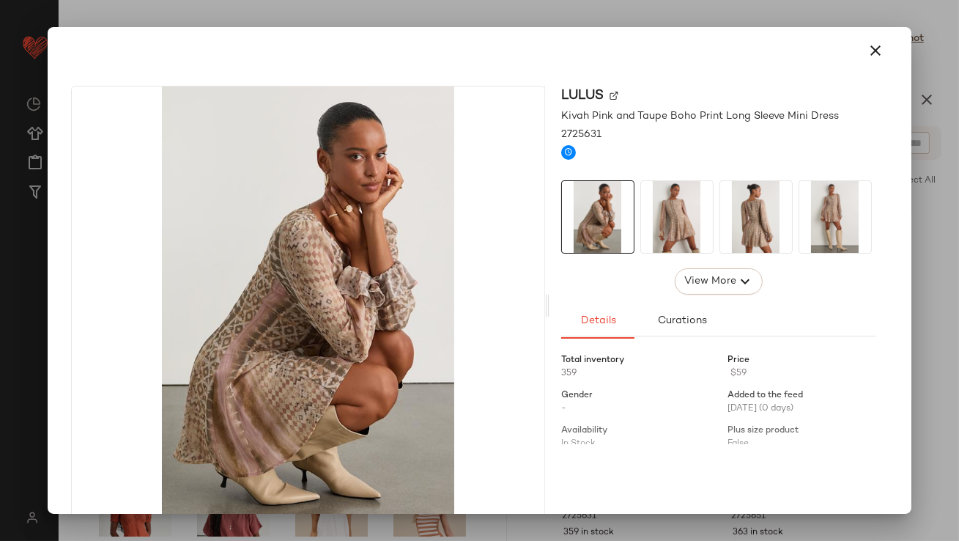
click at [698, 231] on img at bounding box center [677, 217] width 72 height 72
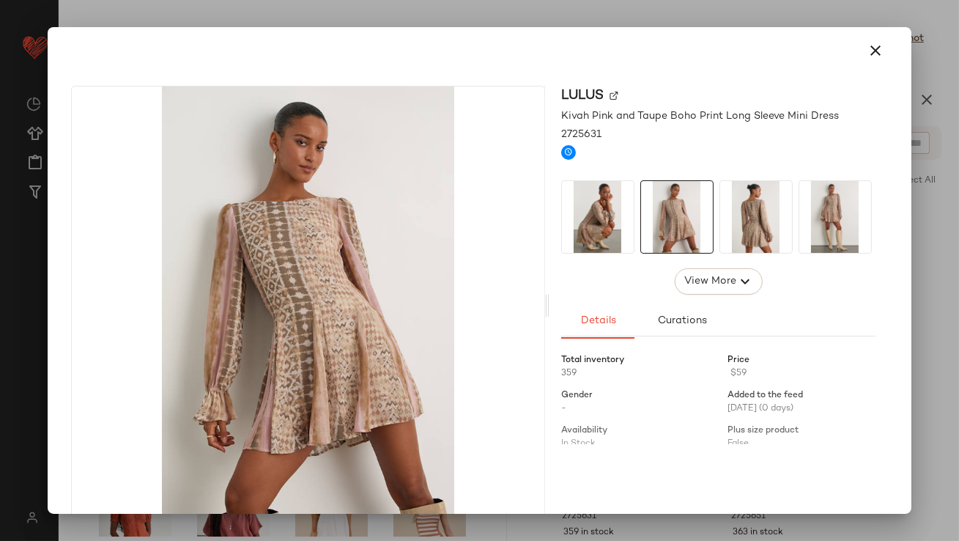
drag, startPoint x: 871, startPoint y: 50, endPoint x: 824, endPoint y: 155, distance: 115.4
click at [871, 50] on icon "button" at bounding box center [876, 51] width 18 height 18
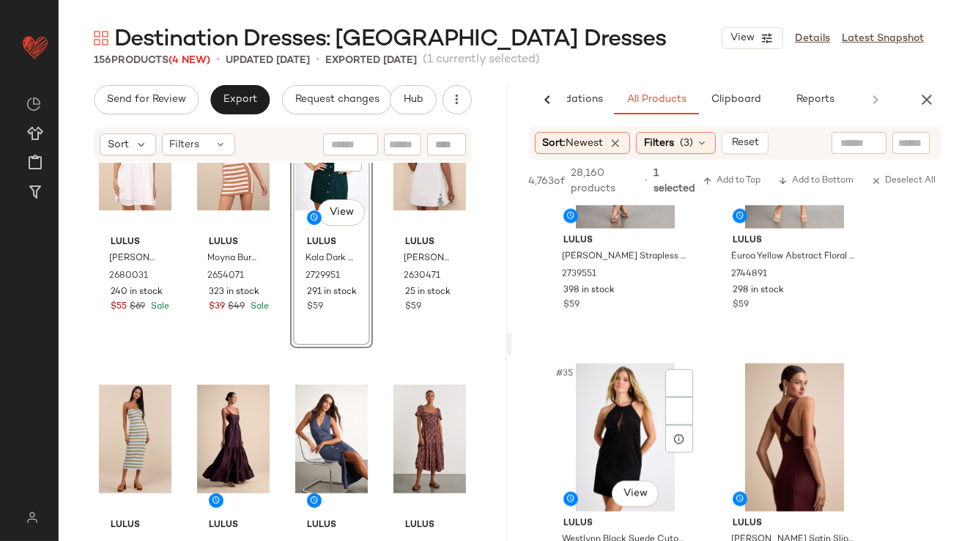
scroll to position [4733, 0]
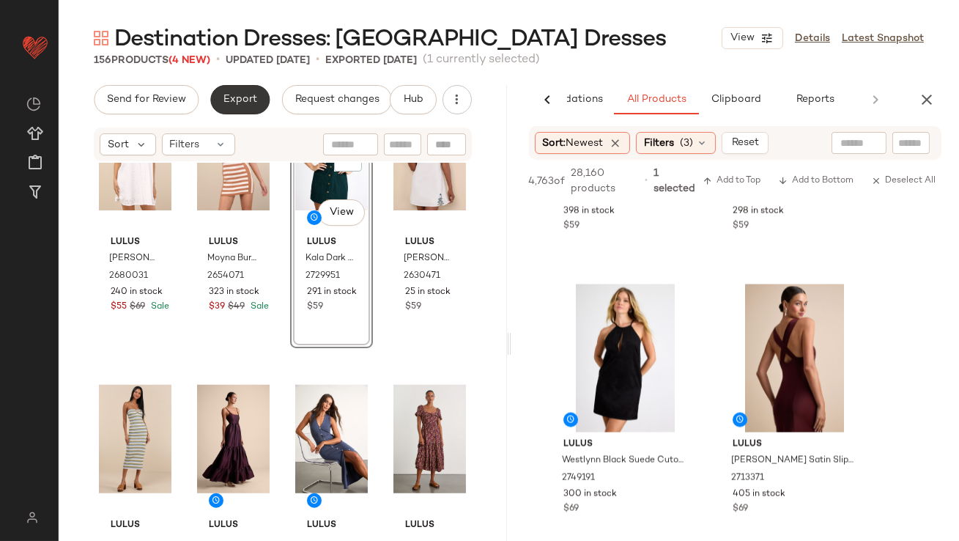
click at [245, 94] on span "Export" at bounding box center [240, 100] width 34 height 12
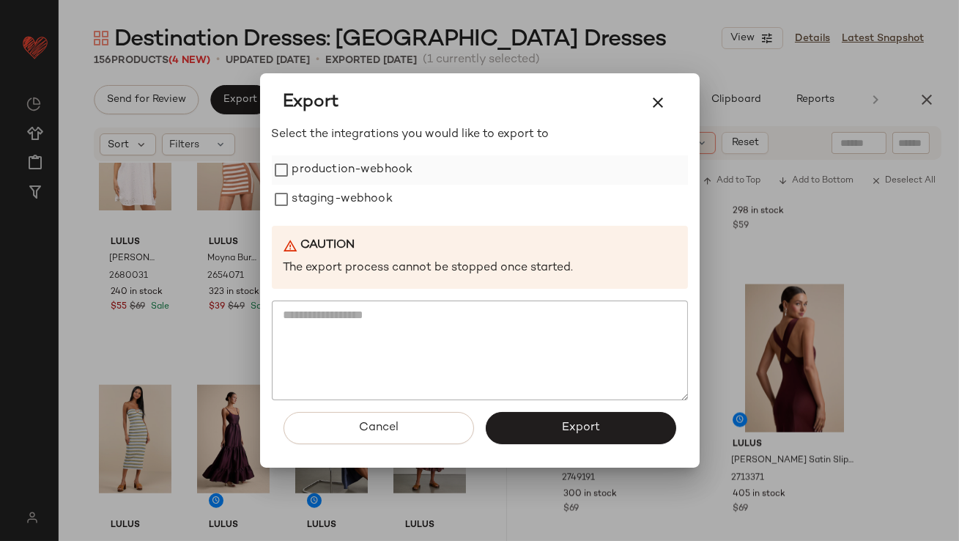
click at [300, 167] on label "production-webhook" at bounding box center [352, 169] width 121 height 29
click at [300, 199] on label "staging-webhook" at bounding box center [342, 199] width 100 height 29
click at [664, 94] on icon "button" at bounding box center [659, 103] width 18 height 18
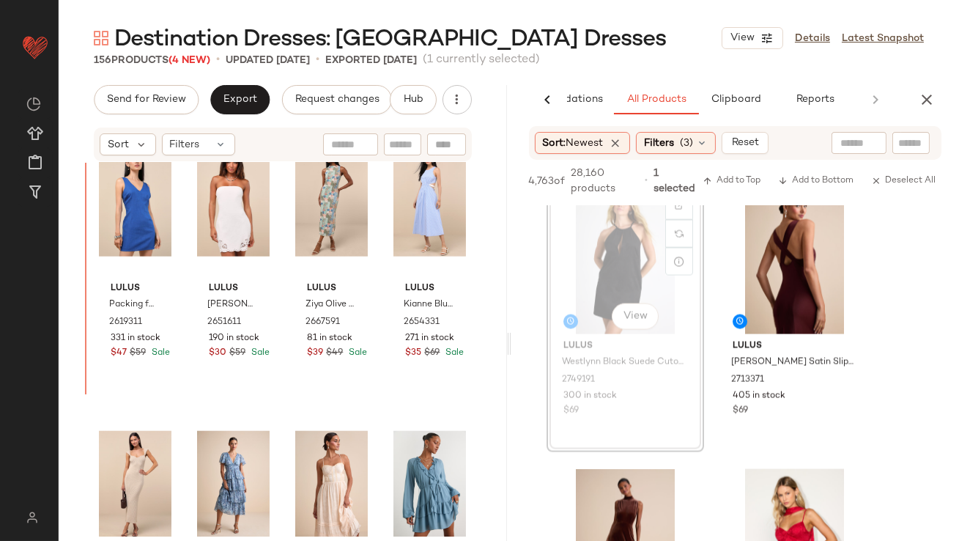
scroll to position [2879, 0]
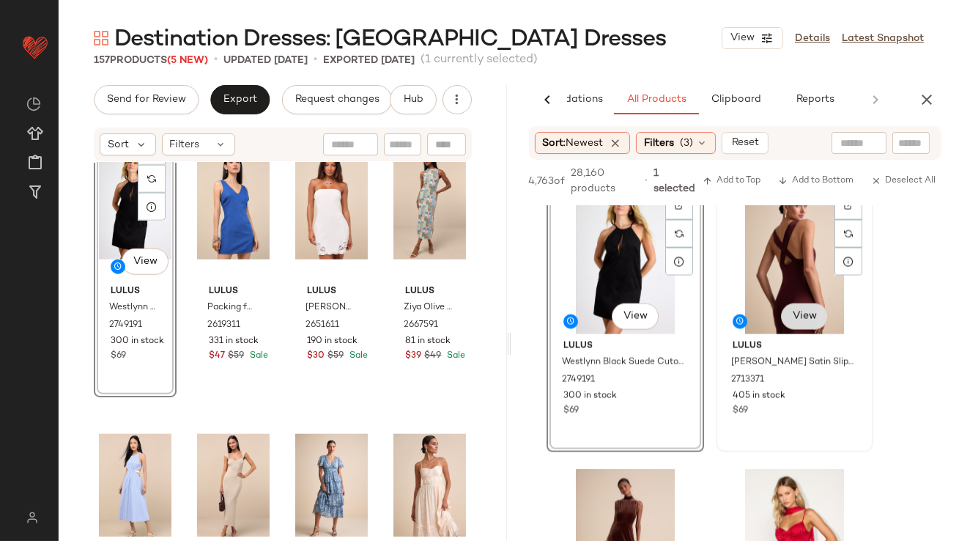
click at [771, 277] on div "#36 View" at bounding box center [794, 260] width 147 height 148
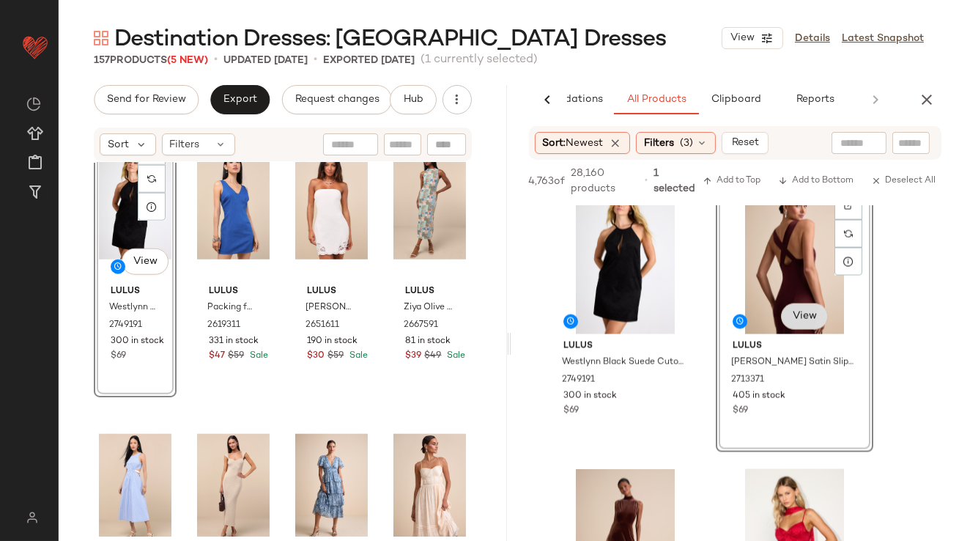
click at [798, 306] on body "Lulus ** Dashboard All Products Global Clipboards (42) Curations (812) [PERSON_…" at bounding box center [479, 270] width 959 height 541
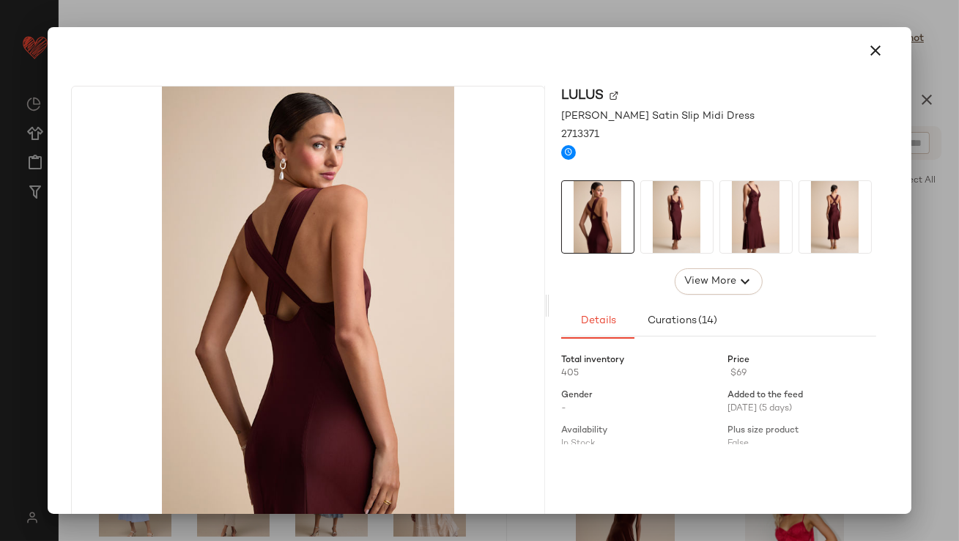
click at [692, 193] on img at bounding box center [677, 217] width 72 height 72
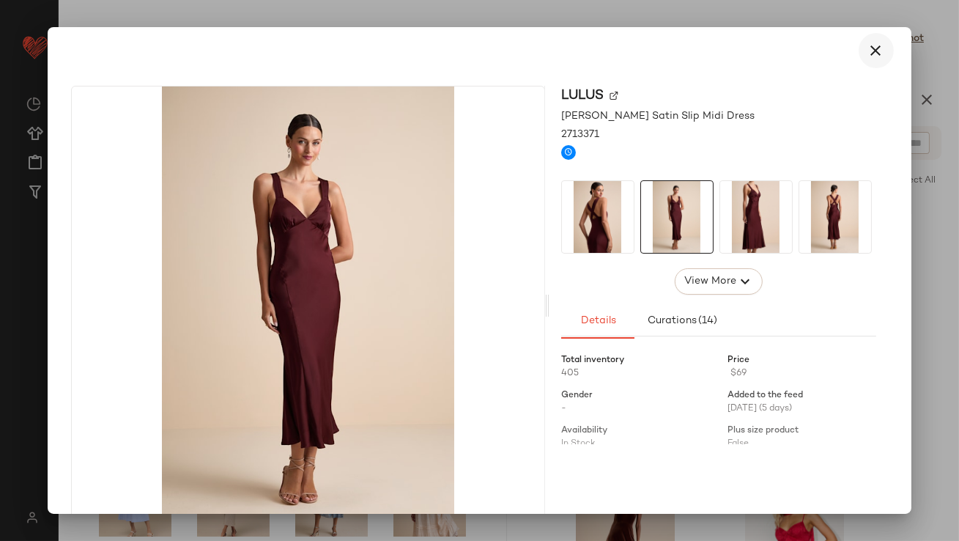
click at [867, 52] on icon "button" at bounding box center [876, 51] width 18 height 18
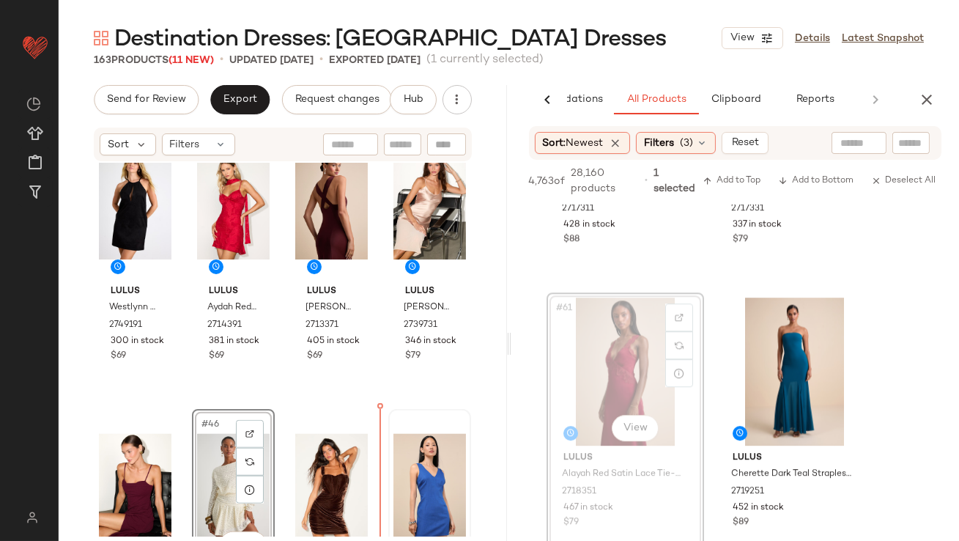
scroll to position [2902, 0]
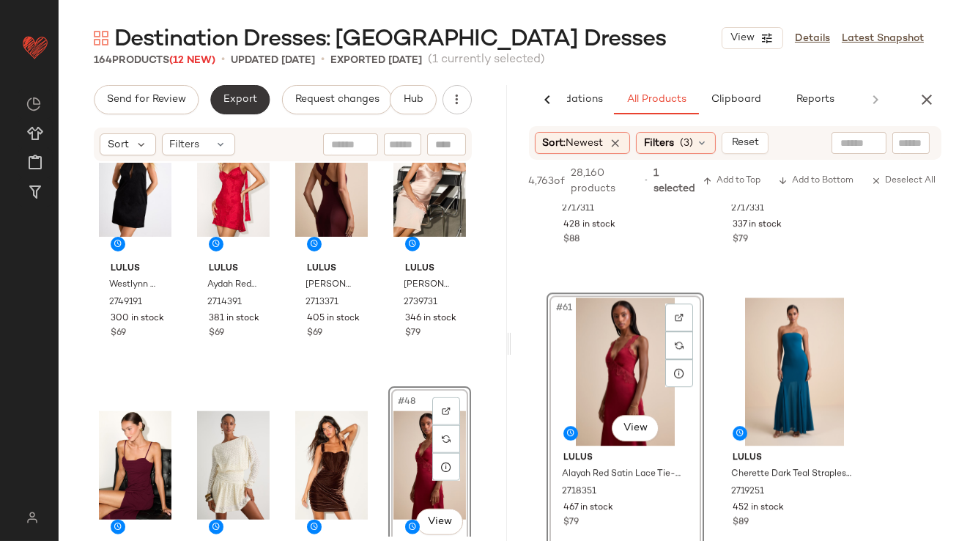
drag, startPoint x: 232, startPoint y: 122, endPoint x: 232, endPoint y: 98, distance: 23.4
click at [232, 122] on div "Send for Review Export Request changes Hub Sort Filters Lulus Westlynn Black Su…" at bounding box center [283, 343] width 448 height 517
click at [232, 98] on span "Export" at bounding box center [240, 100] width 34 height 12
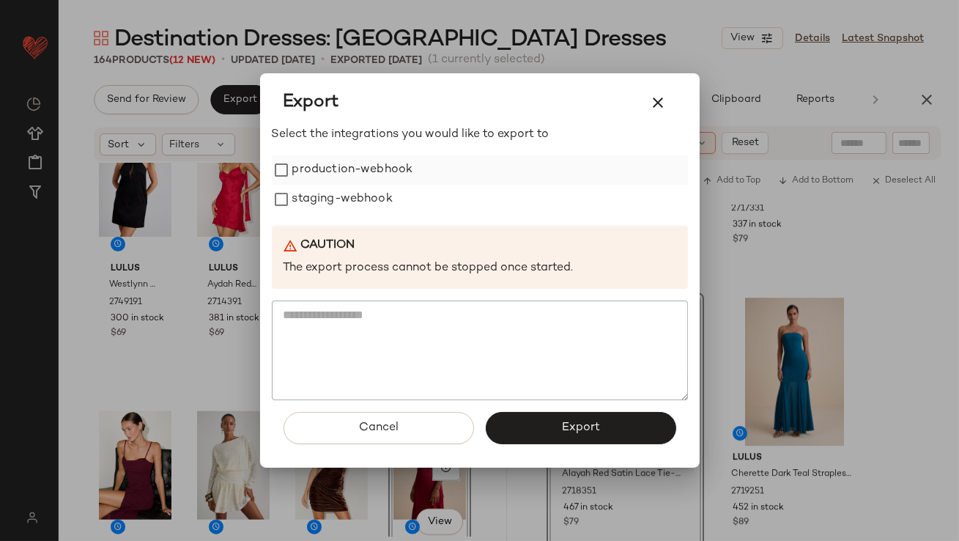
click at [304, 169] on label "production-webhook" at bounding box center [352, 169] width 121 height 29
click at [304, 196] on label "staging-webhook" at bounding box center [342, 199] width 100 height 29
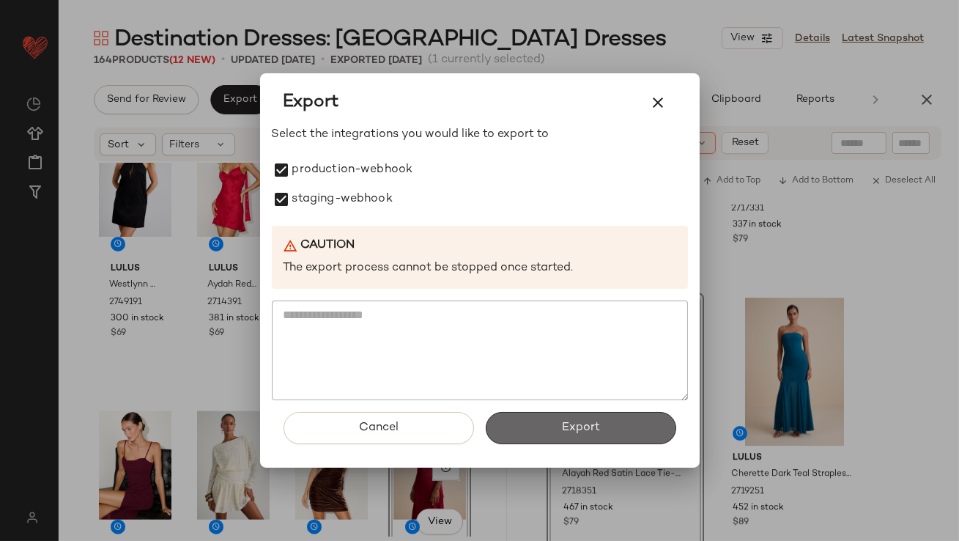
click at [533, 423] on button "Export" at bounding box center [581, 428] width 190 height 32
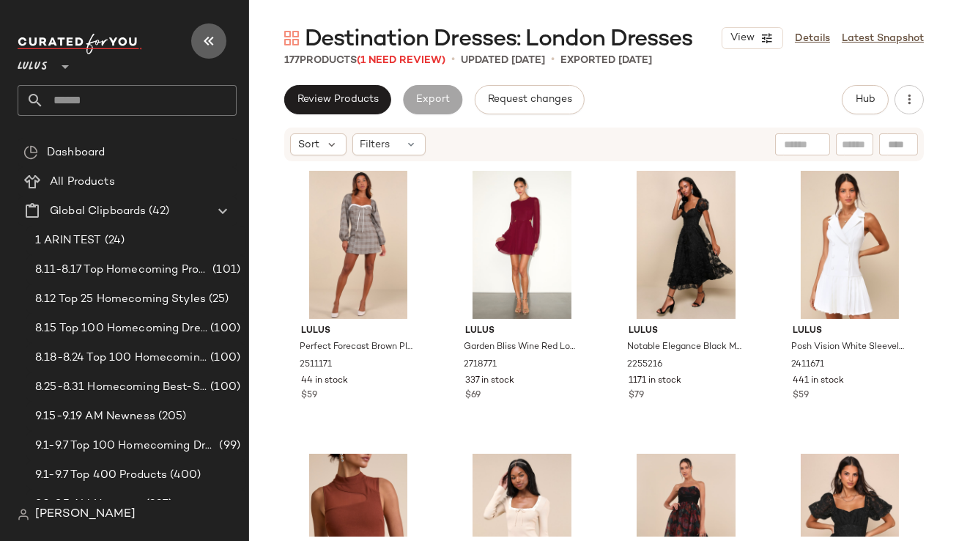
click at [201, 40] on icon "button" at bounding box center [209, 41] width 18 height 18
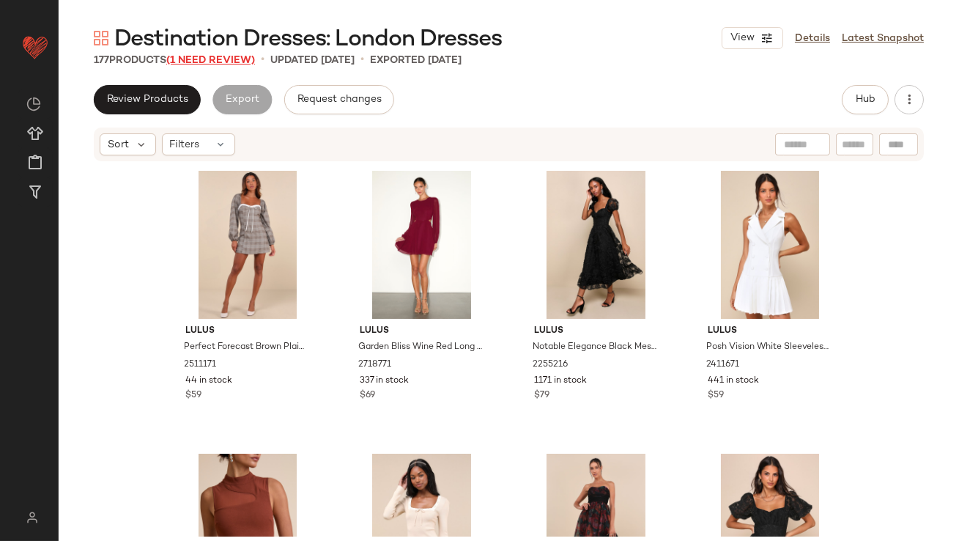
click at [222, 62] on span "(1 Need Review)" at bounding box center [210, 60] width 89 height 11
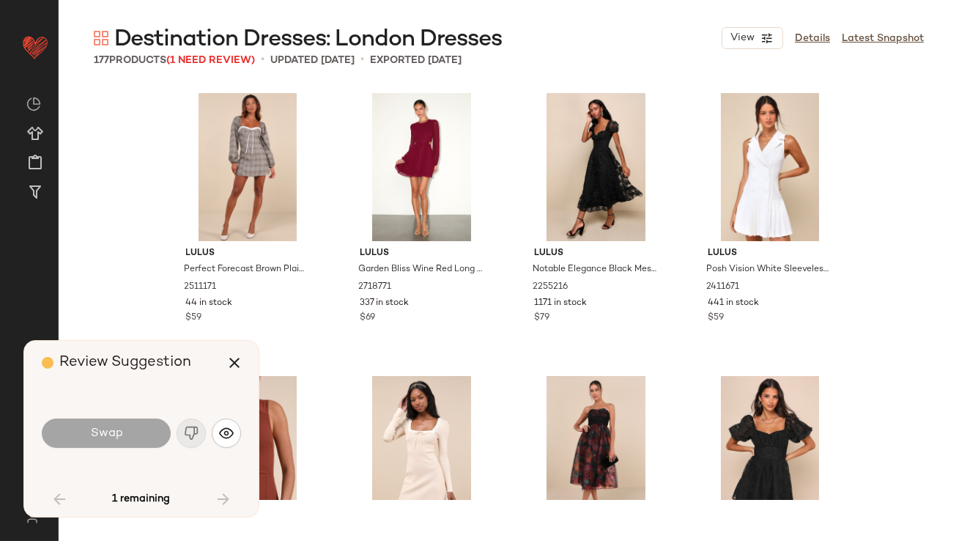
scroll to position [5090, 0]
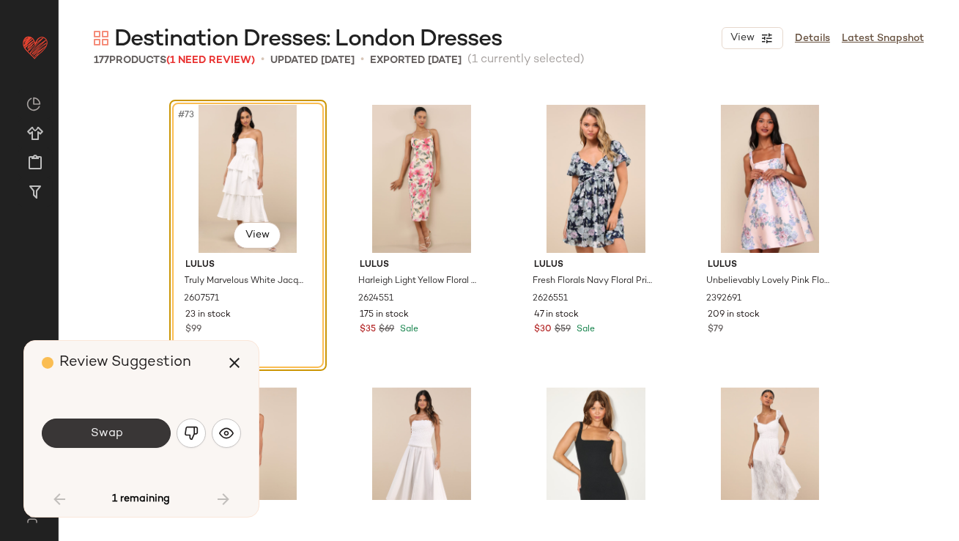
click at [152, 433] on button "Swap" at bounding box center [106, 432] width 129 height 29
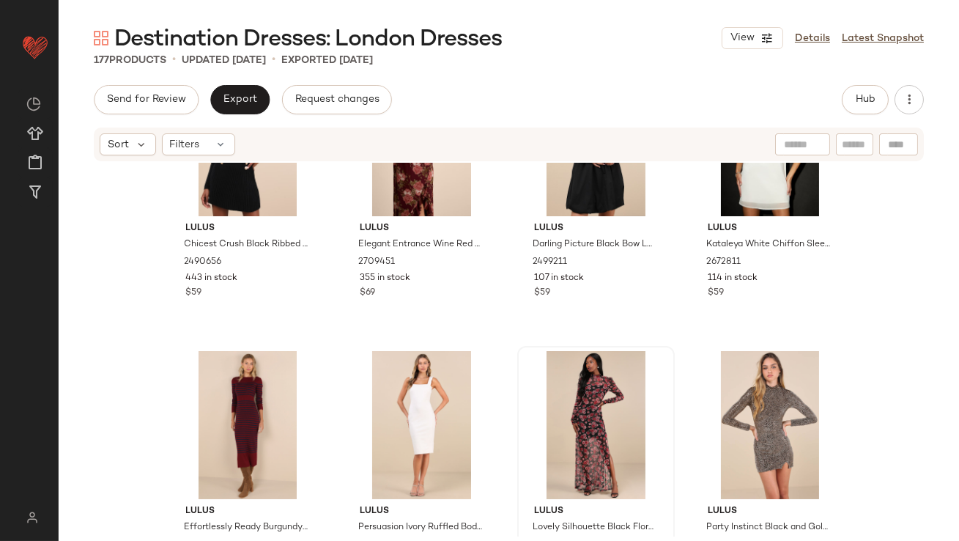
scroll to position [782, 0]
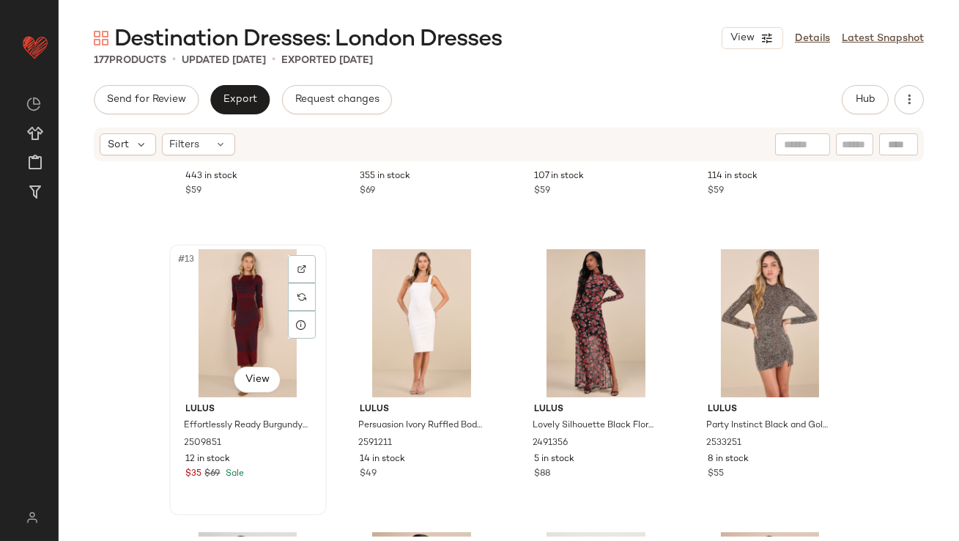
click at [240, 318] on div "#13 View" at bounding box center [247, 323] width 147 height 148
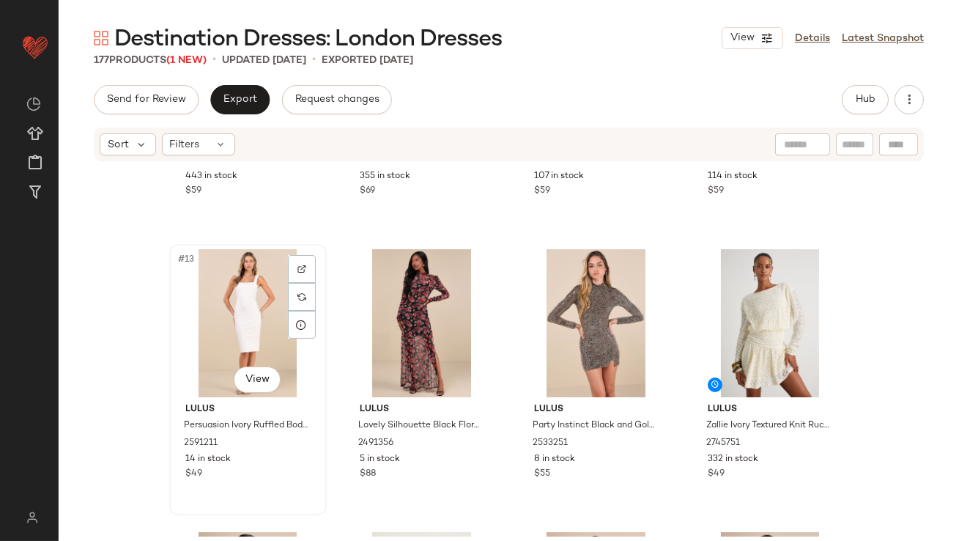
click at [241, 315] on div "#13 View" at bounding box center [247, 323] width 147 height 148
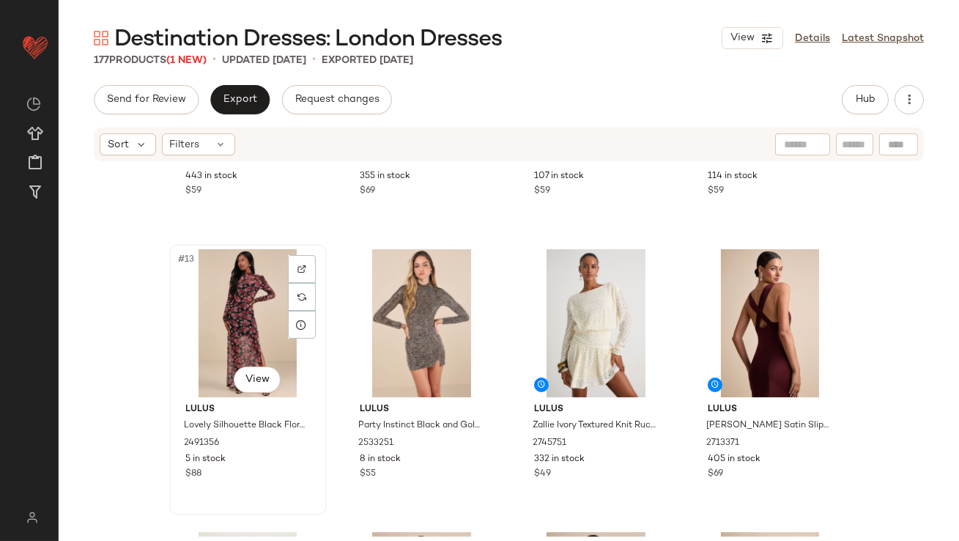
click at [253, 316] on div "#13 View" at bounding box center [247, 323] width 147 height 148
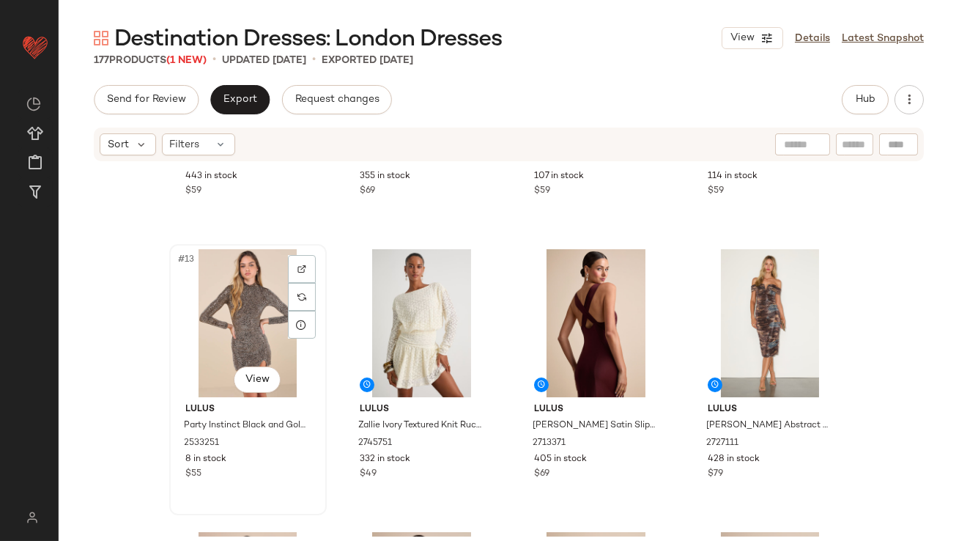
click at [259, 318] on div "#13 View" at bounding box center [247, 323] width 147 height 148
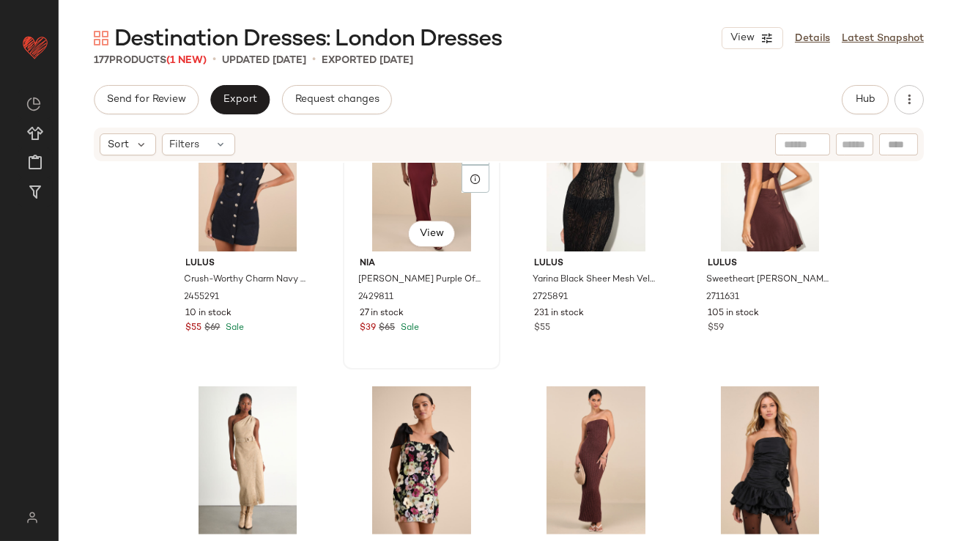
scroll to position [1687, 0]
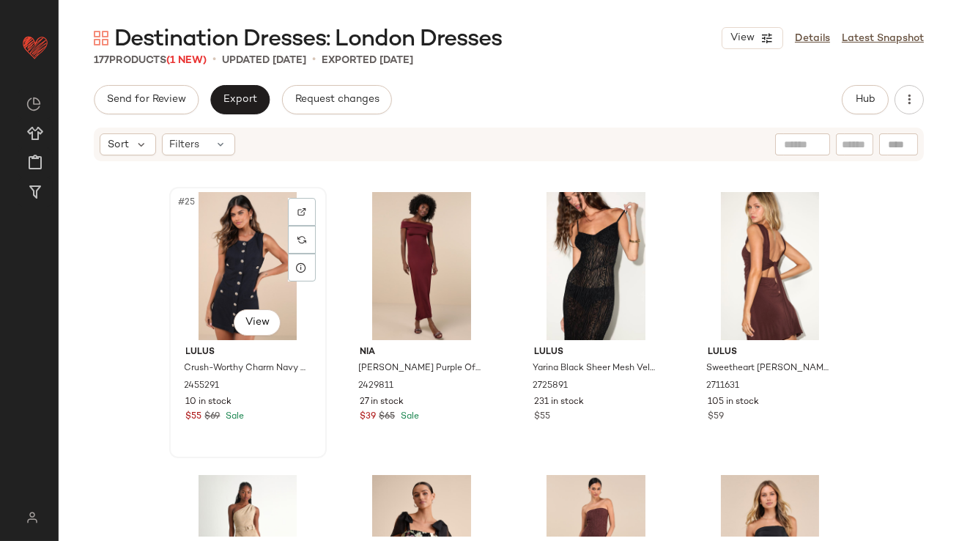
click at [193, 270] on div "#25 View" at bounding box center [247, 266] width 147 height 148
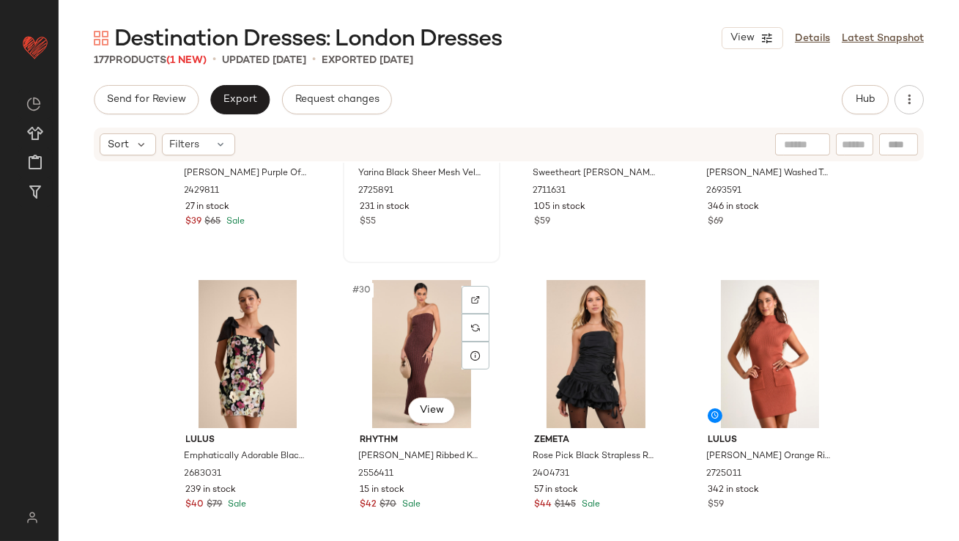
scroll to position [1886, 0]
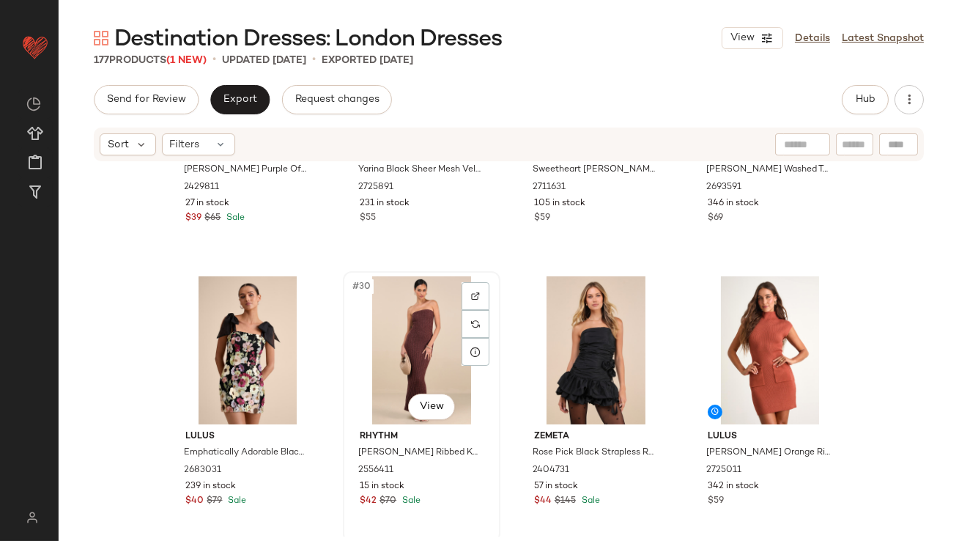
click at [407, 370] on div "#30 View" at bounding box center [421, 350] width 147 height 148
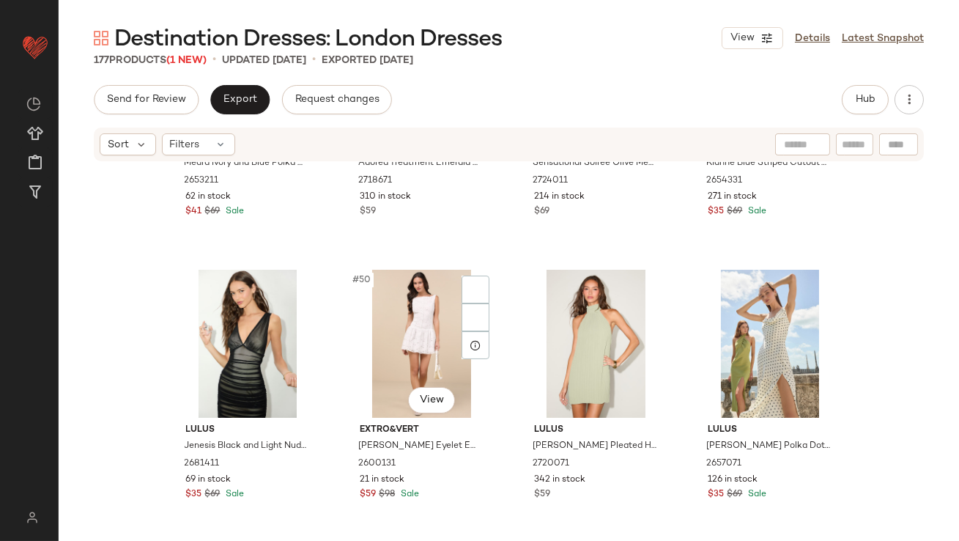
scroll to position [3326, 0]
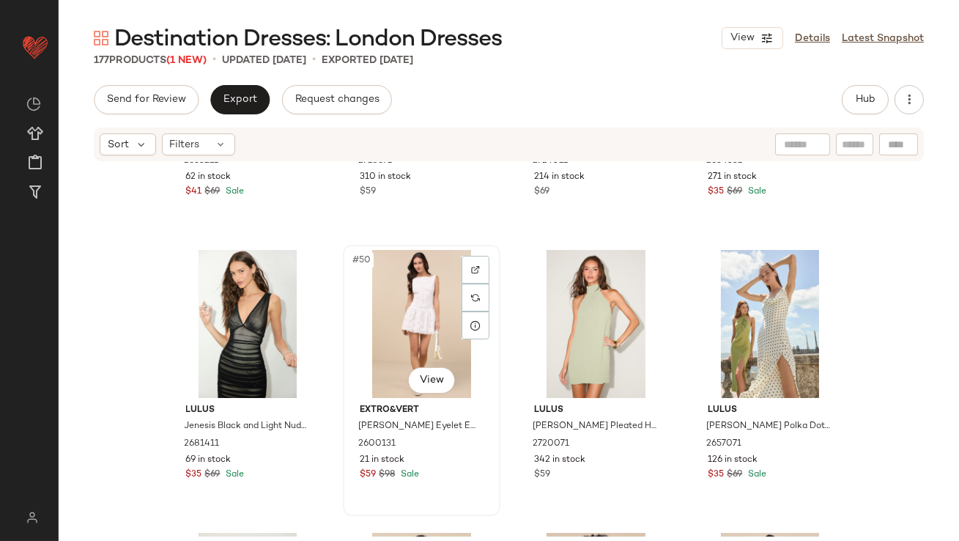
click at [396, 336] on div "#50 View" at bounding box center [421, 324] width 147 height 148
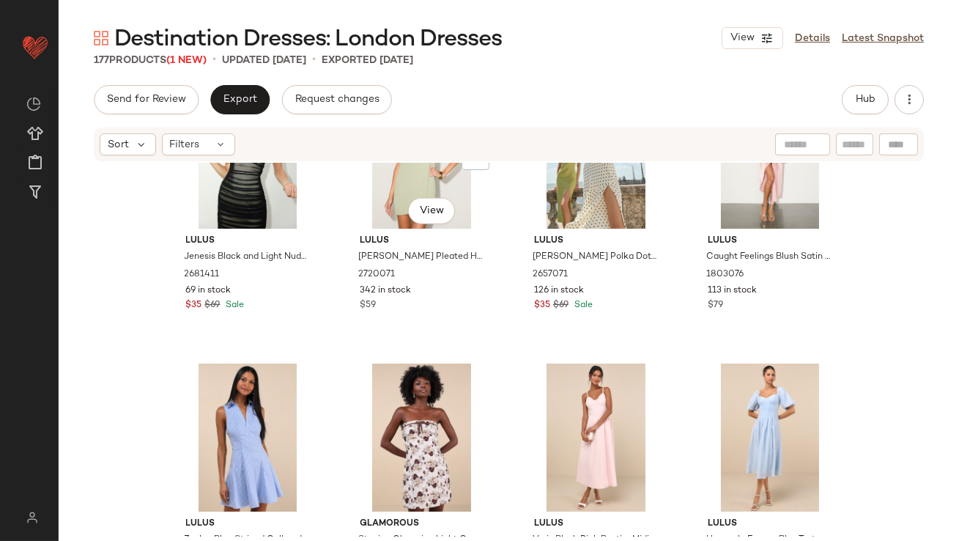
scroll to position [3578, 0]
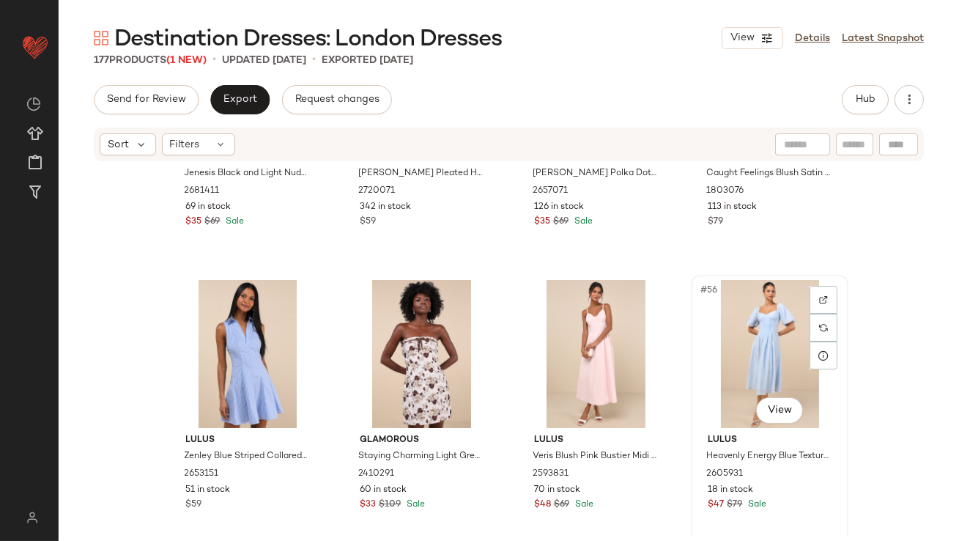
click at [724, 314] on div "#56 View" at bounding box center [769, 354] width 147 height 148
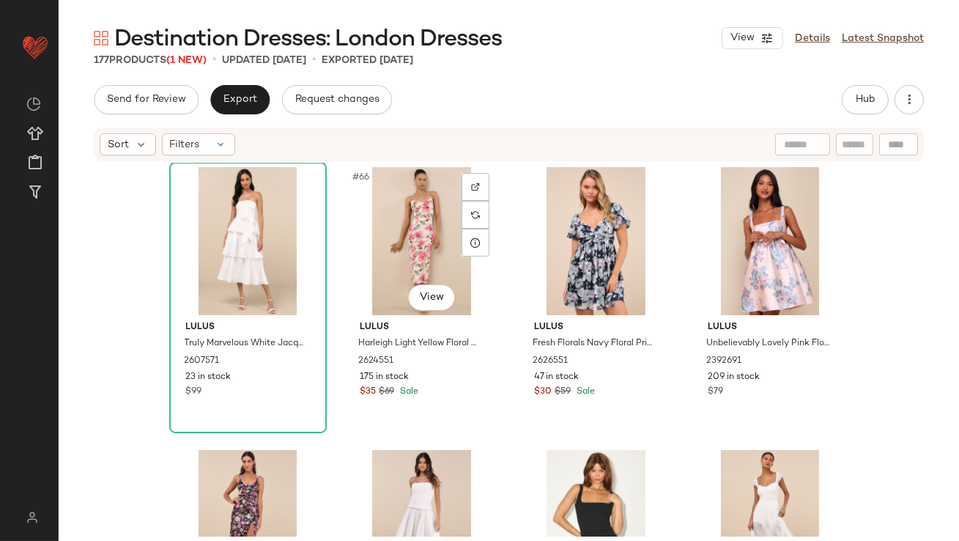
scroll to position [4556, 0]
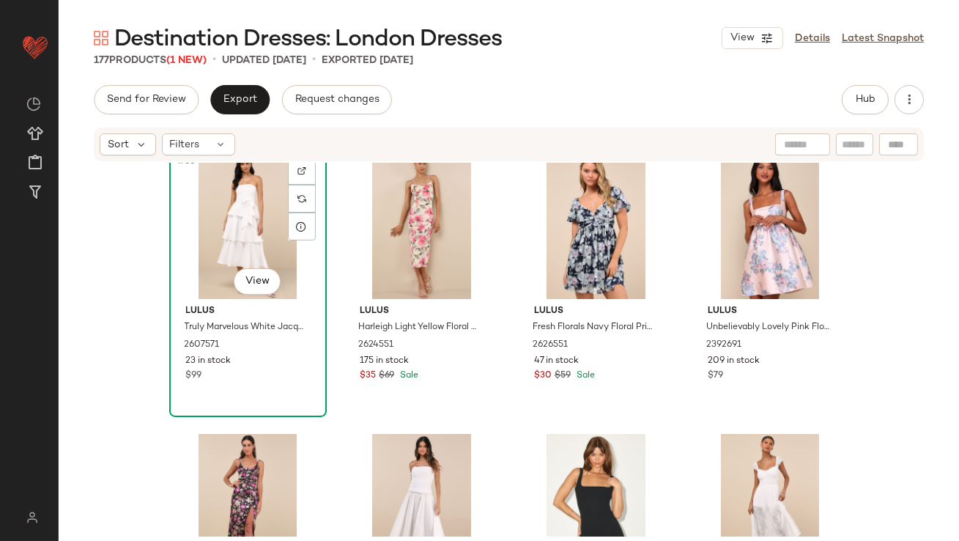
click at [244, 206] on div "#65 View" at bounding box center [247, 225] width 147 height 148
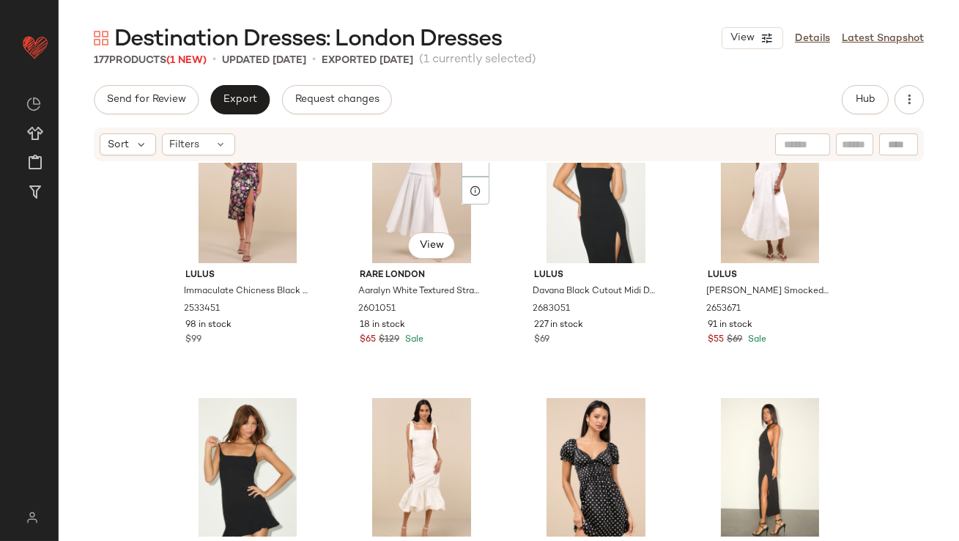
scroll to position [4789, 0]
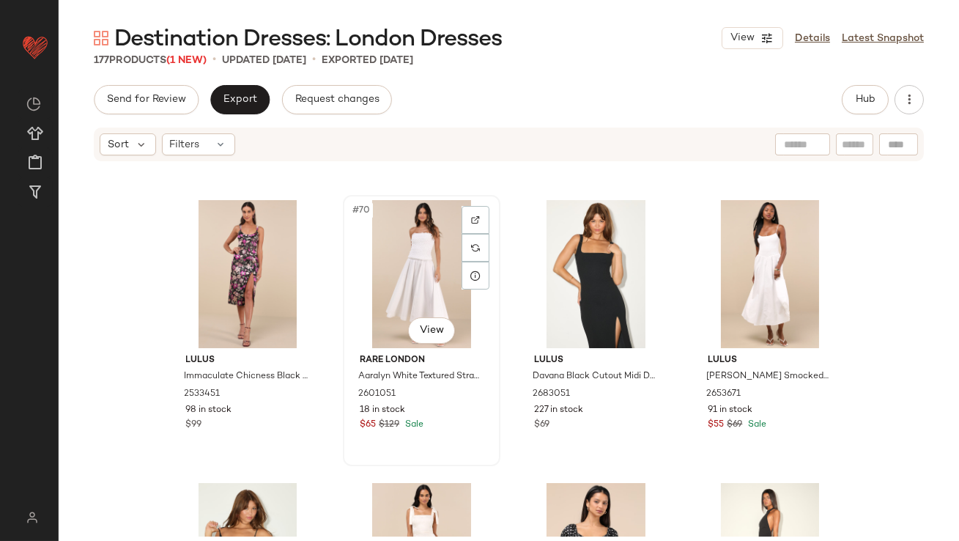
click at [390, 256] on div "#70 View" at bounding box center [421, 274] width 147 height 148
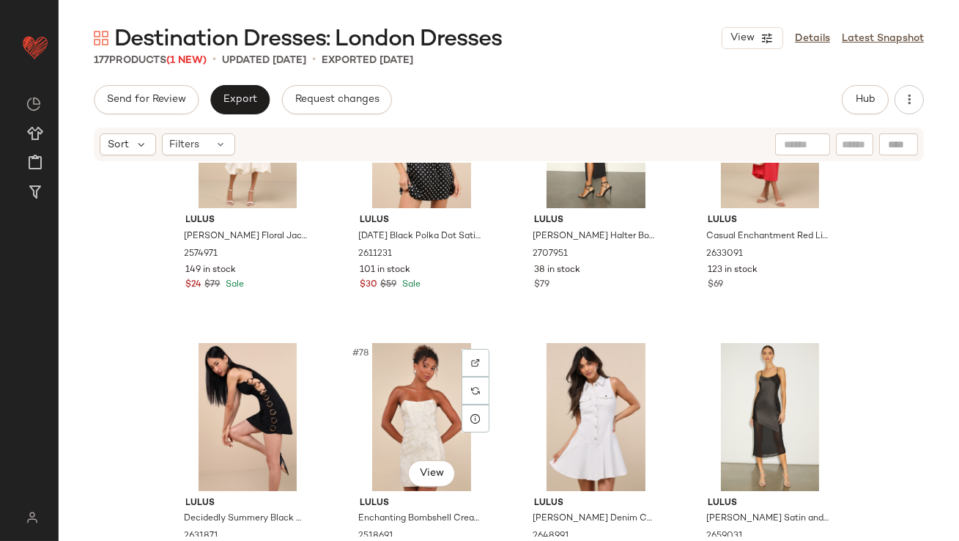
scroll to position [5013, 0]
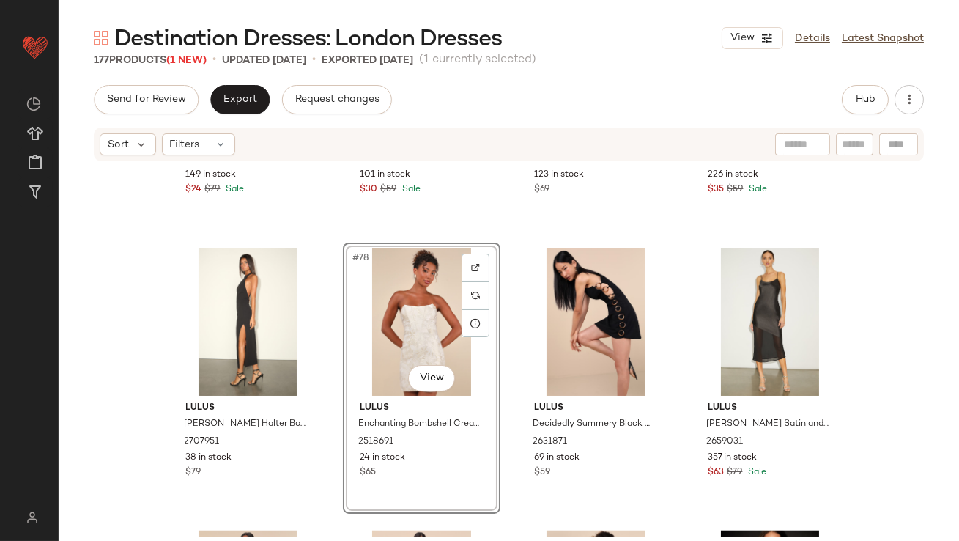
scroll to position [5377, 0]
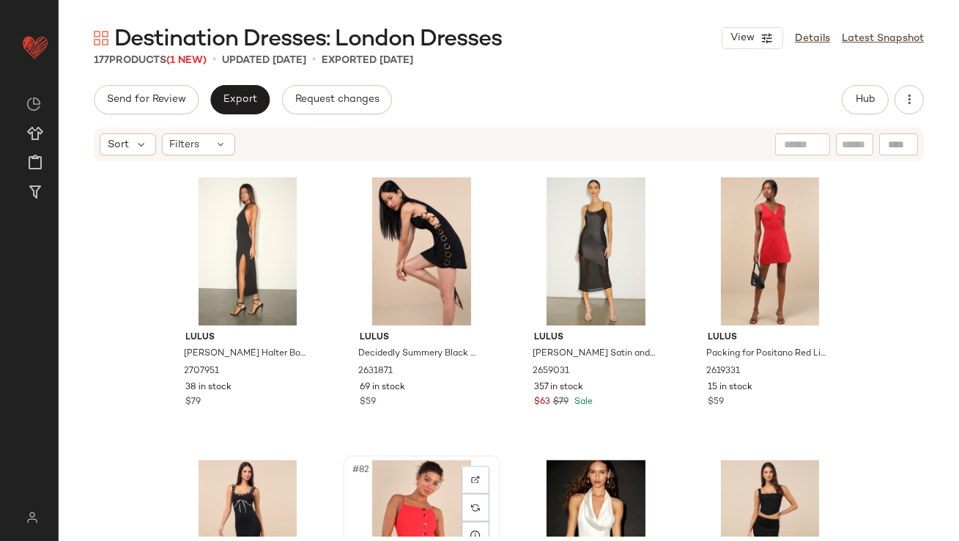
scroll to position [5379, 0]
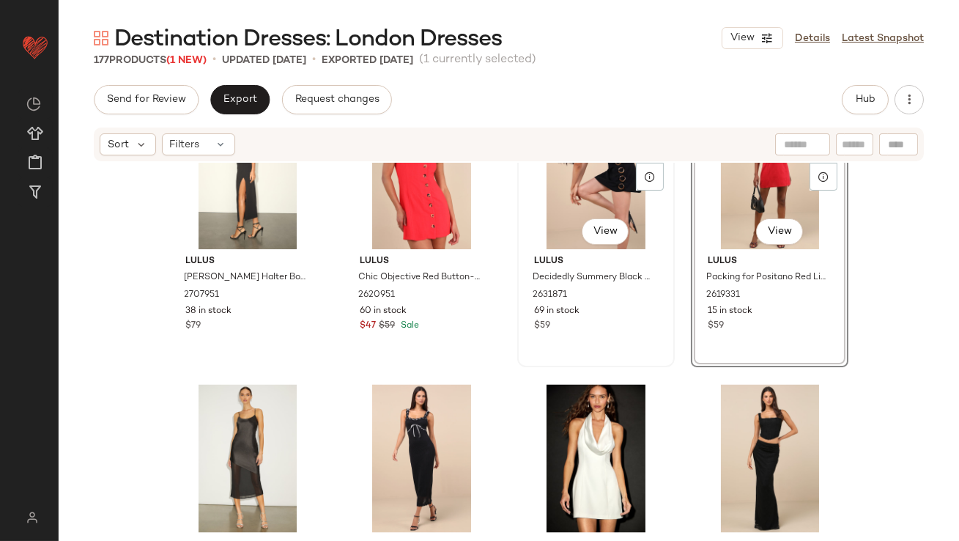
scroll to position [5454, 0]
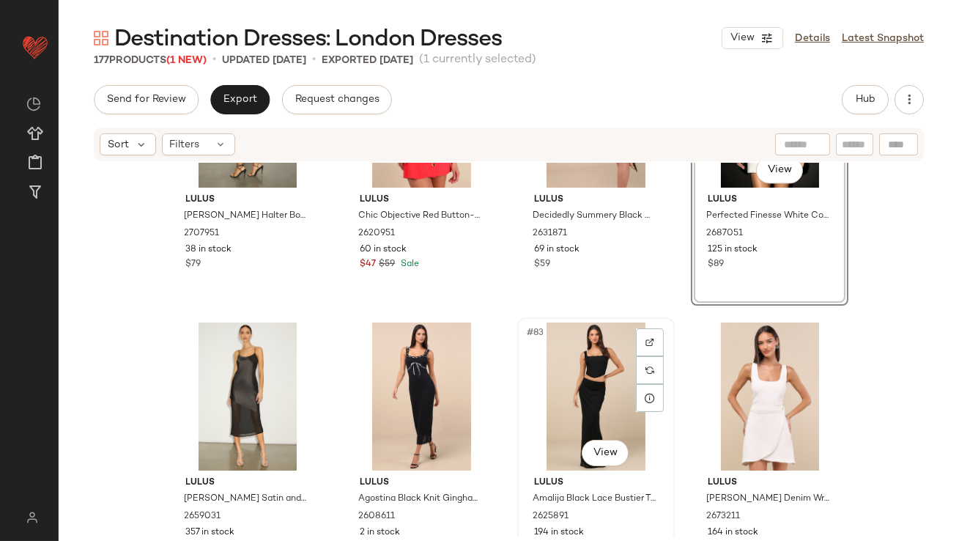
scroll to position [5516, 0]
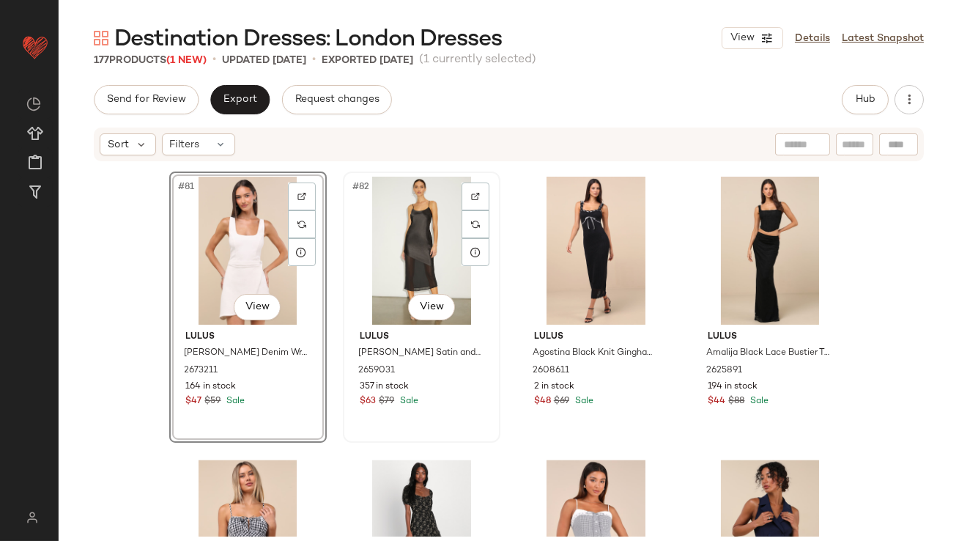
scroll to position [5699, 0]
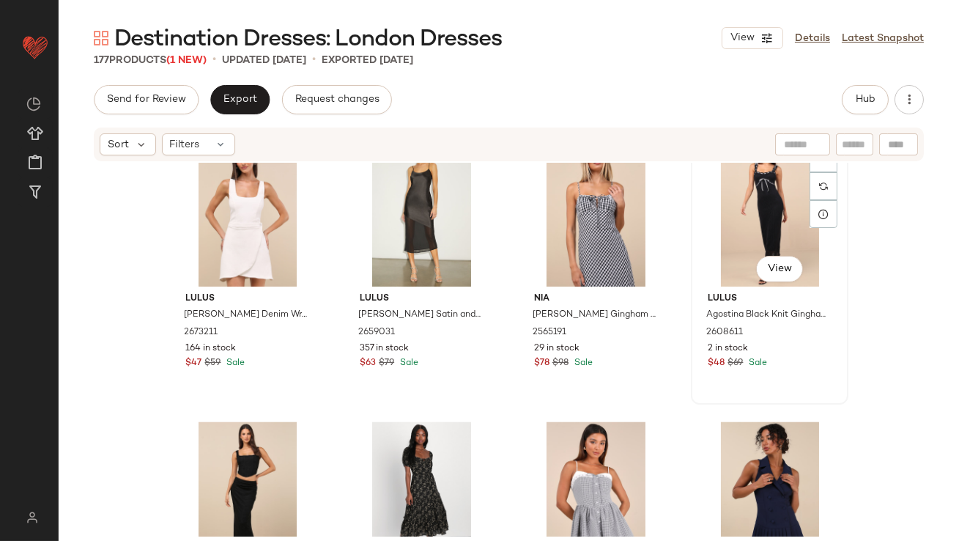
click at [746, 224] on div "#84 View" at bounding box center [769, 212] width 147 height 148
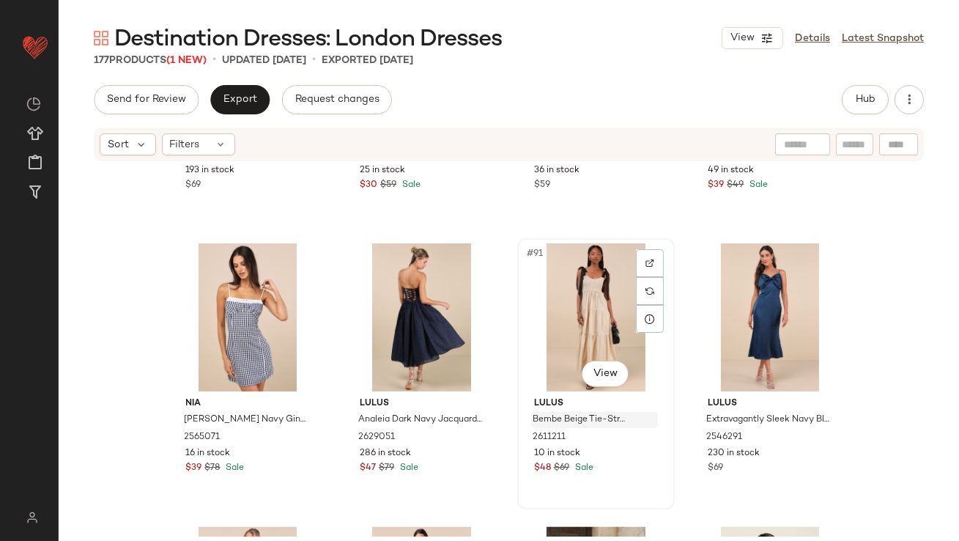
scroll to position [6173, 0]
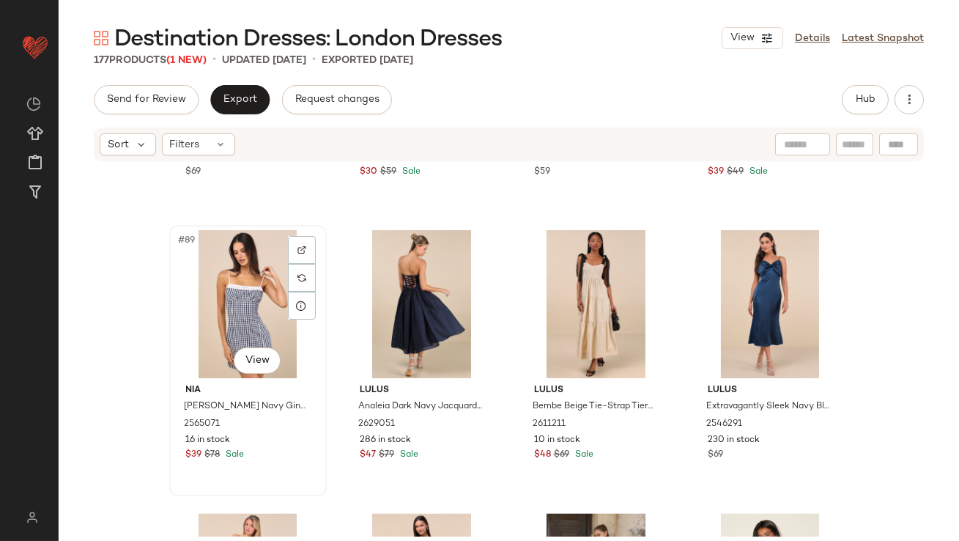
click at [251, 262] on div "#89 View" at bounding box center [247, 304] width 147 height 148
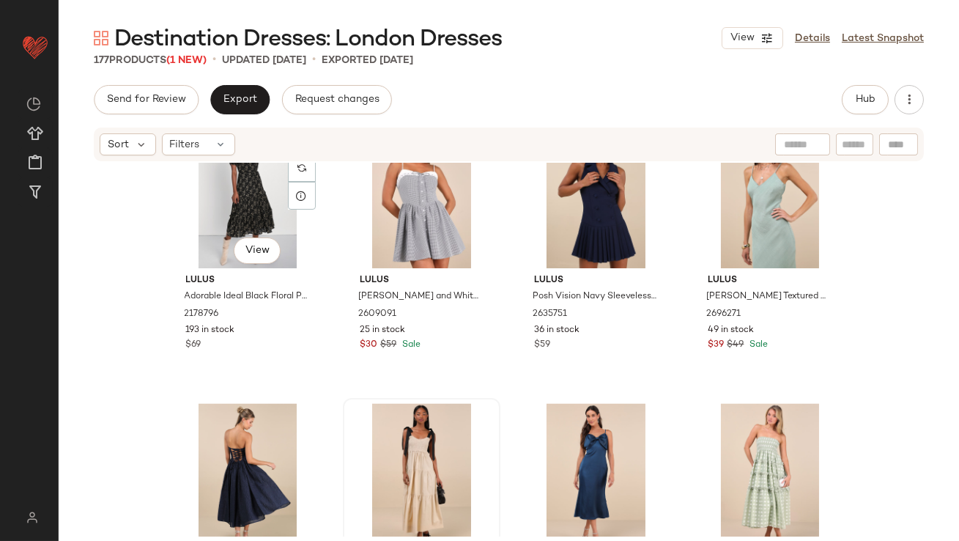
scroll to position [6095, 0]
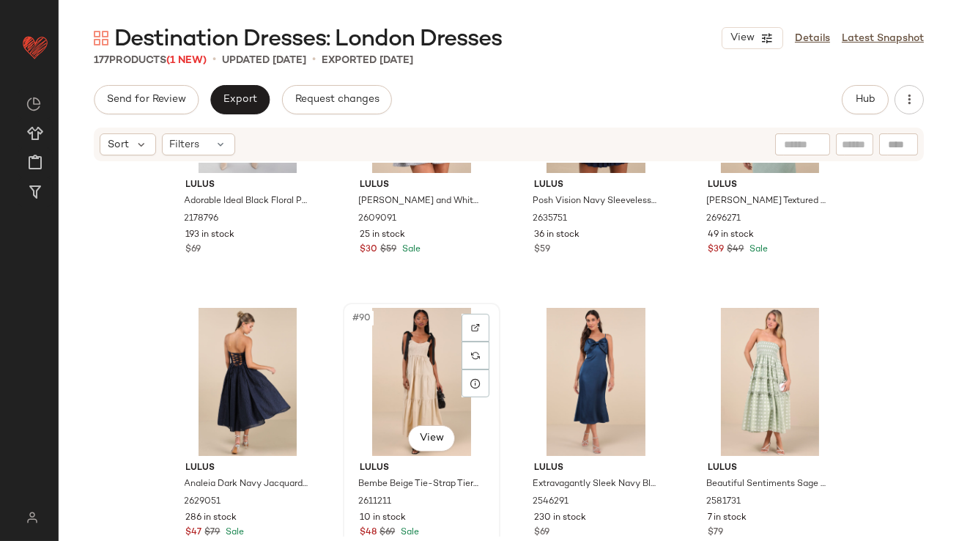
drag, startPoint x: 396, startPoint y: 392, endPoint x: 388, endPoint y: 393, distance: 8.1
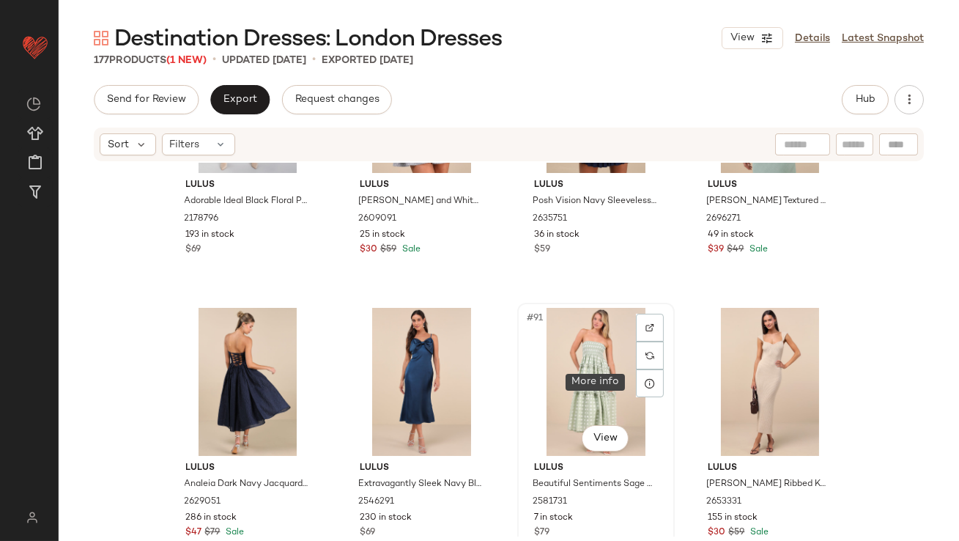
click at [626, 380] on div "#91 View" at bounding box center [595, 382] width 147 height 148
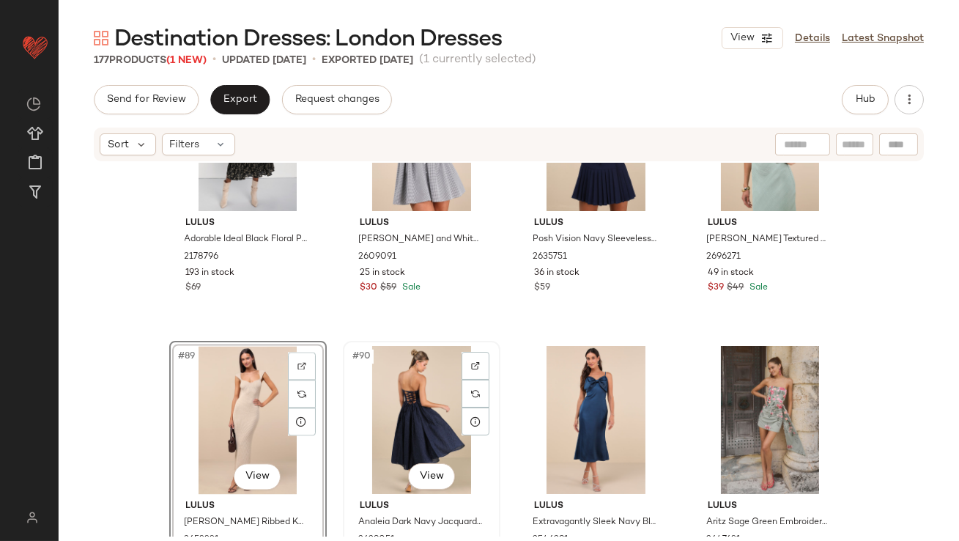
scroll to position [6120, 0]
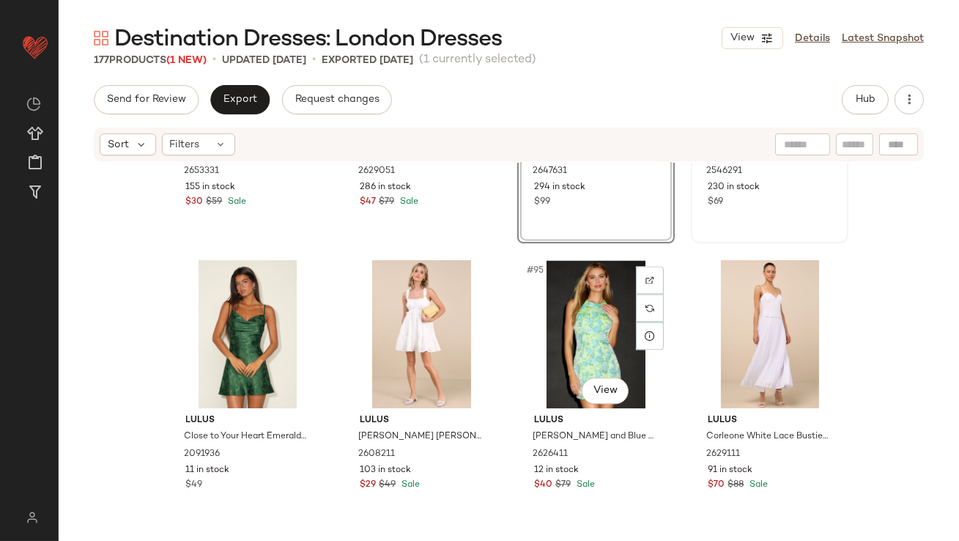
scroll to position [6427, 0]
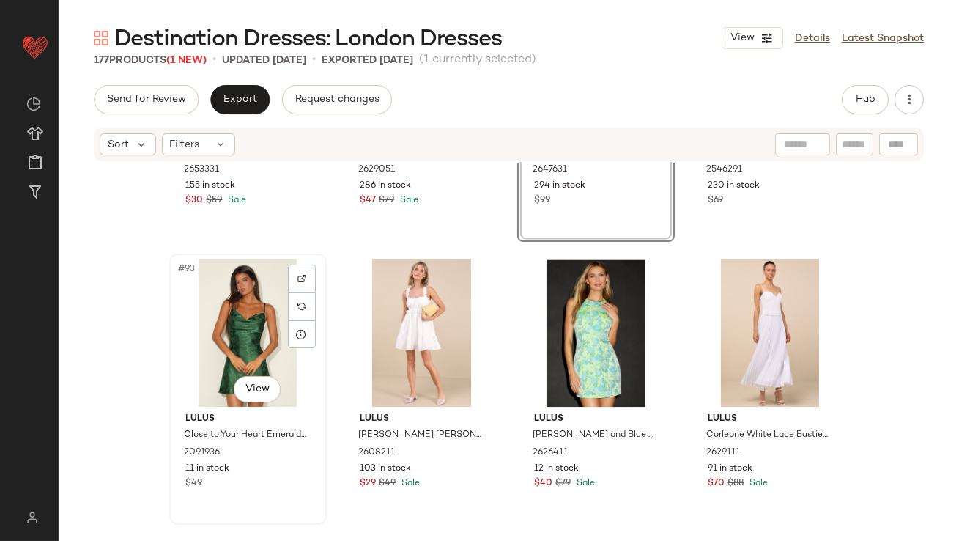
click at [207, 288] on div "#93 View" at bounding box center [247, 333] width 147 height 148
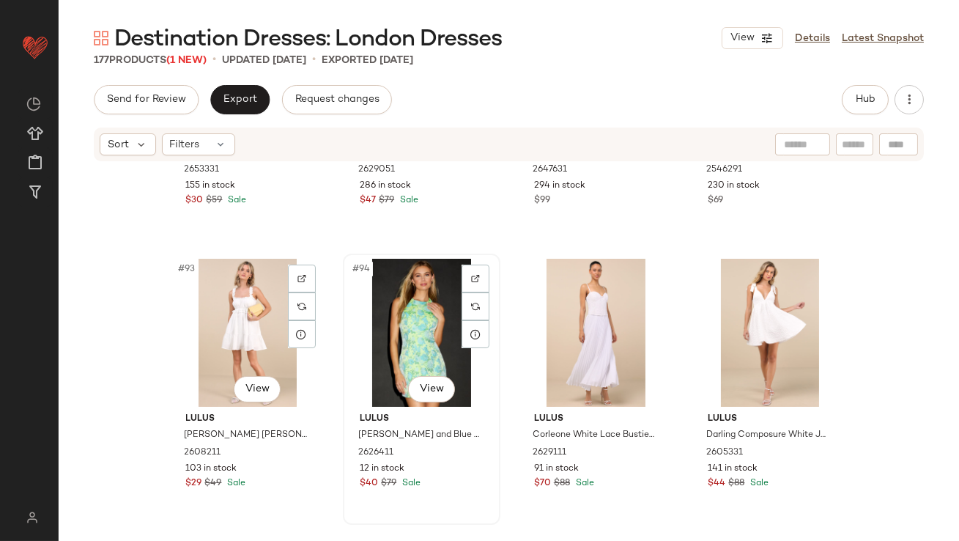
click at [377, 305] on div "#94 View" at bounding box center [421, 333] width 147 height 148
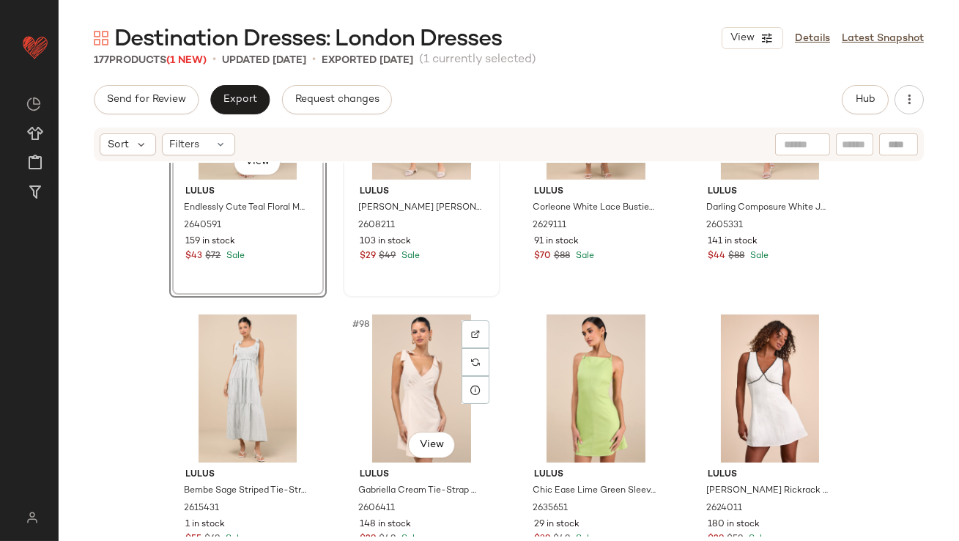
scroll to position [6656, 0]
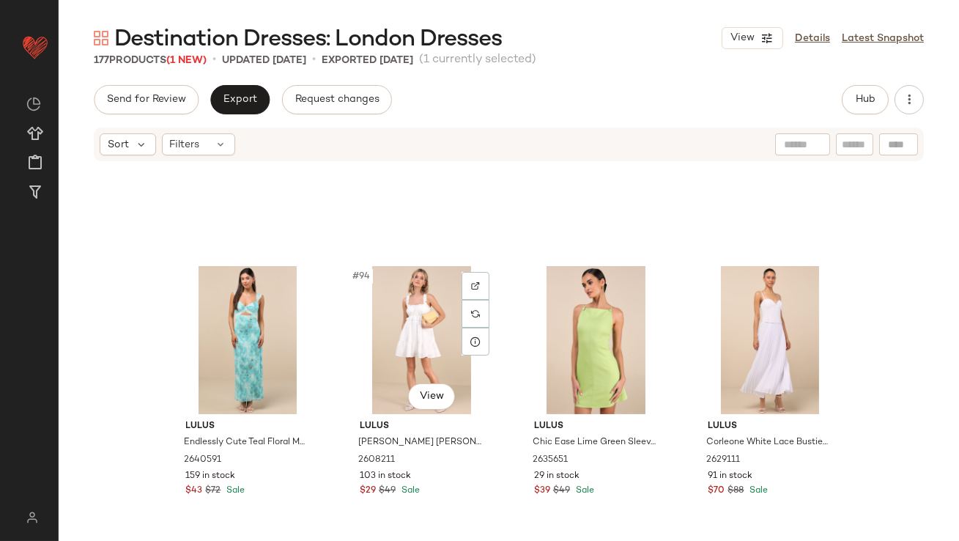
scroll to position [6596, 0]
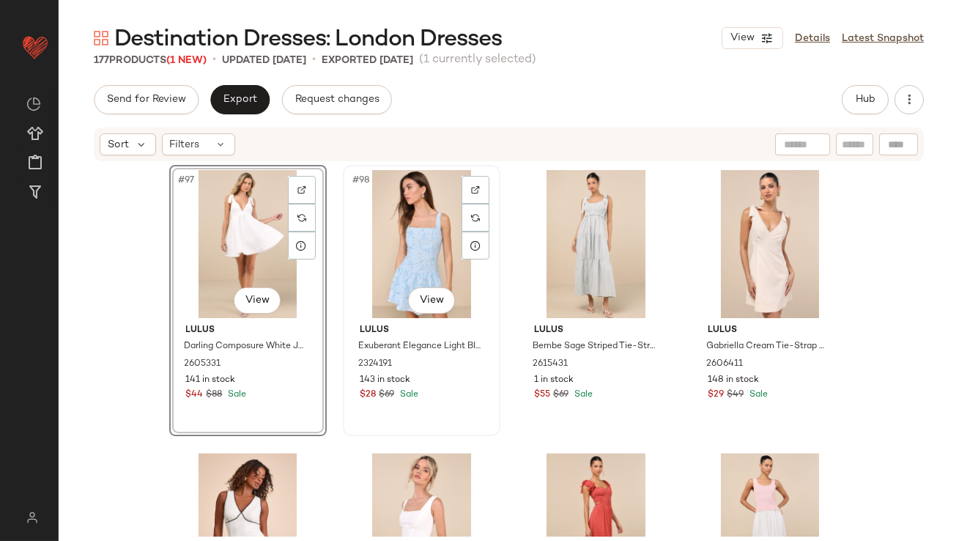
scroll to position [6908, 0]
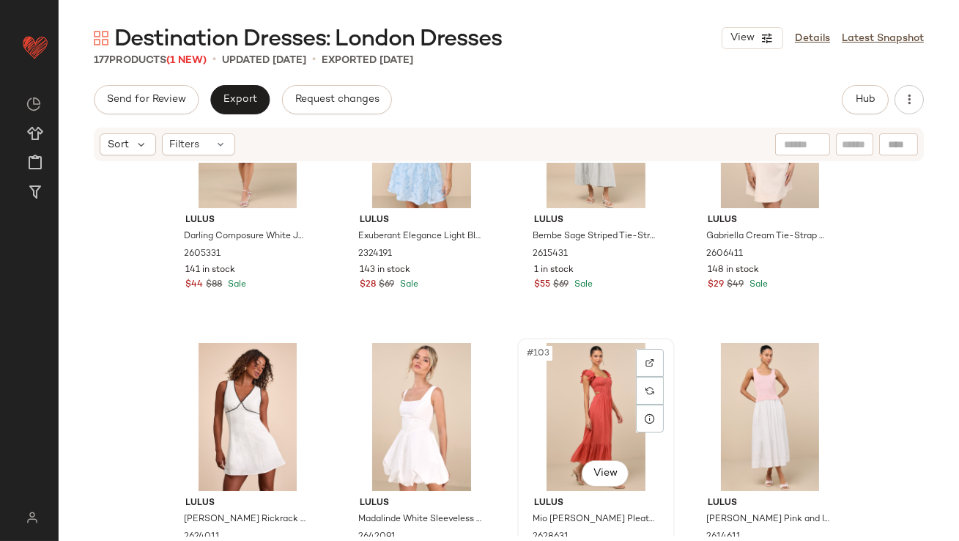
click at [572, 370] on div "#103 View" at bounding box center [595, 417] width 147 height 148
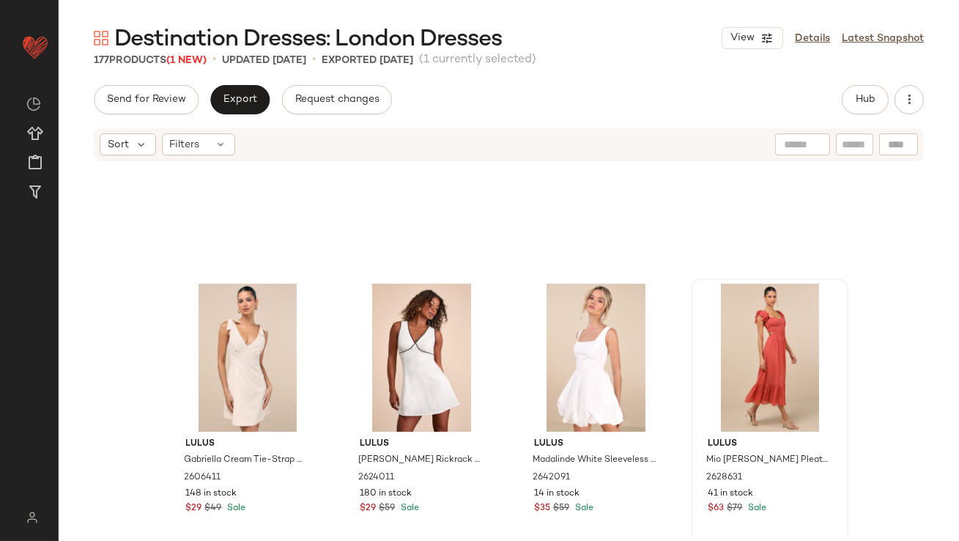
scroll to position [6948, 0]
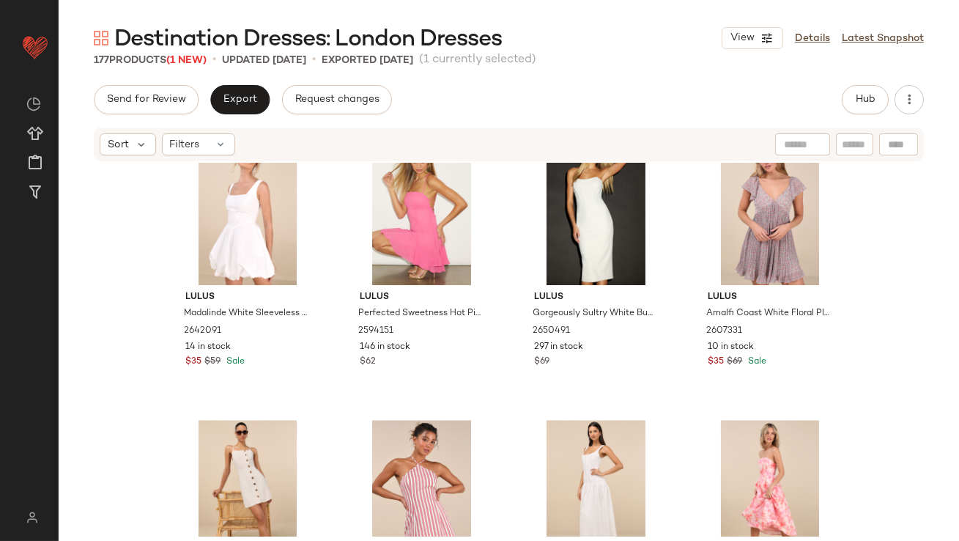
scroll to position [7484, 0]
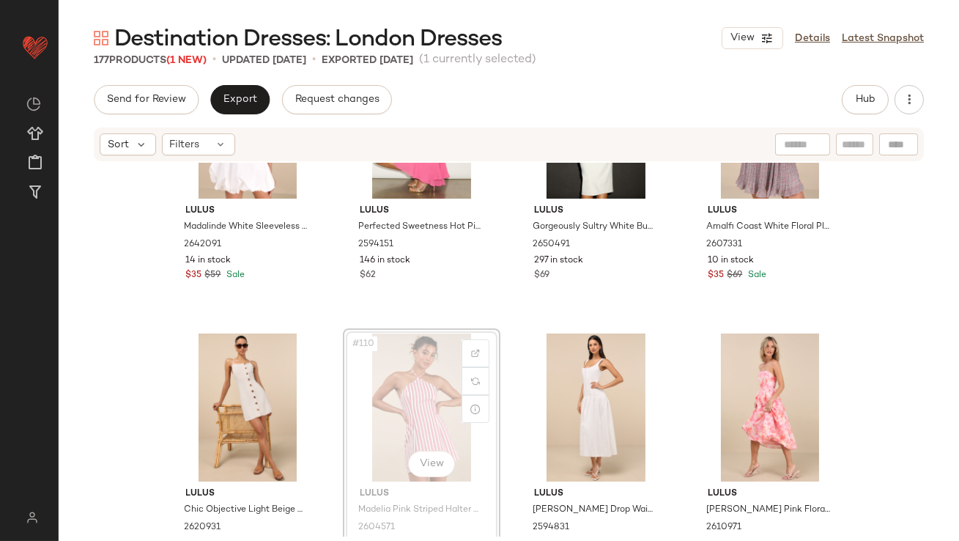
drag, startPoint x: 424, startPoint y: 379, endPoint x: 413, endPoint y: 379, distance: 11.0
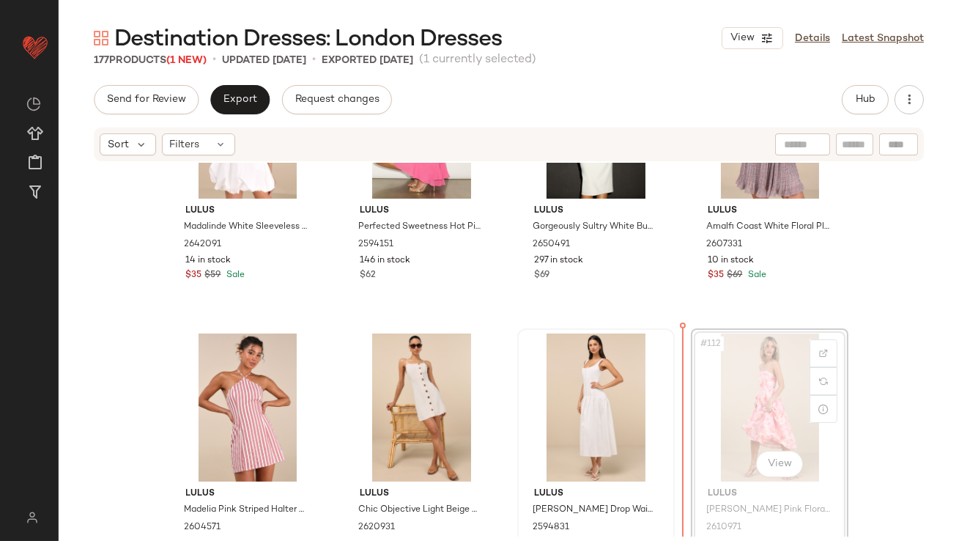
drag, startPoint x: 738, startPoint y: 409, endPoint x: 522, endPoint y: 406, distance: 216.1
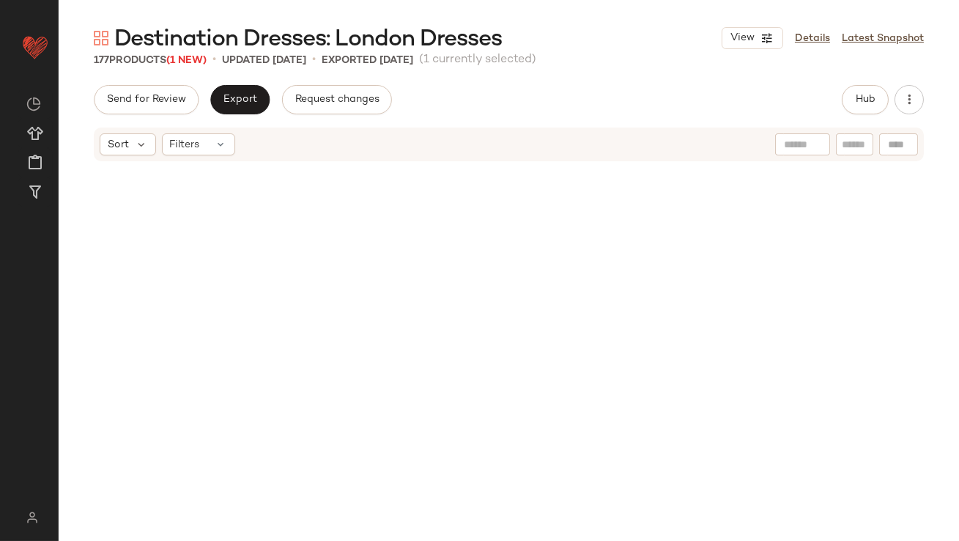
scroll to position [3633, 0]
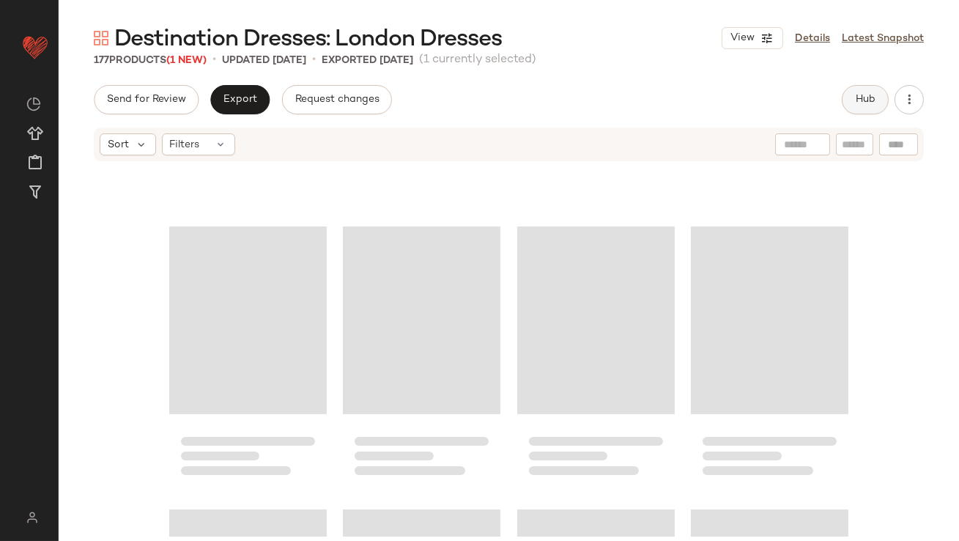
click at [867, 103] on span "Hub" at bounding box center [865, 100] width 21 height 12
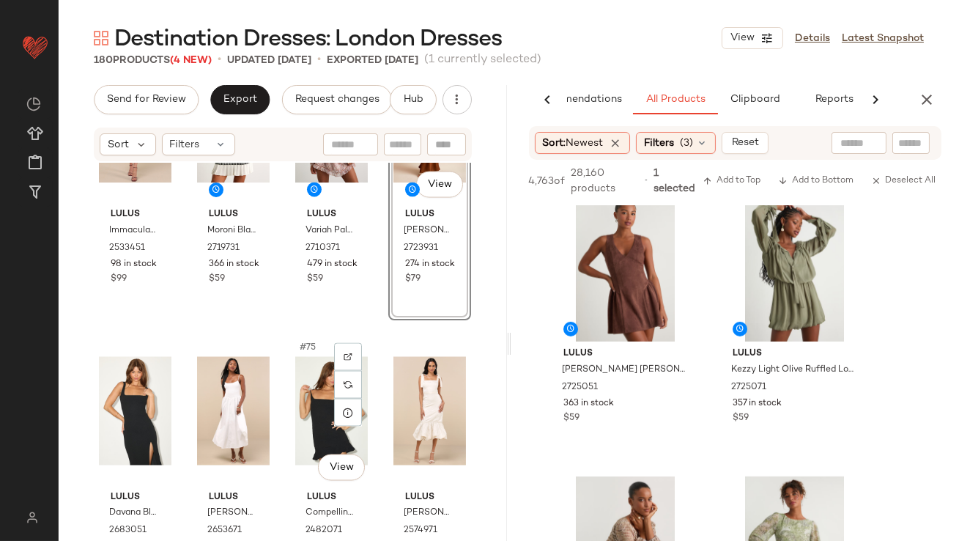
scroll to position [5002, 0]
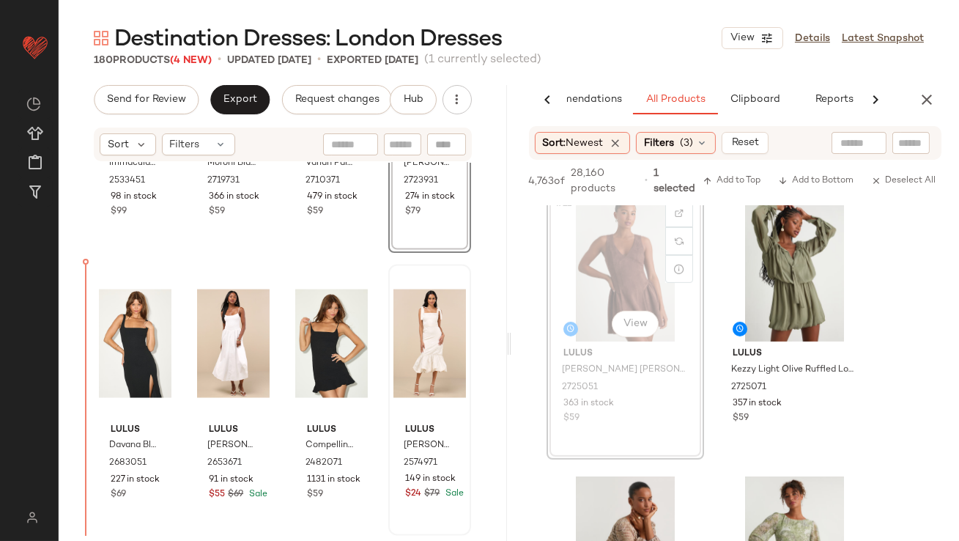
drag, startPoint x: 602, startPoint y: 253, endPoint x: 434, endPoint y: 305, distance: 175.6
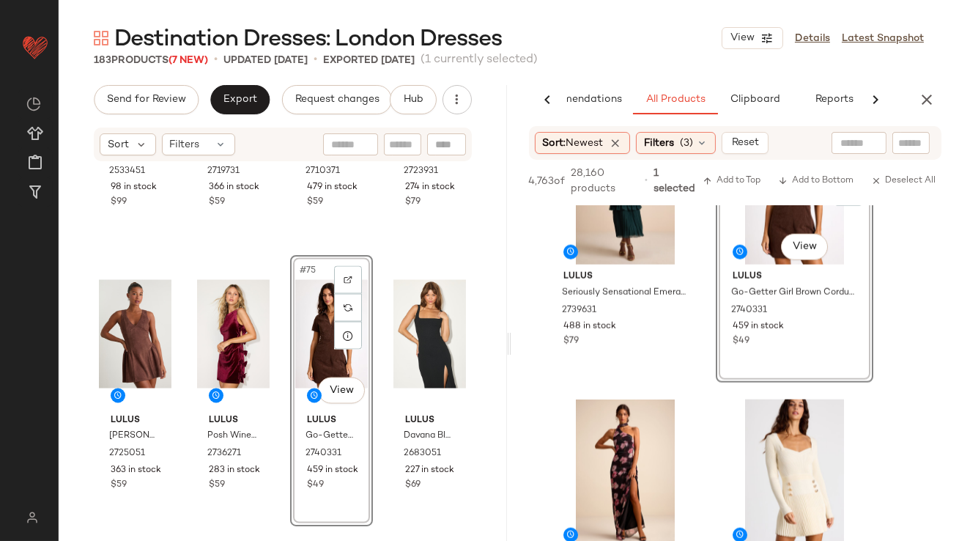
scroll to position [3487, 0]
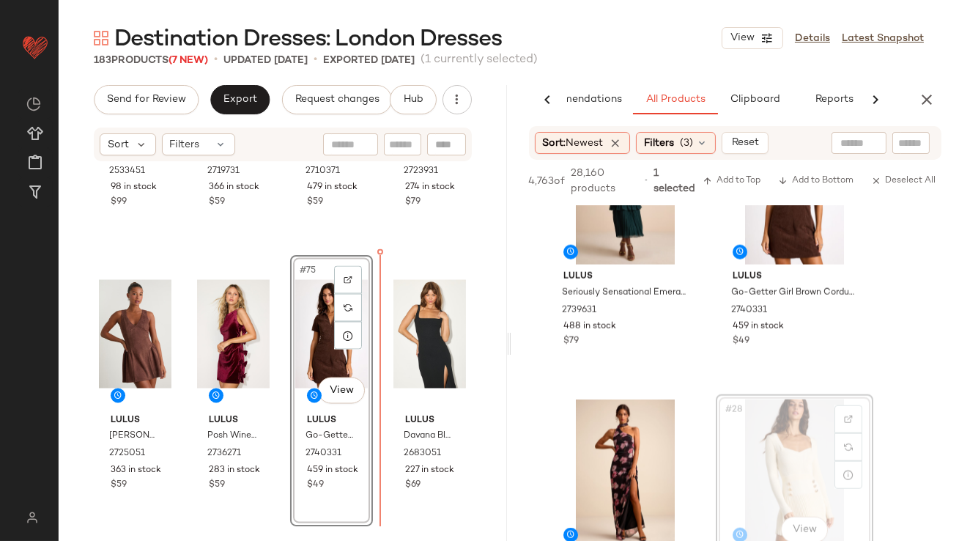
drag, startPoint x: 757, startPoint y: 429, endPoint x: 749, endPoint y: 429, distance: 8.8
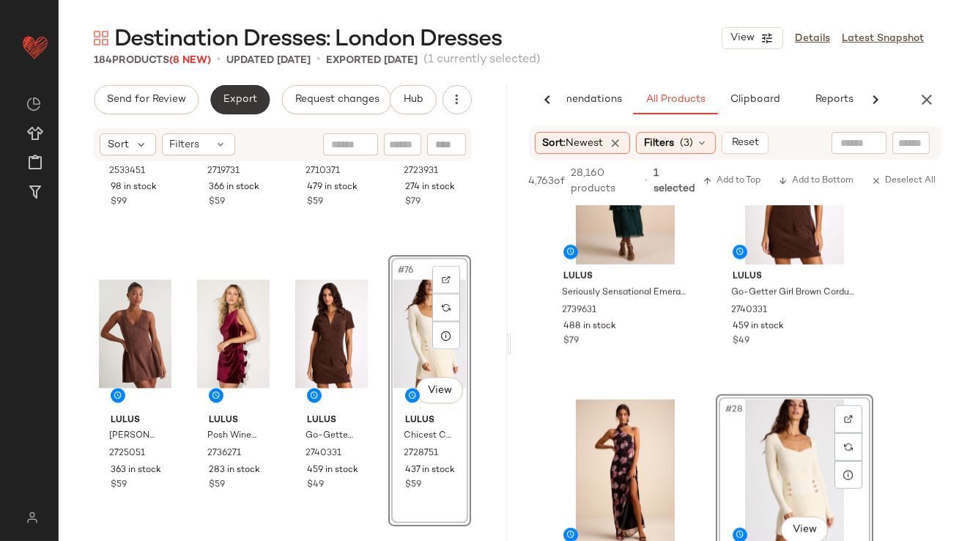
click at [242, 103] on span "Export" at bounding box center [240, 100] width 34 height 12
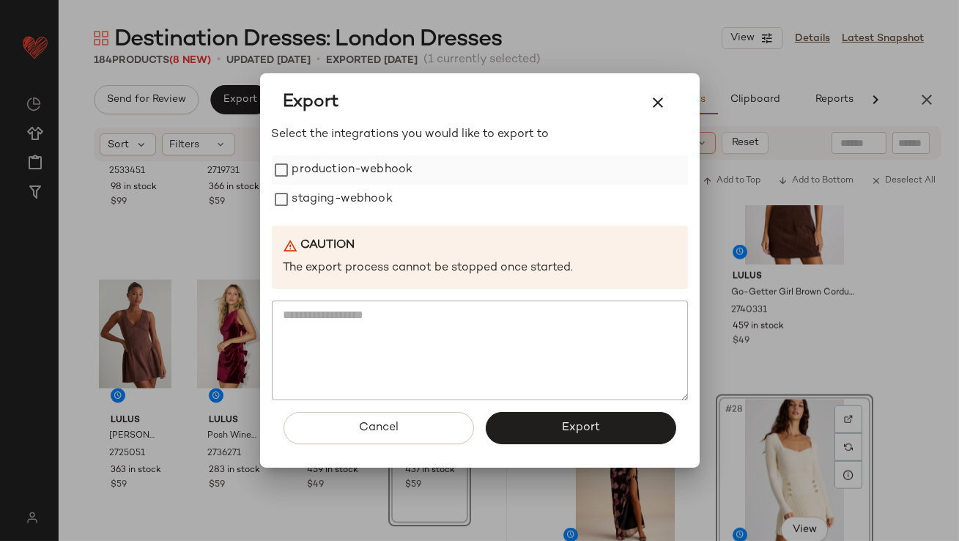
click at [318, 172] on label "production-webhook" at bounding box center [352, 169] width 121 height 29
click at [318, 187] on label "staging-webhook" at bounding box center [342, 199] width 100 height 29
click at [499, 440] on button "Export" at bounding box center [581, 428] width 190 height 32
